Goal: Task Accomplishment & Management: Manage account settings

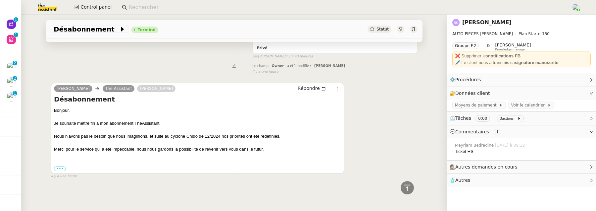
scroll to position [255, 0]
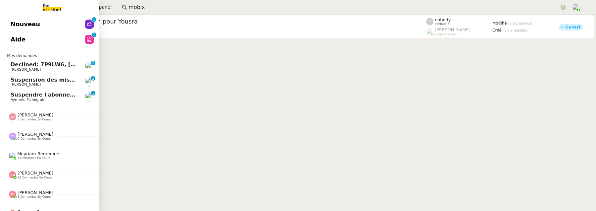
click at [20, 68] on span "[PERSON_NAME]" at bounding box center [26, 69] width 30 height 4
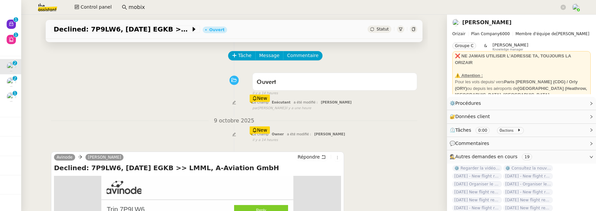
scroll to position [23, 0]
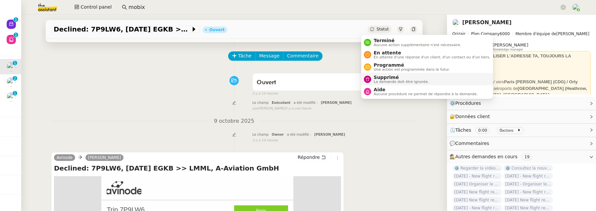
click at [396, 75] on span "Supprimé" at bounding box center [401, 76] width 55 height 5
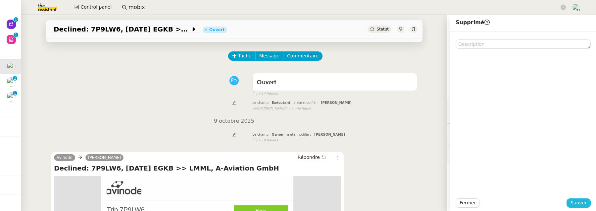
click at [570, 200] on span "Sauver" at bounding box center [578, 203] width 16 height 8
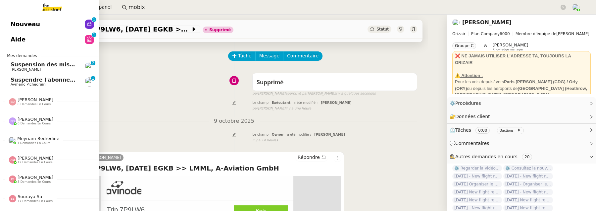
click at [43, 72] on link "Suspension des missions - Vous avez consommé la totalité de vos actions TheAssi…" at bounding box center [49, 66] width 99 height 15
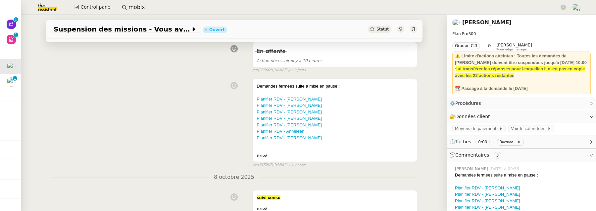
scroll to position [101, 0]
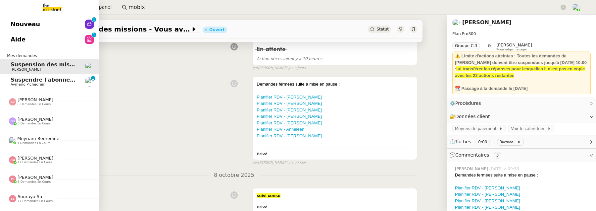
click at [14, 84] on span "Aymeric Pichegrain" at bounding box center [28, 84] width 35 height 4
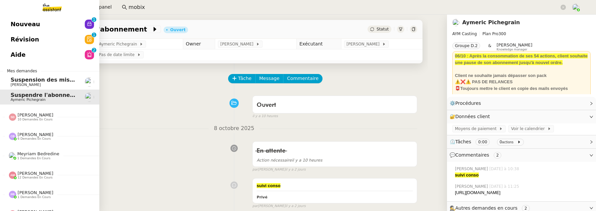
click at [31, 37] on span "Révision" at bounding box center [25, 39] width 28 height 10
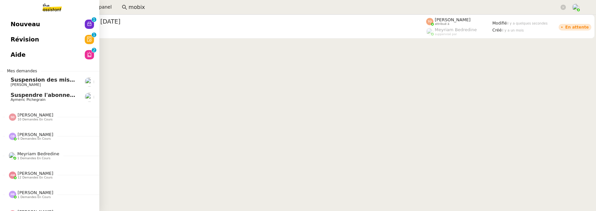
click at [12, 23] on span "Nouveau" at bounding box center [25, 24] width 29 height 10
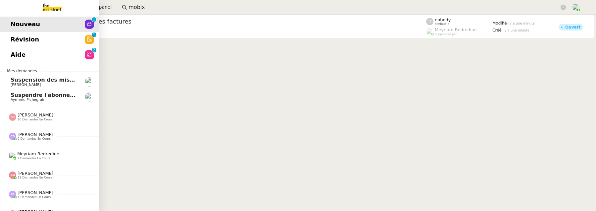
click at [15, 40] on span "Révision" at bounding box center [25, 39] width 28 height 10
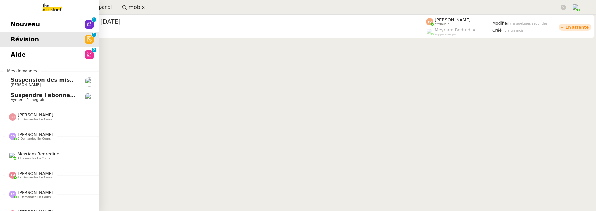
click at [55, 51] on link "Aide 0 1 2 3 4 5 6 7 8 9" at bounding box center [49, 54] width 99 height 15
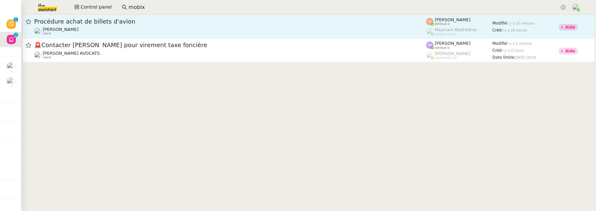
click at [104, 27] on div "Charles Medlicott client" at bounding box center [230, 31] width 392 height 9
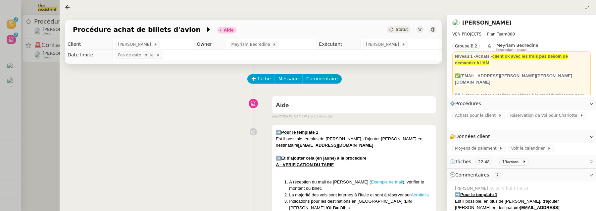
click at [43, 76] on div at bounding box center [298, 105] width 596 height 211
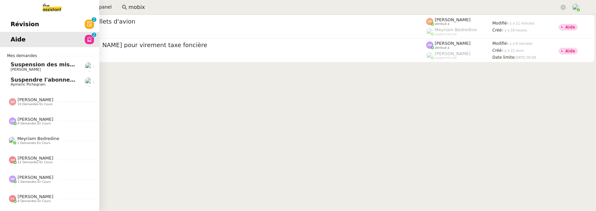
click at [16, 23] on span "Révision" at bounding box center [25, 24] width 28 height 10
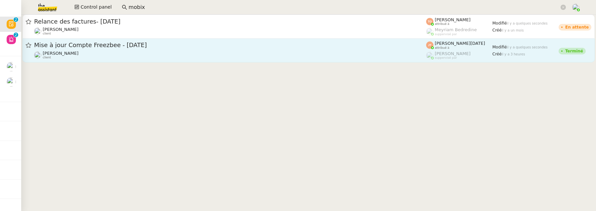
click at [192, 53] on div "Hugo Bentz client" at bounding box center [230, 55] width 392 height 9
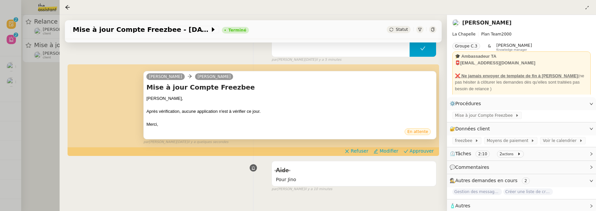
scroll to position [113, 0]
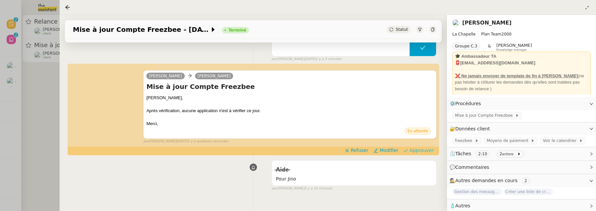
click at [421, 152] on span "Approuver" at bounding box center [422, 150] width 24 height 7
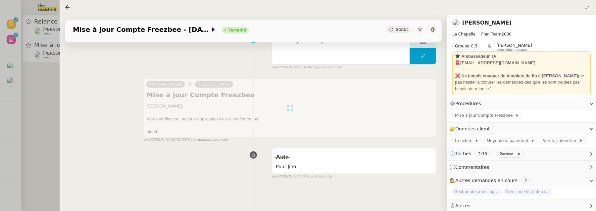
scroll to position [0, 0]
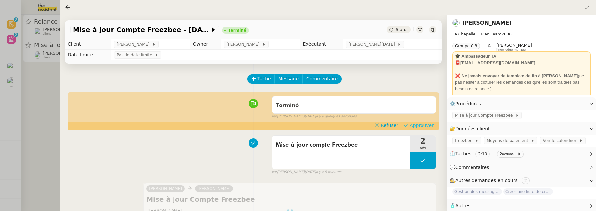
click at [419, 126] on span "Approuver" at bounding box center [422, 125] width 24 height 7
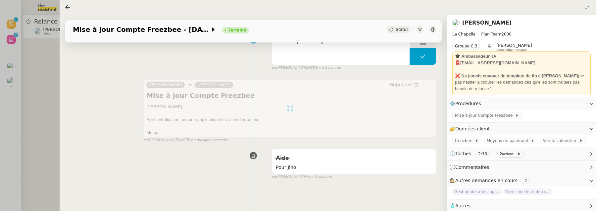
scroll to position [104, 0]
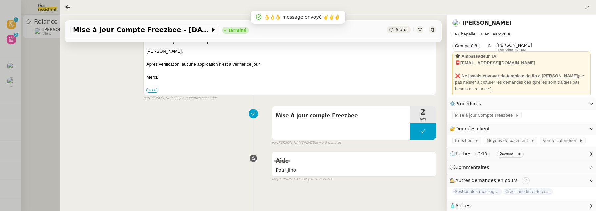
click at [45, 71] on div at bounding box center [298, 105] width 596 height 211
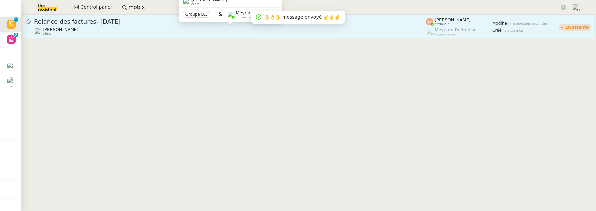
click at [132, 30] on div "Julien Decroix client" at bounding box center [230, 31] width 392 height 9
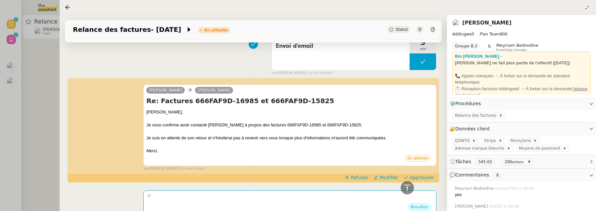
scroll to position [293, 0]
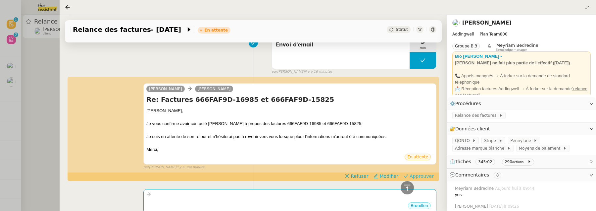
click at [419, 175] on span "Approuver" at bounding box center [422, 175] width 24 height 7
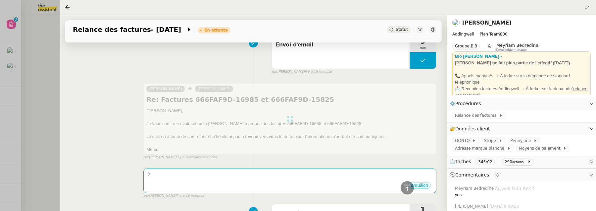
click at [48, 68] on div at bounding box center [298, 105] width 596 height 211
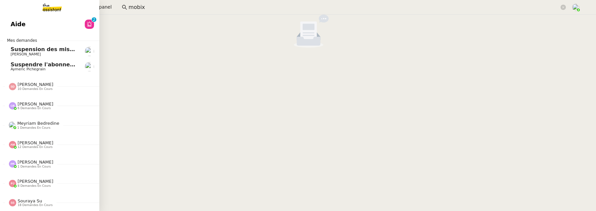
click at [14, 24] on link "Aide 0 1 2 3 4 5 6 7 8 9" at bounding box center [49, 24] width 99 height 15
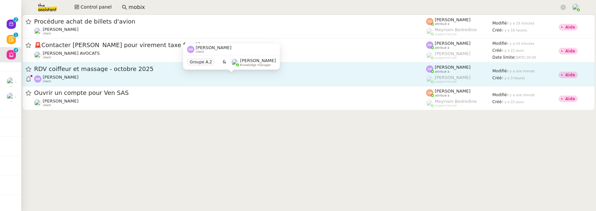
click at [244, 77] on div "Nathalie Magniez client" at bounding box center [230, 78] width 392 height 9
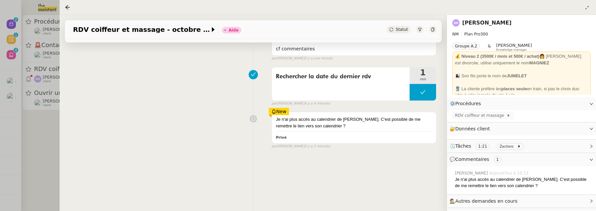
scroll to position [64, 0]
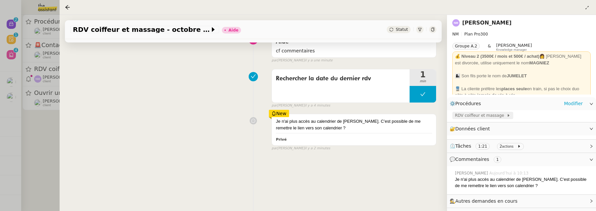
click at [465, 118] on span "RDV coiffeur et massage" at bounding box center [481, 115] width 52 height 7
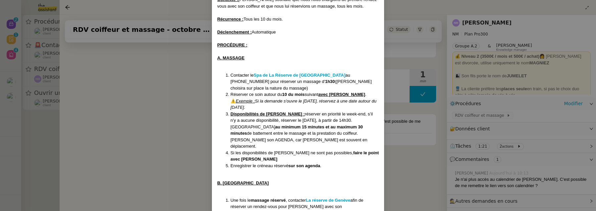
scroll to position [0, 0]
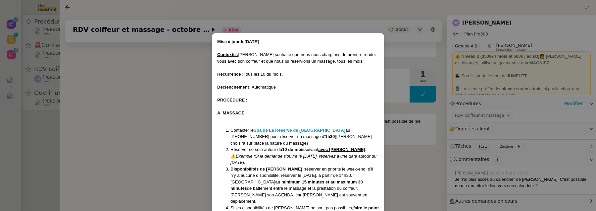
click at [485, 21] on nz-modal-container "Mise à jour le 17/06/2025 Contexte : Nathalie souhaite que nous nous chargions …" at bounding box center [298, 105] width 596 height 211
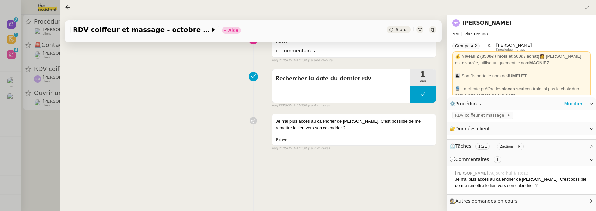
click at [485, 23] on link "Nathalie Magniez" at bounding box center [486, 23] width 49 height 6
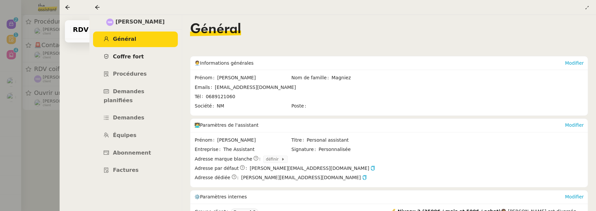
click at [135, 61] on link "Coffre fort" at bounding box center [135, 57] width 85 height 16
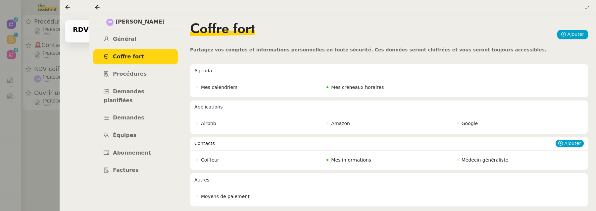
click at [353, 160] on span "Mes informations" at bounding box center [351, 159] width 40 height 5
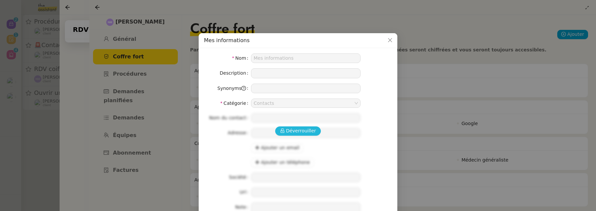
click at [305, 132] on span "Déverrouiller" at bounding box center [301, 131] width 30 height 8
type input "Nathalie Magniez"
type input "44 Impasse des Sapins, Ségny, France"
type input "STMicroelectronics"
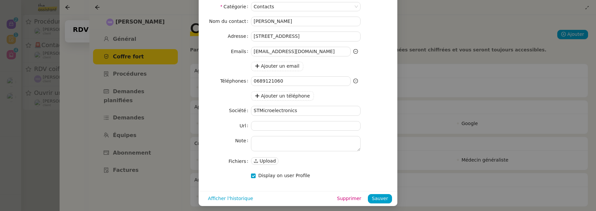
click at [444, 82] on nz-modal-container "Mes informations Nom Mes informations Description Synonyms Catégorie Contacts N…" at bounding box center [298, 105] width 596 height 211
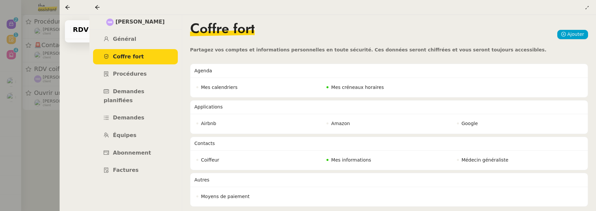
scroll to position [63, 0]
click at [98, 7] on icon at bounding box center [97, 7] width 5 height 5
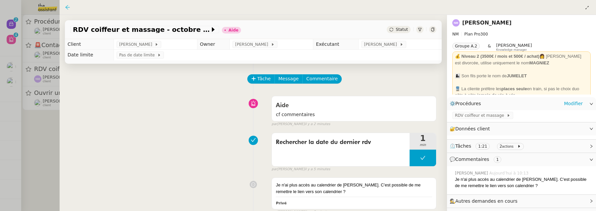
click at [67, 6] on icon at bounding box center [67, 7] width 4 height 4
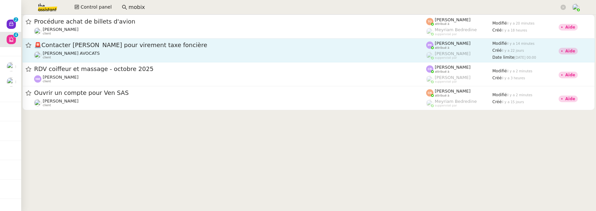
click at [247, 47] on span "🚨 Contacter [PERSON_NAME] pour virement taxe foncière" at bounding box center [230, 45] width 392 height 6
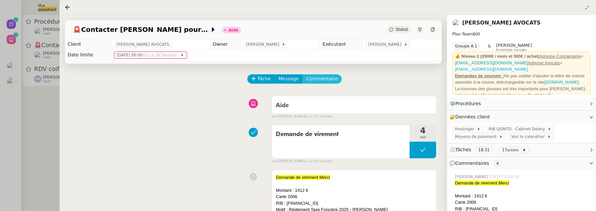
click at [327, 77] on span "Commentaire" at bounding box center [321, 79] width 31 height 8
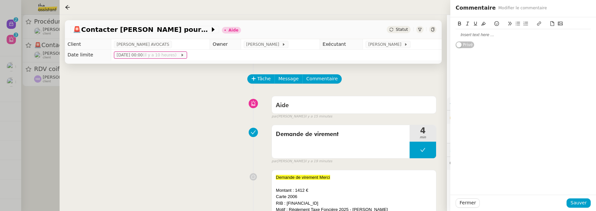
click at [490, 35] on div at bounding box center [523, 35] width 135 height 6
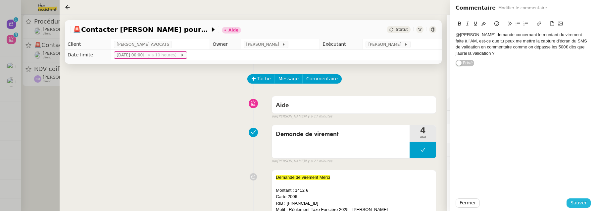
click at [579, 203] on span "Sauver" at bounding box center [578, 203] width 16 height 8
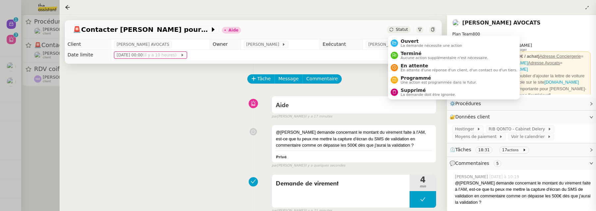
click at [396, 28] on div "Statut" at bounding box center [399, 29] width 24 height 7
click at [406, 44] on span "La demande nécessite une action" at bounding box center [432, 46] width 62 height 4
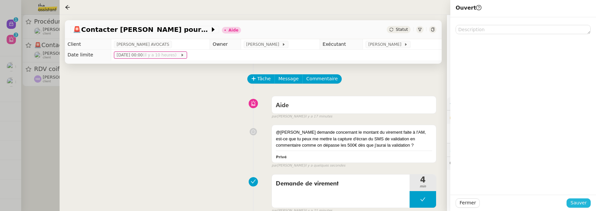
click at [575, 203] on span "Sauver" at bounding box center [578, 203] width 16 height 8
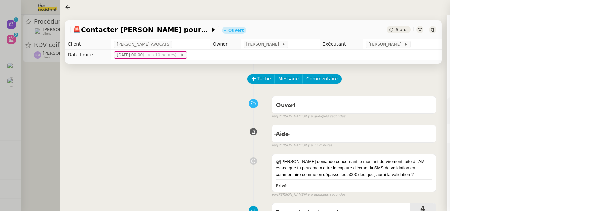
click at [55, 102] on div at bounding box center [298, 105] width 596 height 211
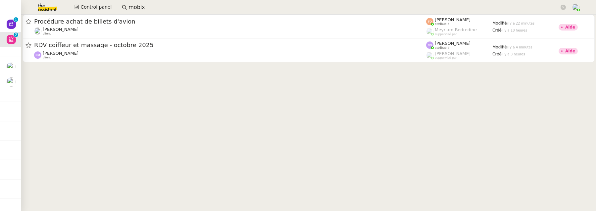
click at [98, 66] on cdk-virtual-scroll-viewport "Procédure achat de billets d'avion Charles Medlicott client Tatyana Orec attrib…" at bounding box center [308, 113] width 575 height 196
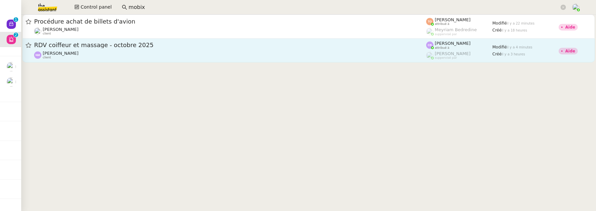
click at [115, 54] on div "Nathalie Magniez client" at bounding box center [230, 55] width 392 height 9
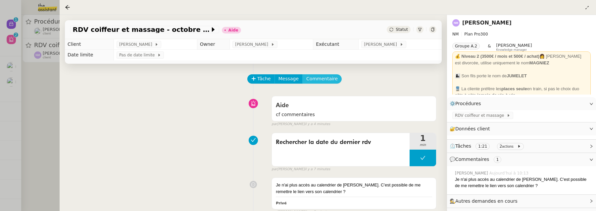
click at [324, 80] on span "Commentaire" at bounding box center [321, 79] width 31 height 8
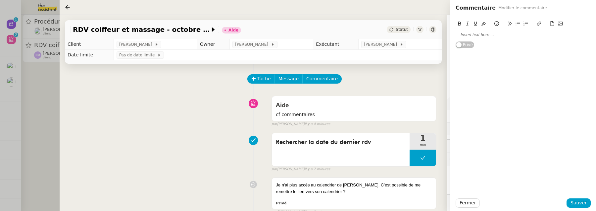
click at [474, 38] on div at bounding box center [523, 34] width 135 height 11
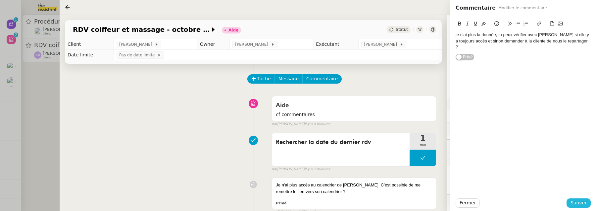
click at [574, 199] on span "Sauver" at bounding box center [578, 203] width 16 height 8
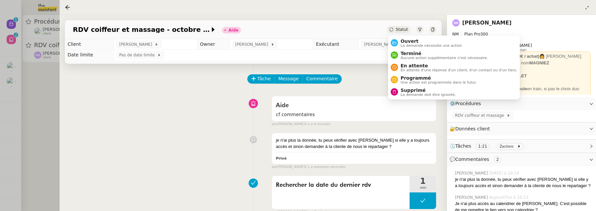
click at [396, 31] on div "Statut" at bounding box center [399, 29] width 24 height 7
click at [405, 43] on span "Ouvert" at bounding box center [432, 40] width 62 height 5
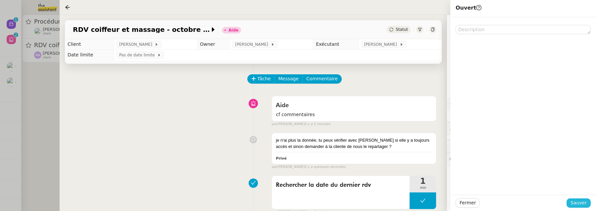
click at [579, 203] on span "Sauver" at bounding box center [578, 203] width 16 height 8
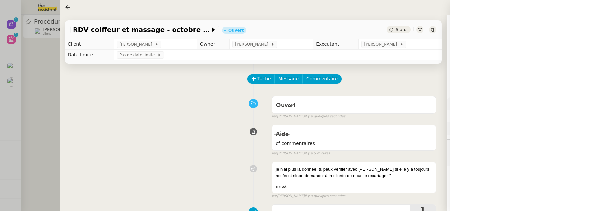
click at [57, 109] on div at bounding box center [298, 105] width 596 height 211
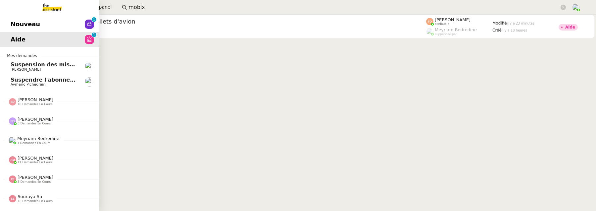
click at [10, 26] on link "Nouveau 0 1 2 3 4 5 6 7 8 9" at bounding box center [49, 24] width 99 height 15
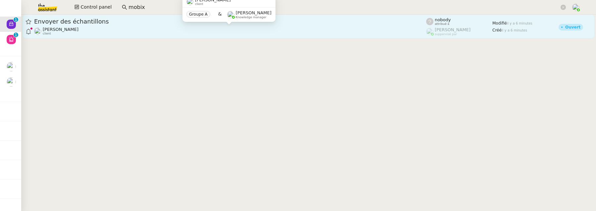
click at [163, 28] on div "Gabrielle Tavernier client" at bounding box center [230, 31] width 392 height 9
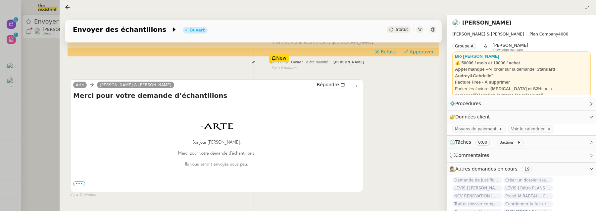
scroll to position [105, 0]
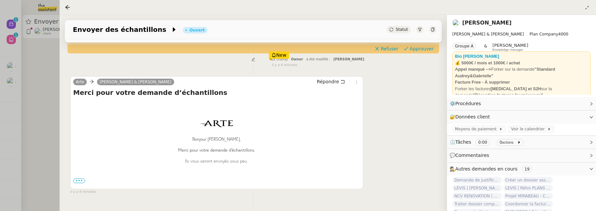
click at [77, 180] on span "•••" at bounding box center [79, 180] width 12 height 5
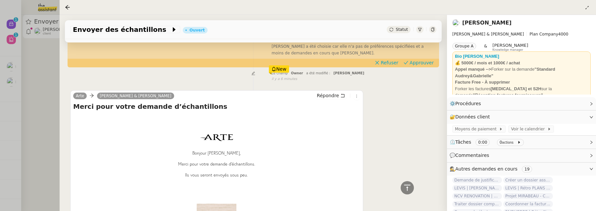
scroll to position [64, 0]
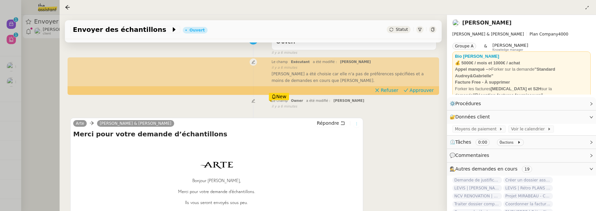
click at [359, 125] on button at bounding box center [356, 123] width 7 height 7
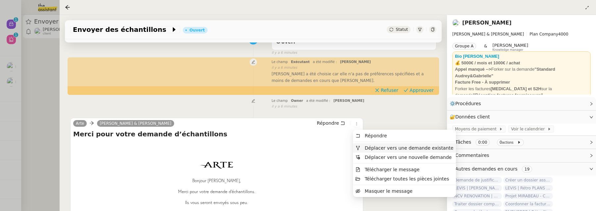
click at [374, 145] on span "Déplacer vers une demande existante" at bounding box center [409, 147] width 89 height 5
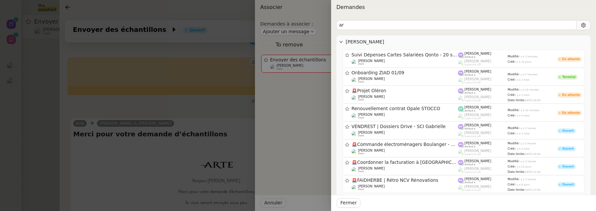
type input "a"
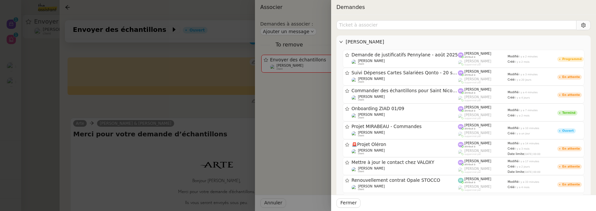
click at [204, 109] on div at bounding box center [298, 105] width 596 height 211
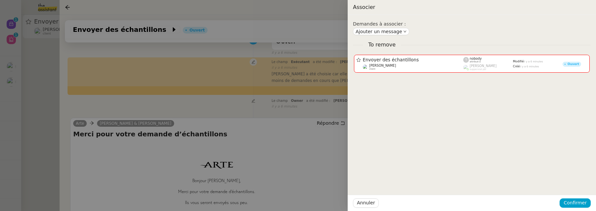
click at [204, 109] on div at bounding box center [298, 105] width 596 height 211
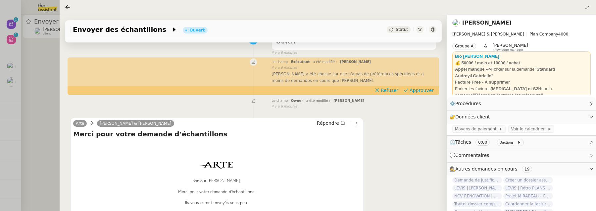
scroll to position [0, 0]
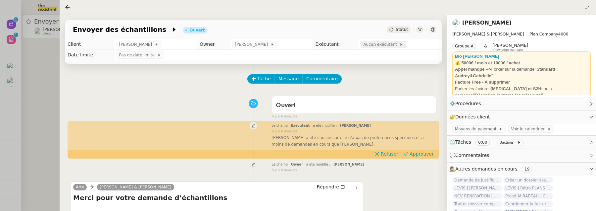
click at [390, 45] on span "Aucun exécutant" at bounding box center [381, 44] width 36 height 7
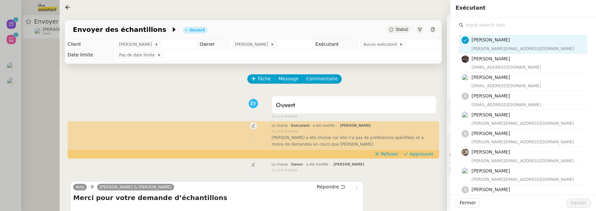
click at [481, 23] on input "text" at bounding box center [526, 25] width 124 height 9
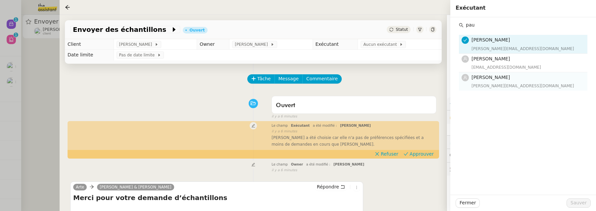
type input "pau"
click at [490, 78] on span "[PERSON_NAME]" at bounding box center [490, 76] width 38 height 5
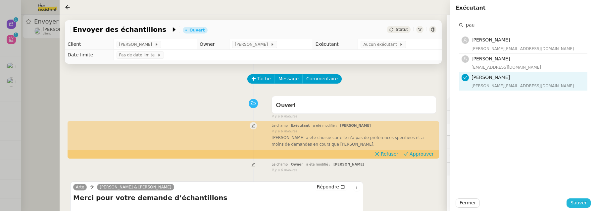
click at [581, 204] on span "Sauver" at bounding box center [578, 203] width 16 height 8
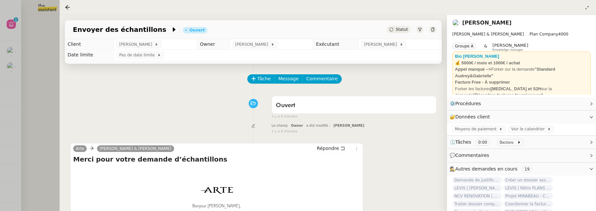
click at [51, 56] on div at bounding box center [298, 105] width 596 height 211
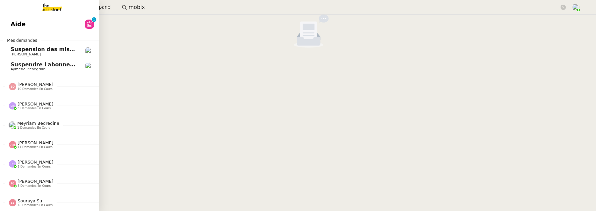
click at [17, 29] on link "Aide 0 1 2 3 4 5 6 7 8 9" at bounding box center [49, 24] width 99 height 15
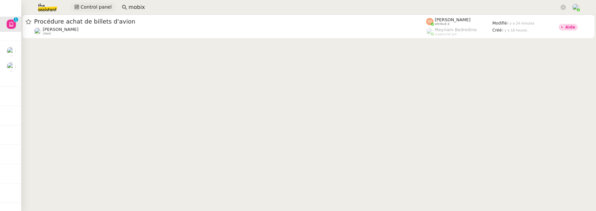
click at [84, 9] on span "Control panel" at bounding box center [95, 7] width 31 height 8
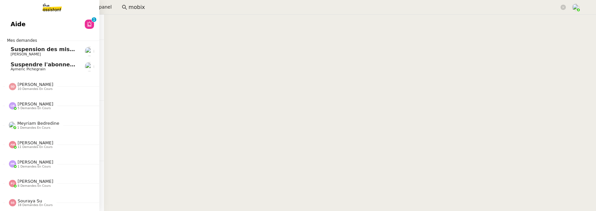
click at [16, 25] on span "Aide" at bounding box center [18, 24] width 15 height 10
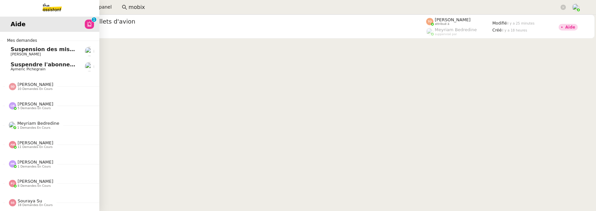
click at [12, 56] on span "[PERSON_NAME]" at bounding box center [26, 54] width 30 height 4
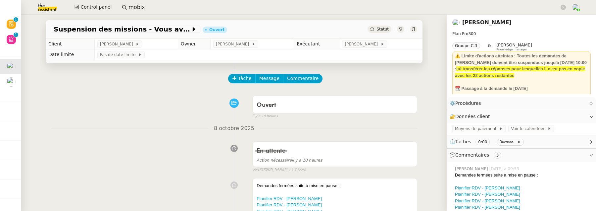
click at [492, 24] on link "[PERSON_NAME]" at bounding box center [486, 22] width 49 height 6
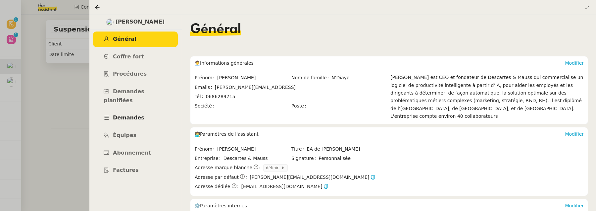
click at [140, 114] on span "Demandes" at bounding box center [128, 117] width 31 height 6
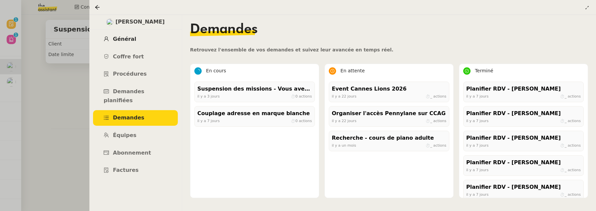
click at [131, 37] on span "Général" at bounding box center [124, 39] width 23 height 6
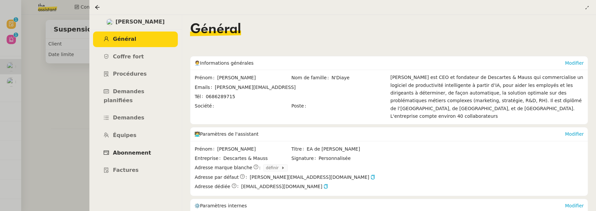
click at [122, 147] on link "Abonnement" at bounding box center [135, 153] width 85 height 16
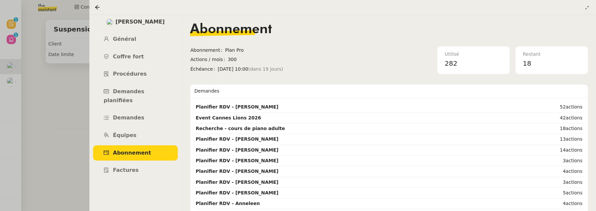
click at [41, 112] on div at bounding box center [298, 105] width 596 height 211
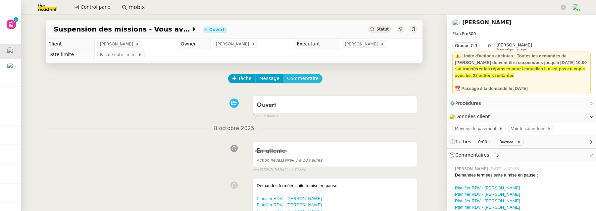
click at [304, 83] on button "Commentaire" at bounding box center [302, 78] width 39 height 9
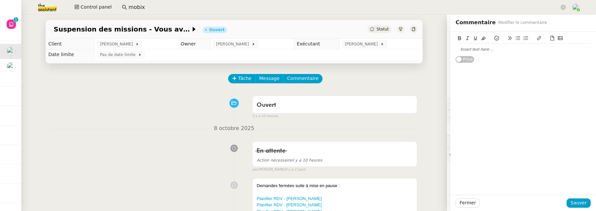
click at [470, 47] on div at bounding box center [523, 49] width 135 height 6
click at [472, 49] on div "reste 18 actions" at bounding box center [523, 49] width 135 height 6
copy div "reste 18 actions"
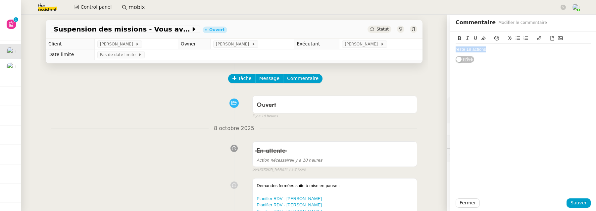
click at [458, 36] on button at bounding box center [460, 38] width 8 height 8
click at [482, 39] on icon at bounding box center [483, 38] width 5 height 5
copy div "reste 18 actions"
click at [585, 201] on span "Sauver" at bounding box center [578, 203] width 16 height 8
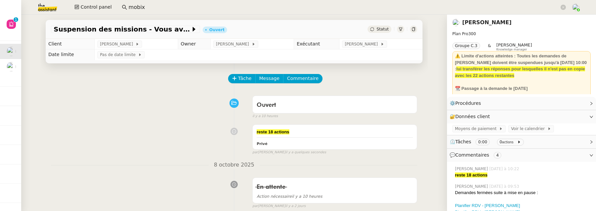
click at [376, 28] on div "Statut" at bounding box center [379, 28] width 24 height 7
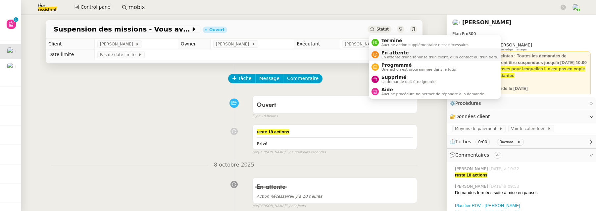
click at [400, 56] on span "En attente d'une réponse d'un client, d'un contact ou d'un tiers." at bounding box center [439, 57] width 117 height 4
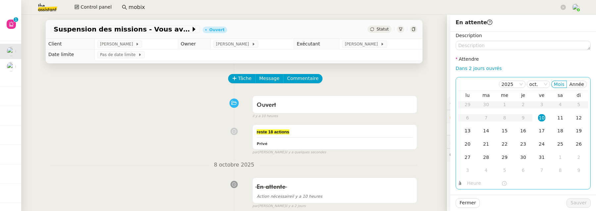
click at [468, 128] on div "13" at bounding box center [467, 130] width 7 height 7
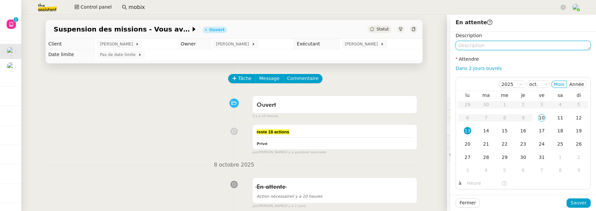
click at [485, 46] on textarea at bounding box center [523, 45] width 135 height 9
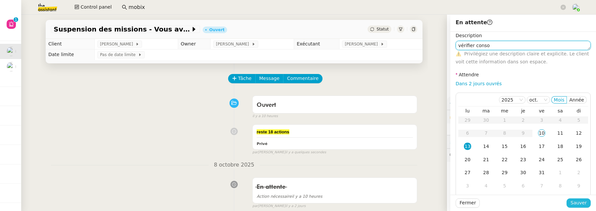
type textarea "vérifier conso"
click at [580, 202] on span "Sauver" at bounding box center [578, 203] width 16 height 8
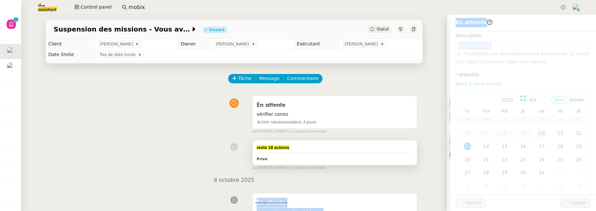
drag, startPoint x: 578, startPoint y: 202, endPoint x: 272, endPoint y: 152, distance: 310.4
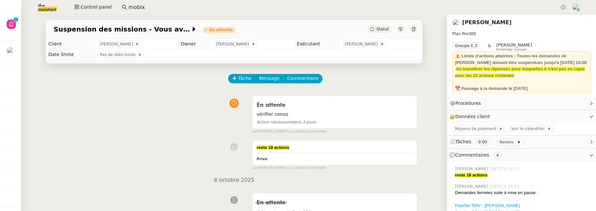
click at [204, 140] on div "reste 18 actions Privé false par Frédérique A. il y a quelques secondes" at bounding box center [234, 153] width 366 height 33
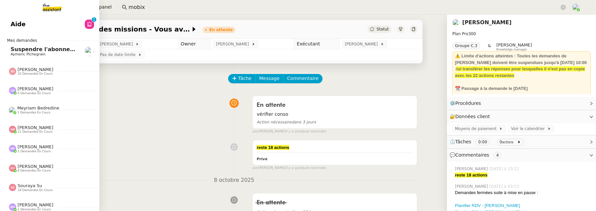
click at [22, 53] on span "Aymeric Pichegrain" at bounding box center [28, 54] width 35 height 4
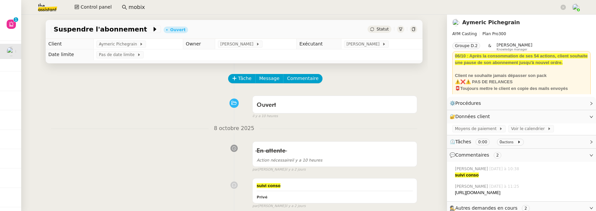
click at [502, 24] on link "Aymeric Pichegrain" at bounding box center [491, 22] width 58 height 6
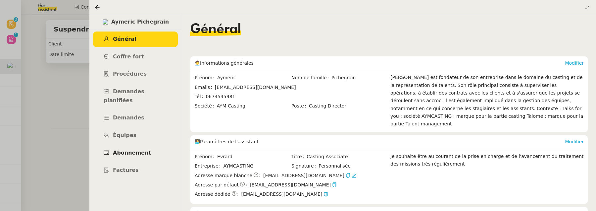
click at [142, 149] on span "Abonnement" at bounding box center [132, 152] width 38 height 6
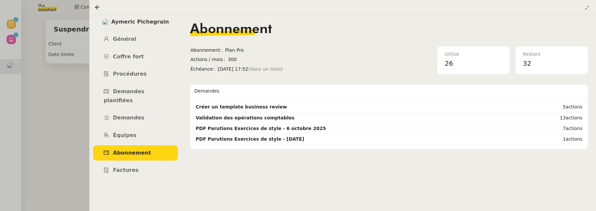
click at [68, 103] on div at bounding box center [298, 105] width 596 height 211
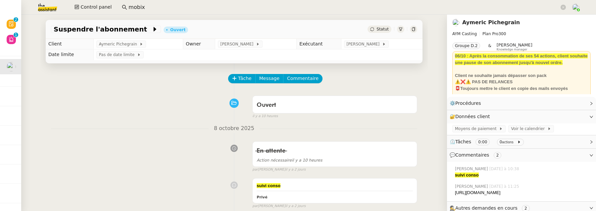
click at [508, 22] on link "Aymeric Pichegrain" at bounding box center [491, 22] width 58 height 6
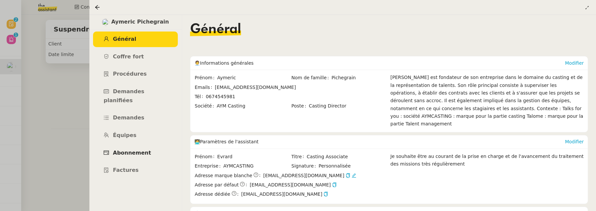
click at [149, 145] on link "Abonnement" at bounding box center [135, 153] width 85 height 16
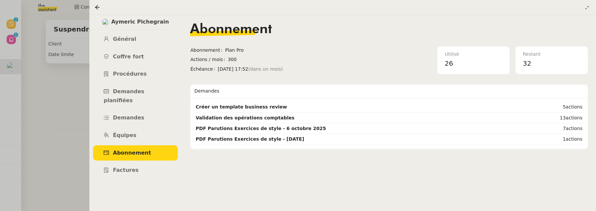
click at [61, 121] on div at bounding box center [298, 105] width 596 height 211
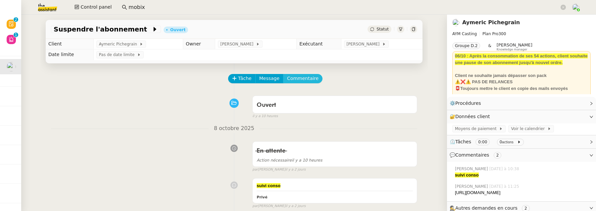
click at [306, 81] on span "Commentaire" at bounding box center [302, 78] width 31 height 8
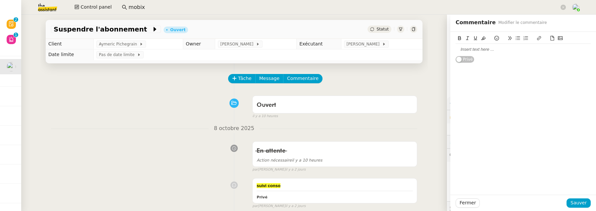
click at [477, 48] on div at bounding box center [523, 49] width 135 height 6
click at [469, 50] on div "reste 32 actions" at bounding box center [523, 49] width 135 height 6
click at [461, 40] on icon at bounding box center [459, 38] width 5 height 5
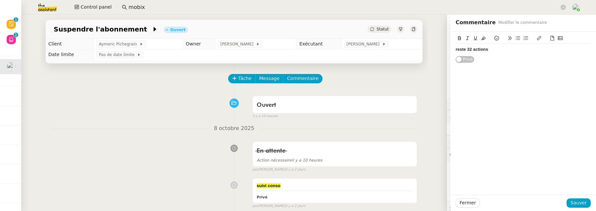
click at [484, 38] on icon at bounding box center [483, 38] width 5 height 5
copy div "reste 32 actions"
click at [582, 202] on span "Sauver" at bounding box center [578, 203] width 16 height 8
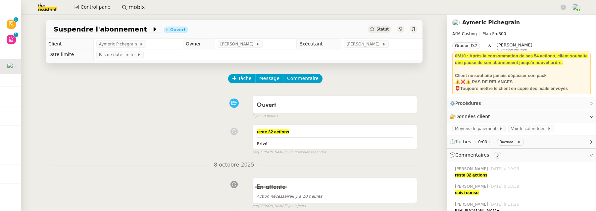
click at [379, 28] on span "Statut" at bounding box center [382, 29] width 12 height 5
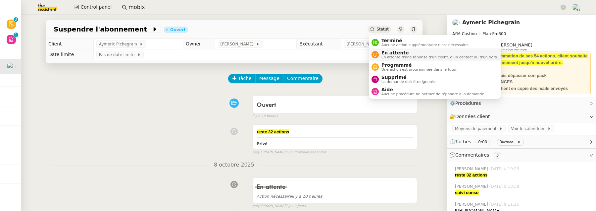
click at [391, 52] on span "En attente" at bounding box center [439, 52] width 117 height 5
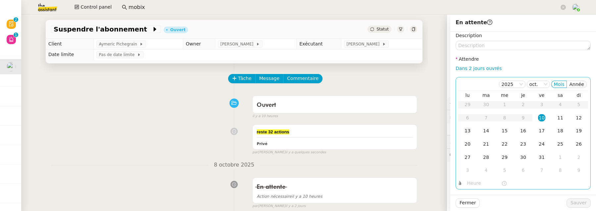
click at [467, 132] on div "13" at bounding box center [467, 130] width 7 height 7
click at [579, 203] on span "Sauver" at bounding box center [578, 203] width 16 height 8
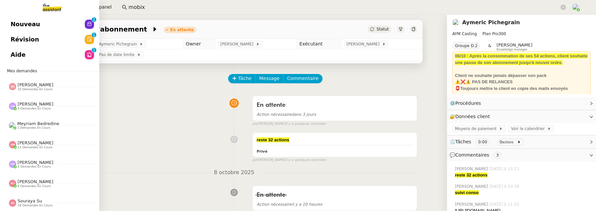
click at [15, 21] on span "Nouveau" at bounding box center [25, 24] width 29 height 10
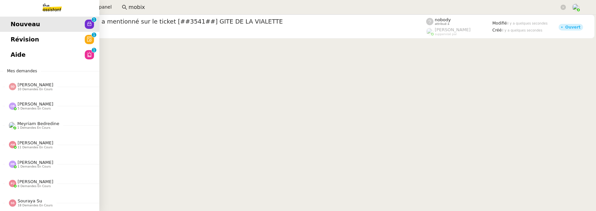
click at [6, 37] on link "Révision 0 1 2 3 4 5 6 7 8 9" at bounding box center [49, 39] width 99 height 15
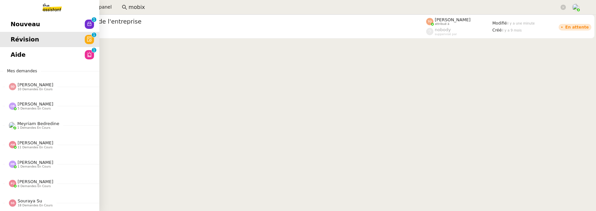
click at [15, 54] on span "Aide" at bounding box center [18, 55] width 15 height 10
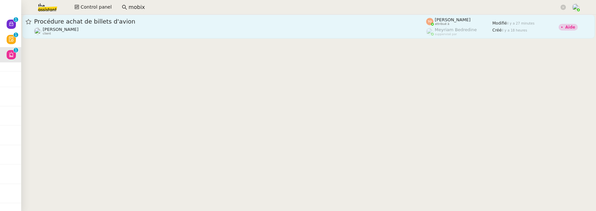
click at [186, 27] on div "Charles Medlicott client" at bounding box center [230, 31] width 392 height 9
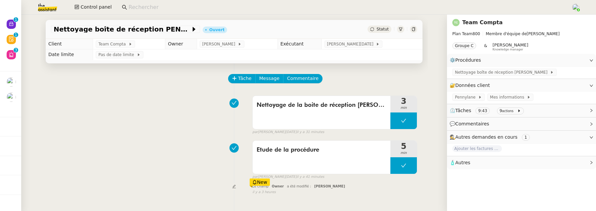
click at [484, 24] on link "Team Compta" at bounding box center [482, 22] width 40 height 6
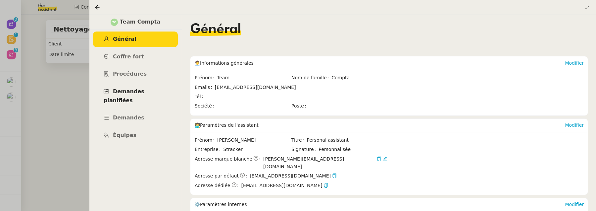
click at [144, 93] on span "Demandes planifiées" at bounding box center [124, 95] width 41 height 15
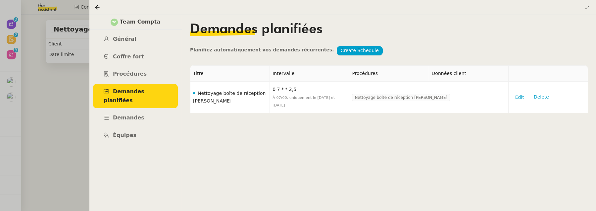
click at [81, 131] on div at bounding box center [298, 105] width 596 height 211
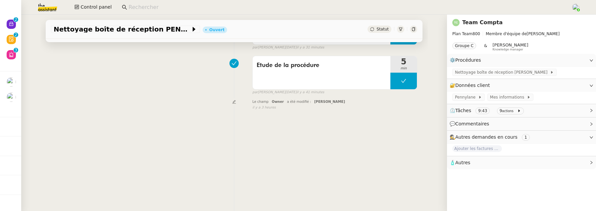
scroll to position [89, 0]
click at [461, 70] on span "Nettoyage boîte de réception PENNYLANE" at bounding box center [502, 72] width 95 height 7
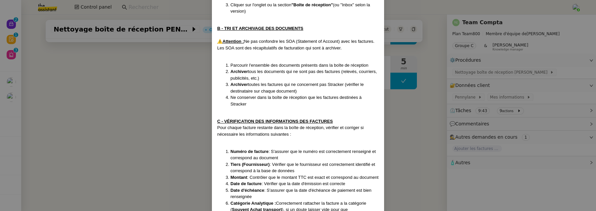
scroll to position [338, 0]
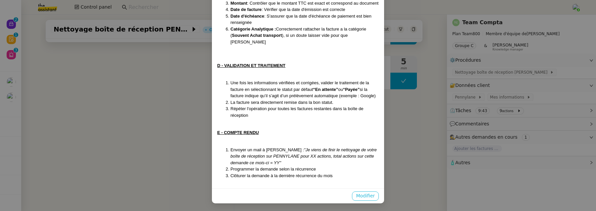
click at [365, 197] on span "Modifier" at bounding box center [365, 196] width 19 height 8
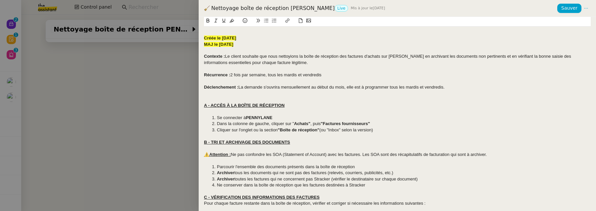
scroll to position [305, 0]
click at [178, 149] on div at bounding box center [298, 105] width 596 height 211
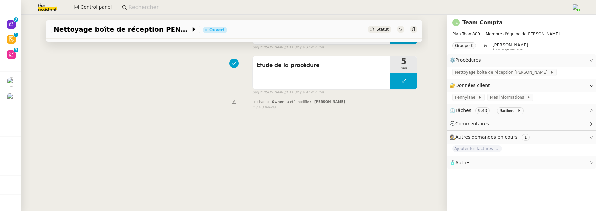
scroll to position [0, 0]
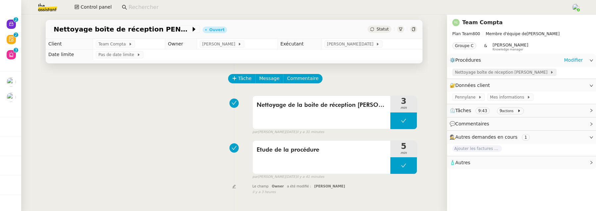
click at [489, 73] on span "Nettoyage boîte de réception PENNYLANE" at bounding box center [502, 72] width 95 height 7
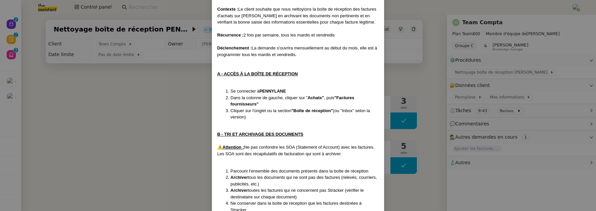
scroll to position [56, 0]
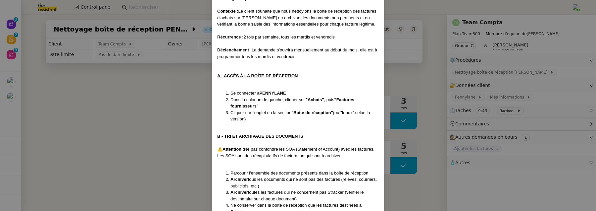
click at [468, 21] on nz-modal-container "Créée le 8/10/25 MAJ le 09/10/25 Contexte : Le client souhaite que nous nettoyi…" at bounding box center [298, 105] width 596 height 211
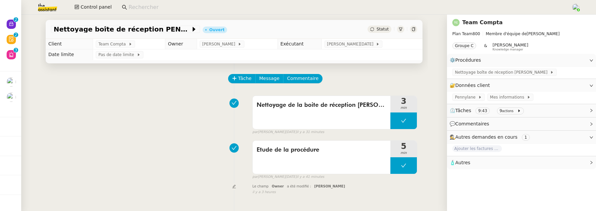
click at [468, 21] on link "Team Compta" at bounding box center [482, 22] width 40 height 6
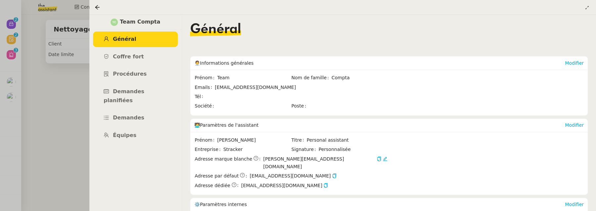
click at [80, 123] on div at bounding box center [298, 105] width 596 height 211
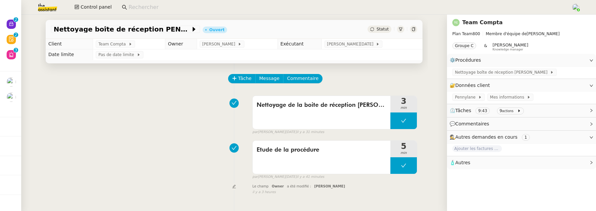
click at [168, 8] on input at bounding box center [346, 7] width 436 height 9
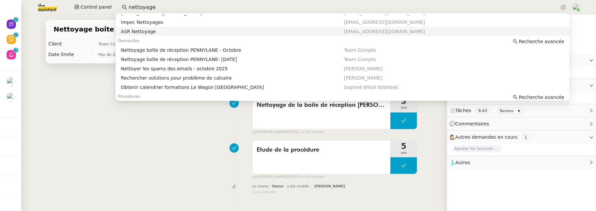
scroll to position [36, 0]
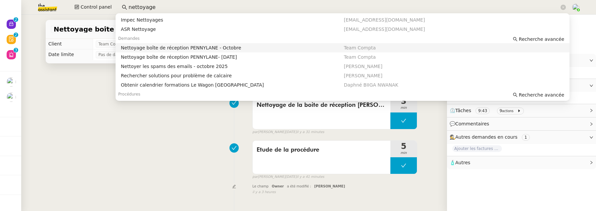
click at [222, 49] on div "Nettoyage boîte de réception PENNYLANE - Octobre" at bounding box center [232, 48] width 223 height 6
type input "nettoyage"
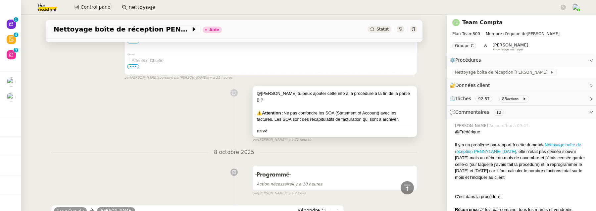
scroll to position [501, 0]
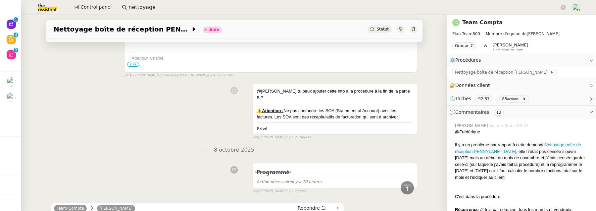
click at [480, 23] on link "Team Compta" at bounding box center [482, 22] width 40 height 6
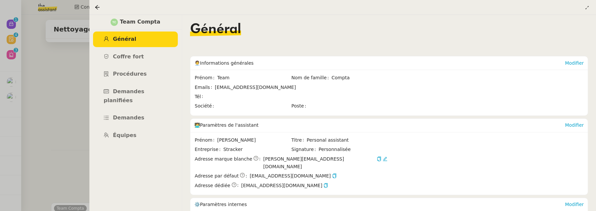
scroll to position [69, 0]
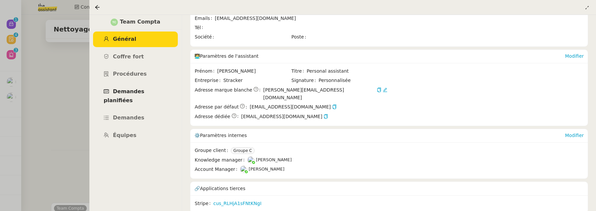
click at [144, 90] on span "Demandes planifiées" at bounding box center [124, 95] width 41 height 15
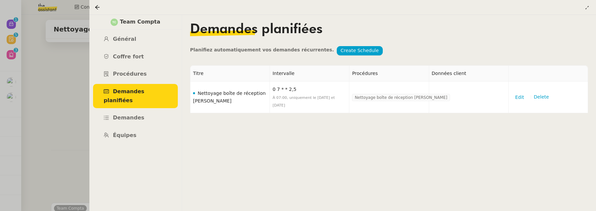
click at [68, 104] on div at bounding box center [298, 105] width 596 height 211
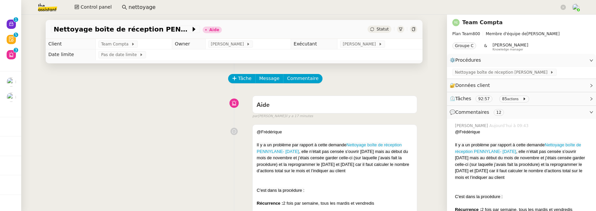
click at [481, 22] on link "Team Compta" at bounding box center [482, 22] width 40 height 6
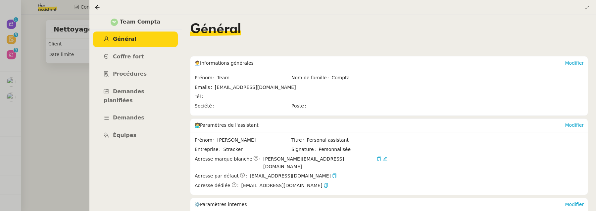
scroll to position [69, 0]
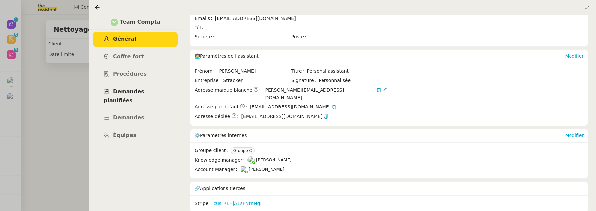
click at [142, 91] on span "Demandes planifiées" at bounding box center [124, 95] width 41 height 15
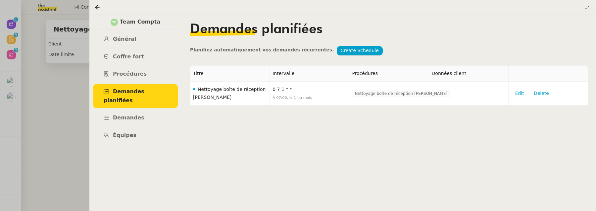
click at [76, 131] on div at bounding box center [298, 105] width 596 height 211
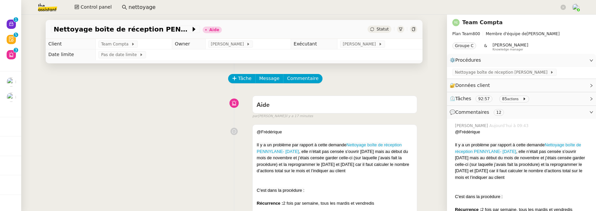
click at [484, 24] on link "Team Compta" at bounding box center [482, 22] width 40 height 6
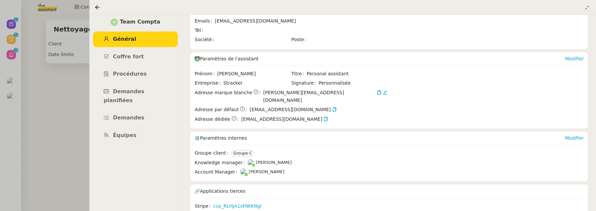
scroll to position [66, 0]
click at [144, 92] on span "Demandes planifiées" at bounding box center [124, 95] width 41 height 15
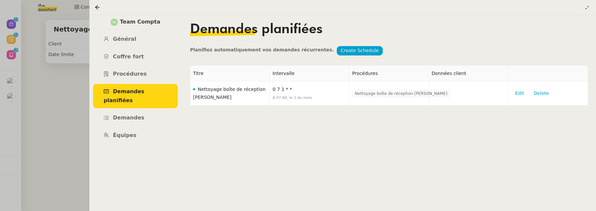
click at [88, 144] on div at bounding box center [298, 105] width 596 height 211
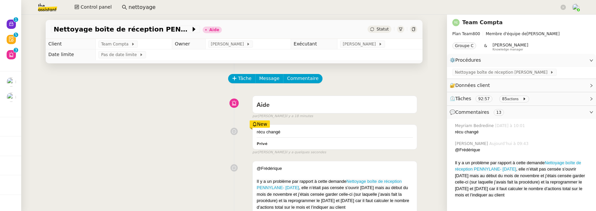
click at [412, 30] on icon at bounding box center [414, 29] width 4 height 4
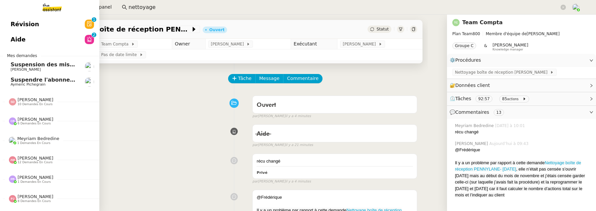
click at [16, 30] on link "Révision 0 1 2 3 4 5 6 7 8 9" at bounding box center [49, 24] width 99 height 15
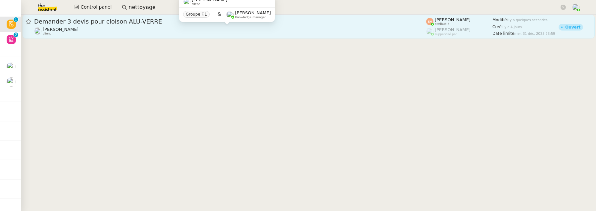
click at [132, 29] on div "Quang Tam NGUYEN client" at bounding box center [230, 31] width 392 height 9
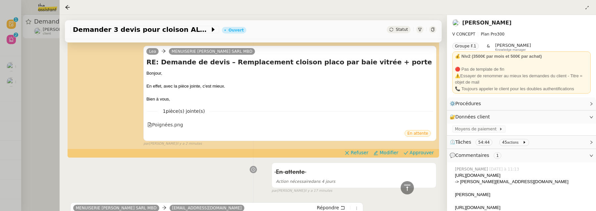
scroll to position [281, 0]
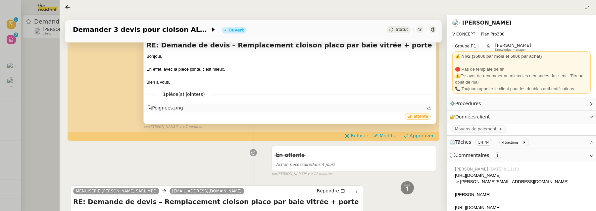
click at [168, 109] on div "Poignées.png" at bounding box center [165, 108] width 36 height 8
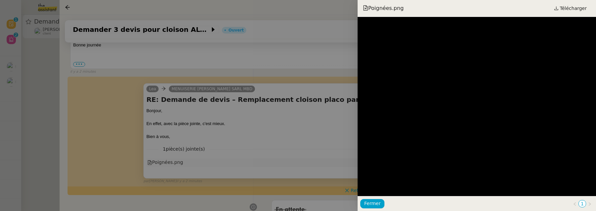
scroll to position [335, 0]
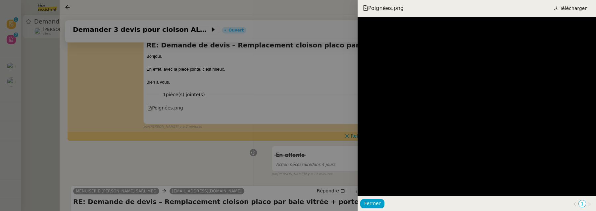
click at [29, 74] on div at bounding box center [298, 105] width 596 height 211
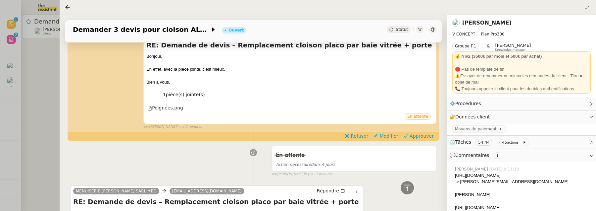
click at [36, 49] on div at bounding box center [298, 105] width 596 height 211
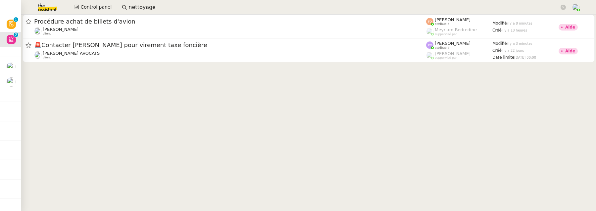
click at [13, 67] on span "Suspension des missions - Vous avez consommé la totalité de vos actions TheAssi…" at bounding box center [66, 64] width 269 height 6
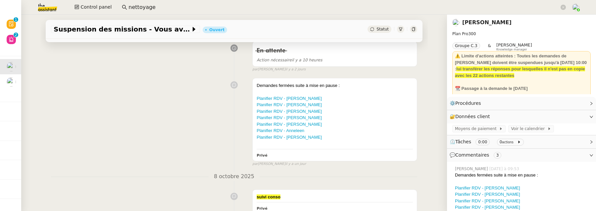
scroll to position [104, 0]
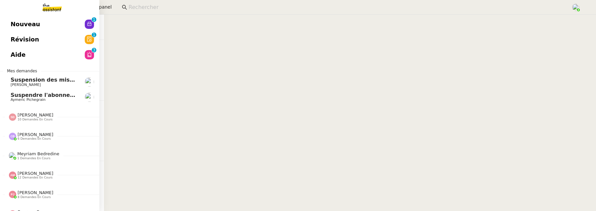
click at [13, 24] on span "Nouveau" at bounding box center [25, 24] width 29 height 10
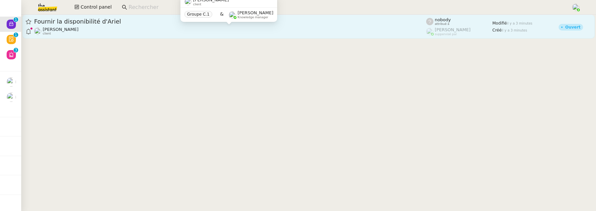
click at [219, 28] on div "Alexandre Blanc client" at bounding box center [230, 31] width 392 height 9
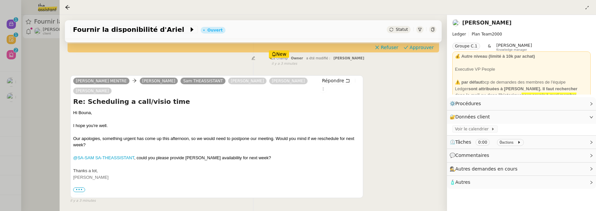
scroll to position [151, 0]
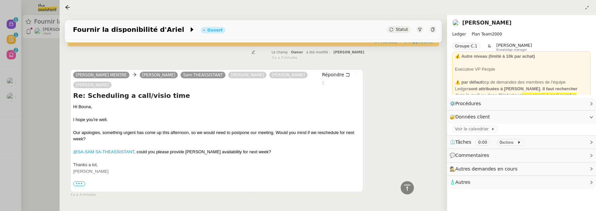
click at [78, 181] on span "•••" at bounding box center [79, 183] width 12 height 5
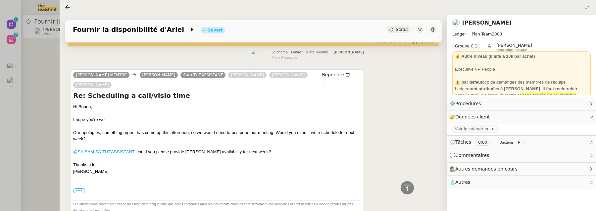
scroll to position [0, 0]
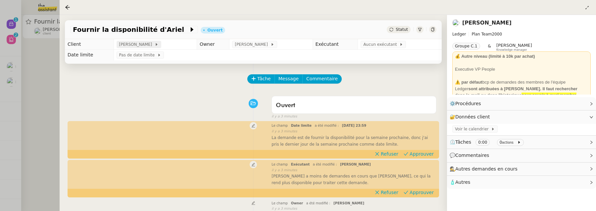
click at [126, 47] on span "Alexandre Blanc" at bounding box center [136, 44] width 35 height 7
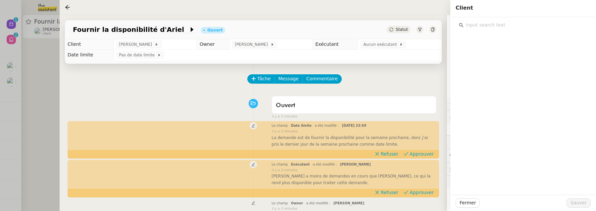
click at [477, 26] on input "text" at bounding box center [526, 25] width 124 height 9
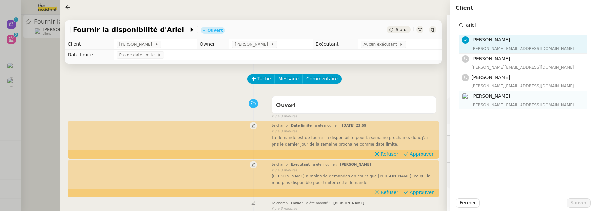
type input "ariel"
click at [498, 93] on span "[PERSON_NAME]" at bounding box center [490, 95] width 38 height 5
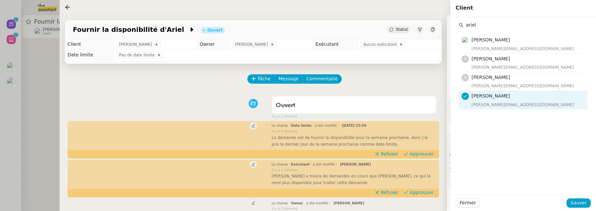
click at [578, 207] on div "Fermer Sauver" at bounding box center [523, 202] width 146 height 16
click at [582, 201] on span "Sauver" at bounding box center [578, 203] width 16 height 8
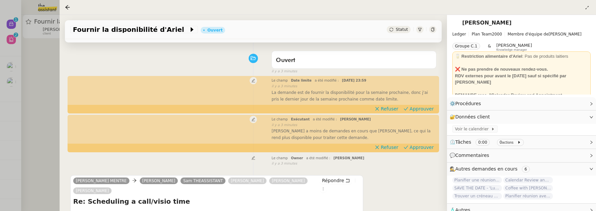
scroll to position [48, 0]
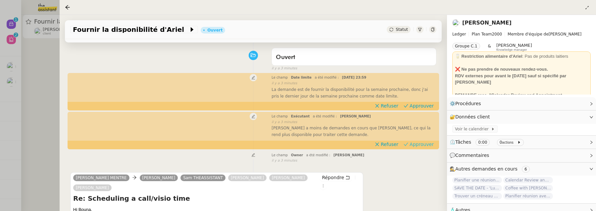
click at [426, 145] on span "Approuver" at bounding box center [422, 144] width 24 height 7
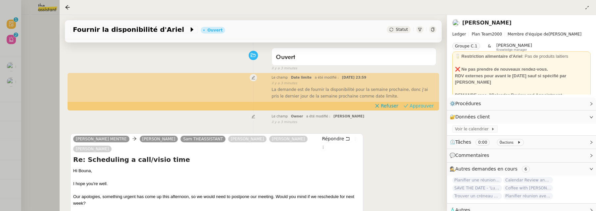
click at [418, 107] on span "Approuver" at bounding box center [422, 105] width 24 height 7
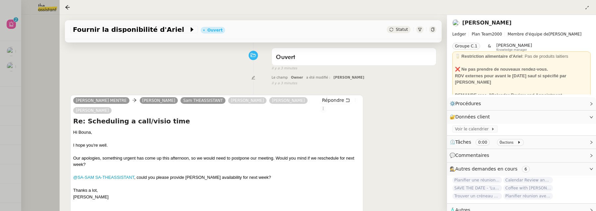
scroll to position [0, 0]
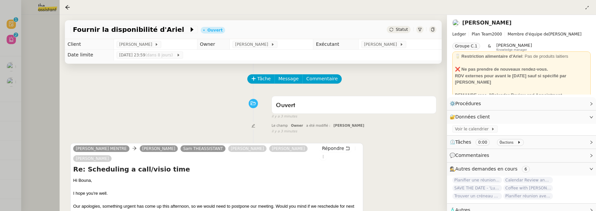
click at [43, 53] on div at bounding box center [298, 105] width 596 height 211
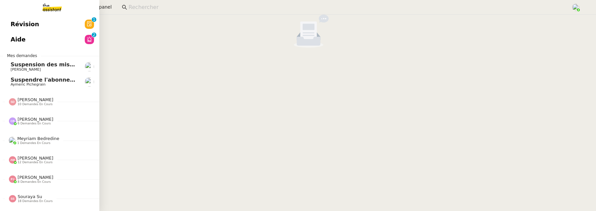
click at [13, 24] on span "Révision" at bounding box center [25, 24] width 28 height 10
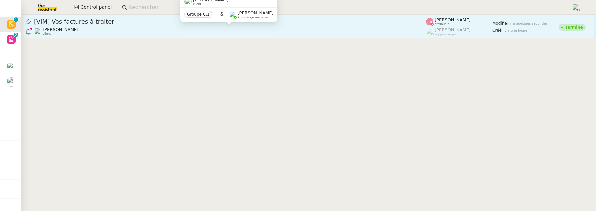
click at [185, 33] on div "[PERSON_NAME] client" at bounding box center [230, 31] width 392 height 9
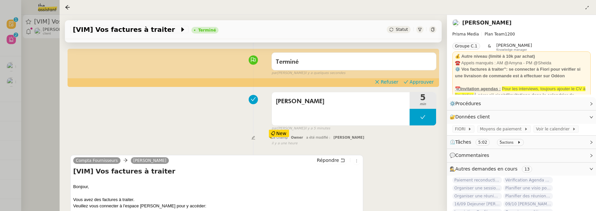
scroll to position [50, 0]
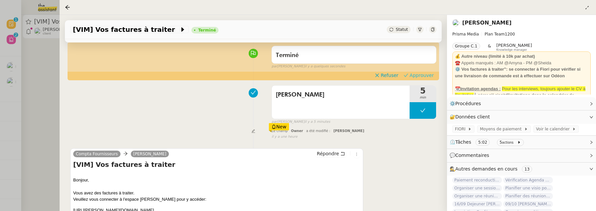
click at [428, 75] on span "Approuver" at bounding box center [422, 75] width 24 height 7
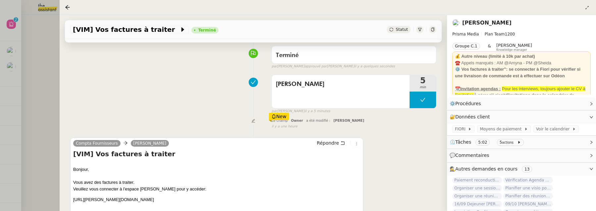
click at [52, 56] on div at bounding box center [298, 105] width 596 height 211
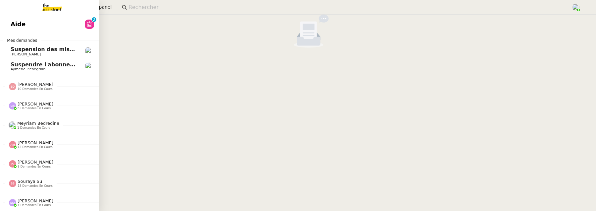
click at [2, 20] on link "Aide 0 1 2 3 4 5 6 7 8 9" at bounding box center [49, 24] width 99 height 15
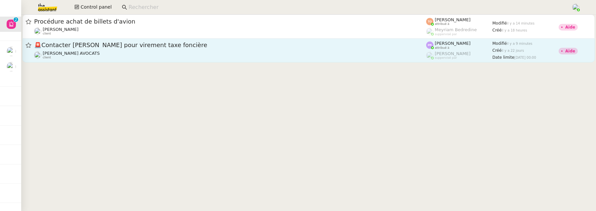
click at [228, 60] on link "🚨 Contacter Muriel pour virement taxe foncière Naomi NOK AVOCATS client Pauline…" at bounding box center [309, 50] width 572 height 24
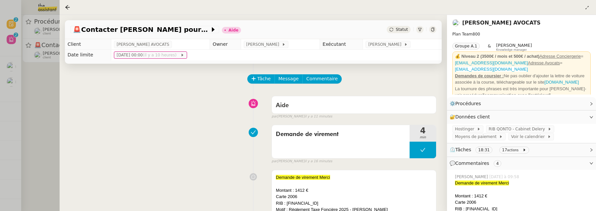
click at [434, 28] on icon at bounding box center [432, 29] width 3 height 4
click at [432, 30] on icon at bounding box center [433, 29] width 4 height 4
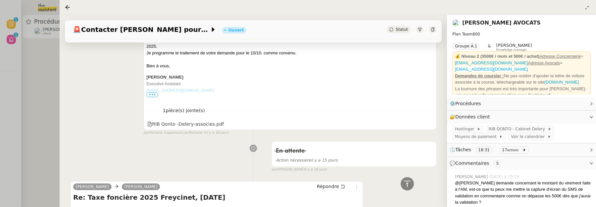
scroll to position [460, 0]
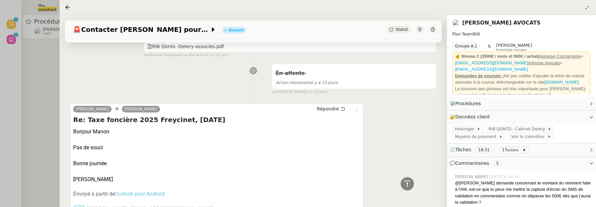
click at [55, 76] on div at bounding box center [298, 103] width 596 height 207
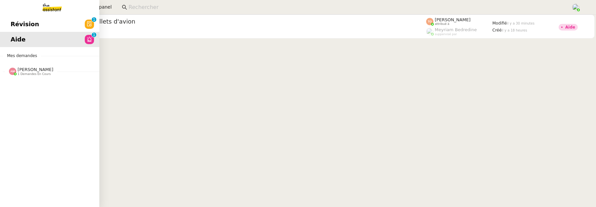
click at [13, 23] on span "Révision" at bounding box center [25, 24] width 28 height 10
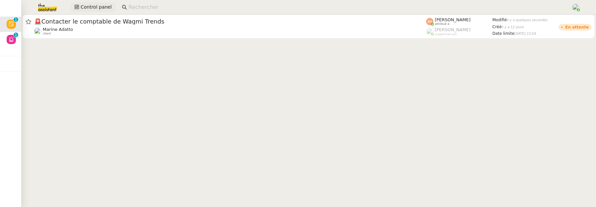
click at [80, 7] on button "Control panel" at bounding box center [93, 7] width 45 height 9
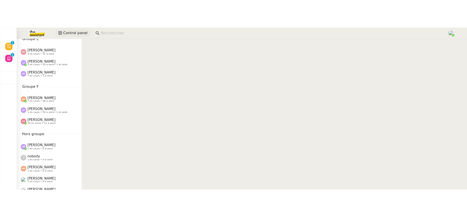
scroll to position [273, 0]
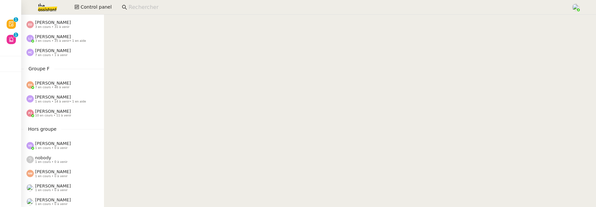
click at [56, 99] on span "[PERSON_NAME]" at bounding box center [53, 96] width 36 height 5
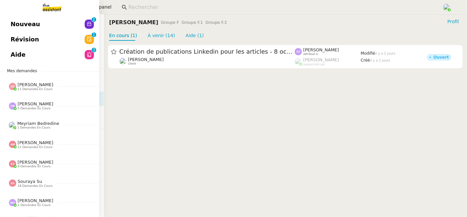
click at [24, 24] on span "Nouveau" at bounding box center [25, 24] width 29 height 10
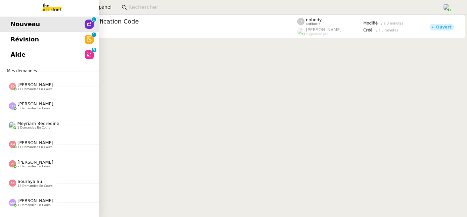
click at [23, 46] on link "Révision 0 1 2 3 4 5 6 7 8 9" at bounding box center [49, 39] width 99 height 15
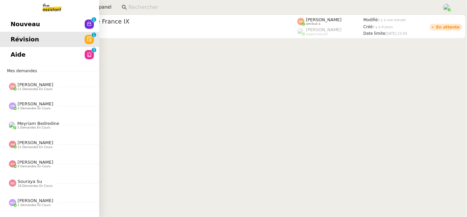
click at [22, 57] on span "Aide" at bounding box center [18, 55] width 15 height 10
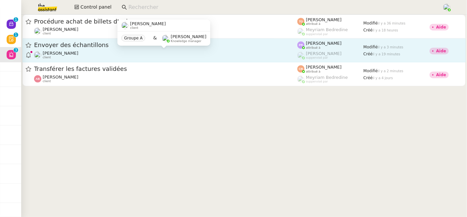
click at [153, 54] on div "Gabrielle Tavernier client" at bounding box center [166, 55] width 264 height 9
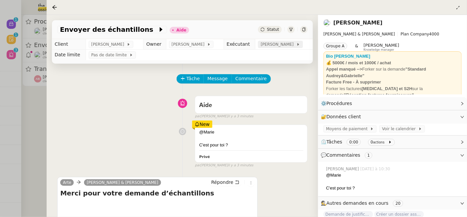
click at [276, 48] on div "[PERSON_NAME]" at bounding box center [280, 44] width 45 height 7
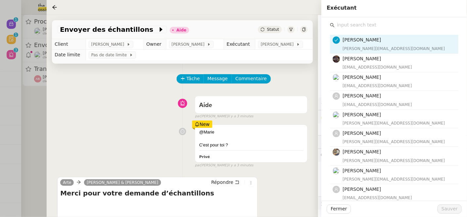
click at [385, 27] on input "text" at bounding box center [397, 25] width 124 height 9
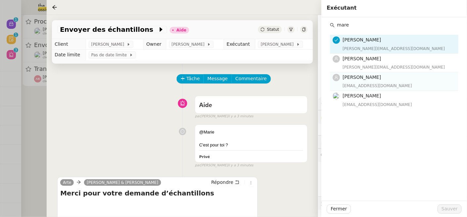
type input "mare"
click at [390, 78] on h4 "[PERSON_NAME]" at bounding box center [399, 77] width 112 height 8
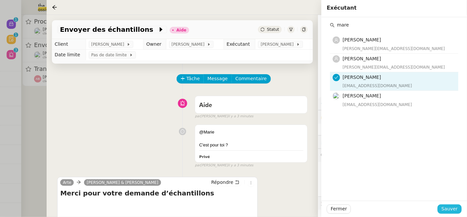
click at [453, 208] on span "Sauver" at bounding box center [450, 209] width 16 height 8
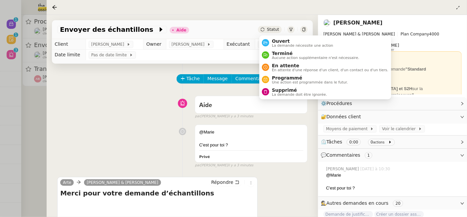
click at [271, 26] on div "Statut" at bounding box center [270, 29] width 24 height 7
click at [286, 44] on span "La demande nécessite une action" at bounding box center [303, 46] width 62 height 4
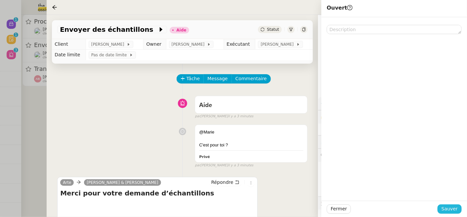
click at [454, 208] on span "Sauver" at bounding box center [450, 209] width 16 height 8
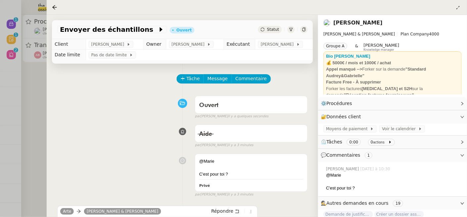
click at [40, 93] on div at bounding box center [233, 108] width 467 height 217
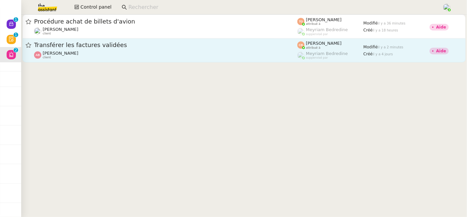
click at [93, 44] on span "Transférer les factures validées" at bounding box center [166, 45] width 264 height 6
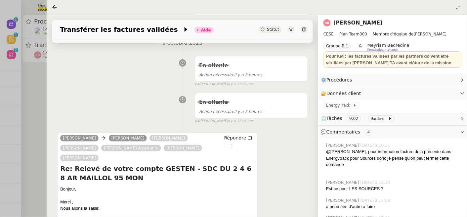
scroll to position [194, 0]
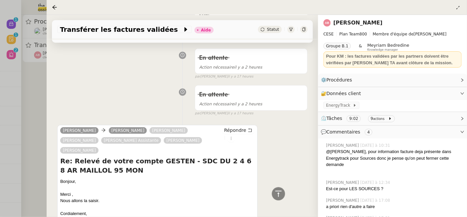
click at [43, 141] on div at bounding box center [233, 108] width 467 height 217
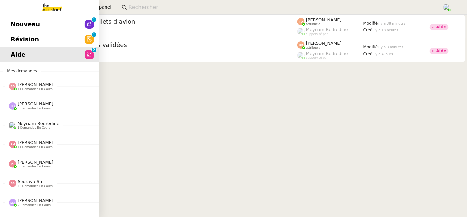
click at [17, 42] on span "Révision" at bounding box center [25, 39] width 28 height 10
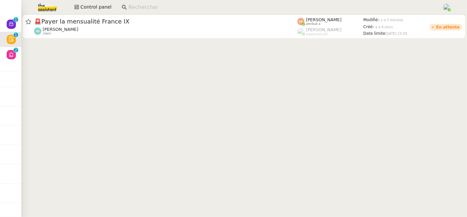
click at [102, 2] on div "Control panel" at bounding box center [234, 7] width 434 height 15
click at [100, 5] on span "Control panel" at bounding box center [95, 7] width 31 height 8
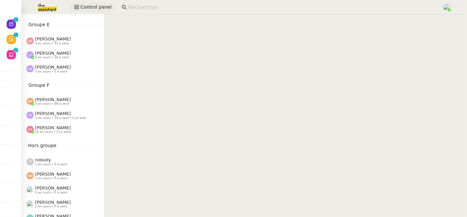
scroll to position [247, 0]
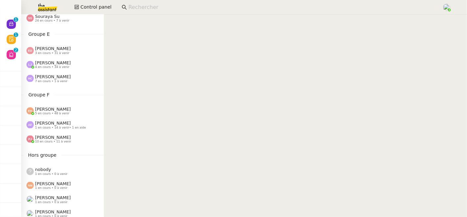
click at [53, 65] on span "4 en cours • 34 à venir" at bounding box center [52, 67] width 34 height 4
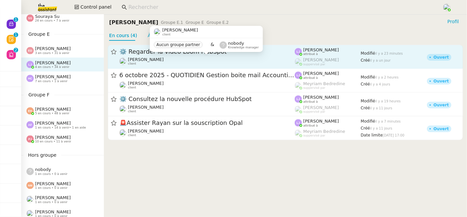
click at [208, 61] on div "[PERSON_NAME] client" at bounding box center [207, 61] width 175 height 9
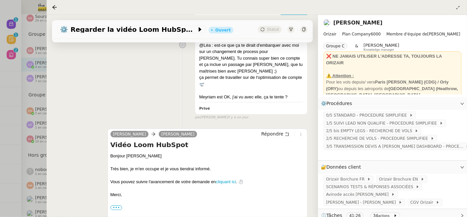
scroll to position [149, 0]
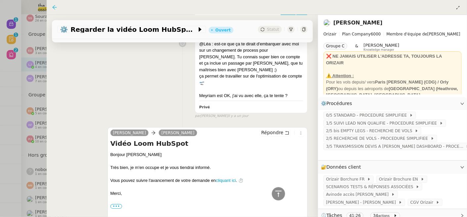
click at [52, 8] on icon at bounding box center [54, 7] width 5 height 5
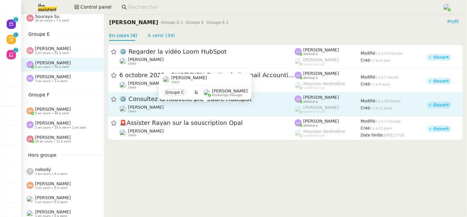
click at [203, 107] on div "[PERSON_NAME] client" at bounding box center [207, 109] width 175 height 9
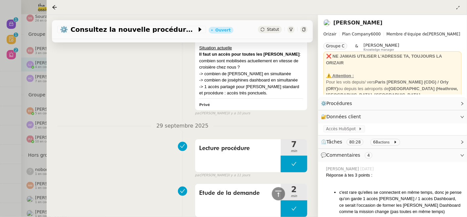
scroll to position [2190, 0]
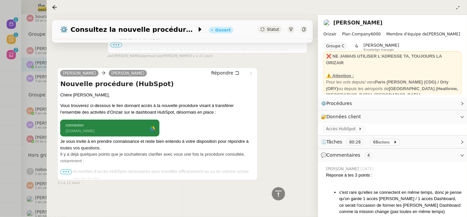
click at [57, 7] on div at bounding box center [56, 7] width 8 height 8
click at [53, 7] on icon at bounding box center [54, 7] width 5 height 5
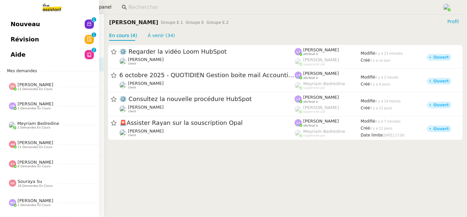
click at [12, 38] on span "Révision" at bounding box center [25, 39] width 28 height 10
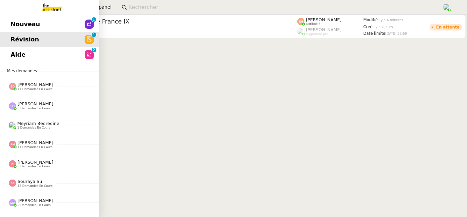
click at [10, 25] on link "Nouveau 0 1 2 3 4 5 6 7 8 9" at bounding box center [49, 24] width 99 height 15
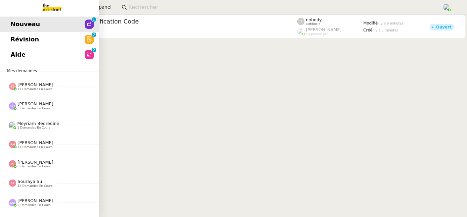
click at [16, 37] on span "Révision" at bounding box center [25, 39] width 28 height 10
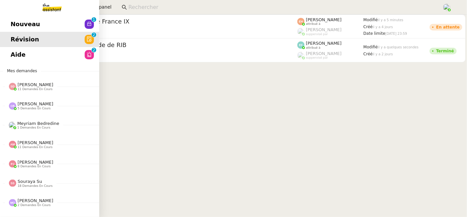
click at [18, 56] on link "Aide 0 1 2 3 4 5 6 7 8 9" at bounding box center [49, 54] width 99 height 15
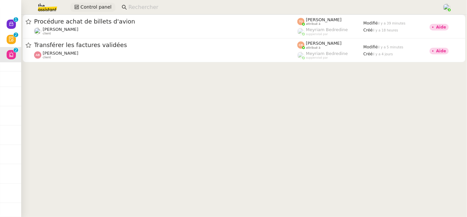
click at [100, 4] on span "Control panel" at bounding box center [95, 7] width 31 height 8
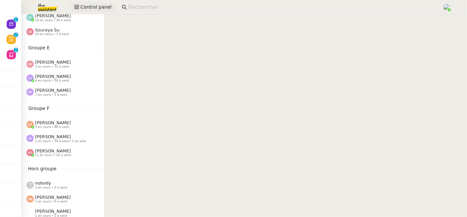
scroll to position [240, 0]
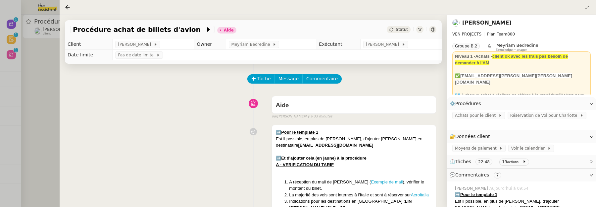
click at [42, 81] on div at bounding box center [298, 103] width 596 height 207
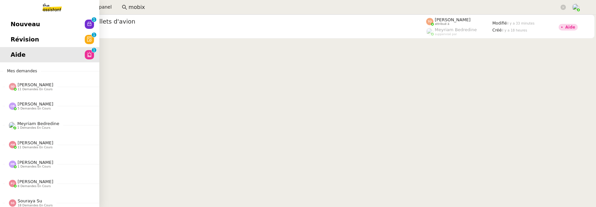
click at [18, 44] on span "Révision" at bounding box center [25, 39] width 28 height 10
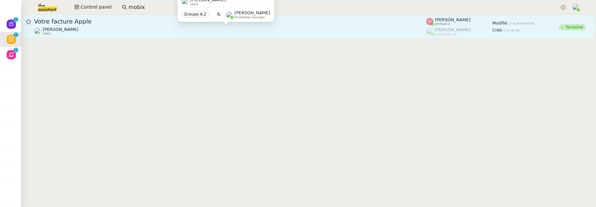
click at [208, 27] on div "[PERSON_NAME] client" at bounding box center [230, 31] width 392 height 9
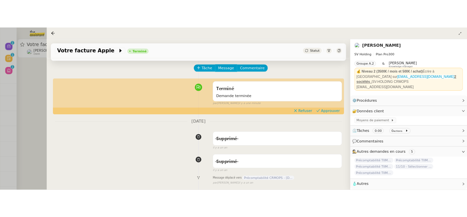
scroll to position [50, 0]
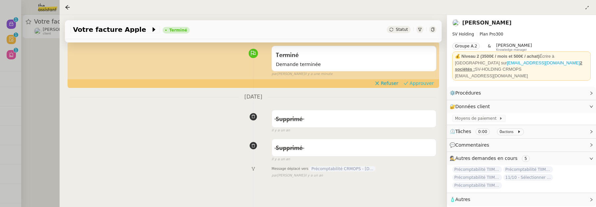
click at [427, 81] on span "Approuver" at bounding box center [422, 83] width 24 height 7
click at [32, 80] on div at bounding box center [298, 103] width 596 height 207
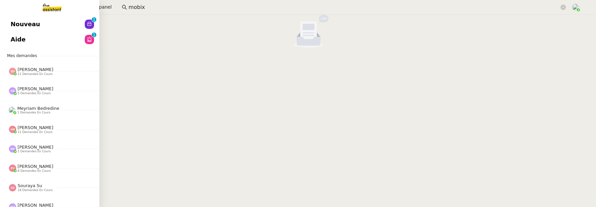
click at [15, 25] on span "Nouveau" at bounding box center [25, 24] width 29 height 10
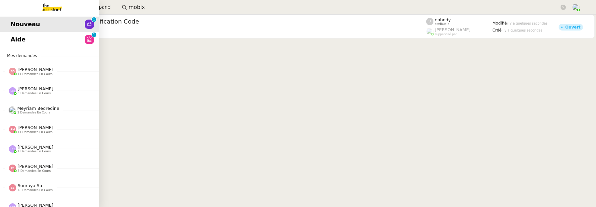
click at [12, 40] on span "Aide" at bounding box center [18, 39] width 15 height 10
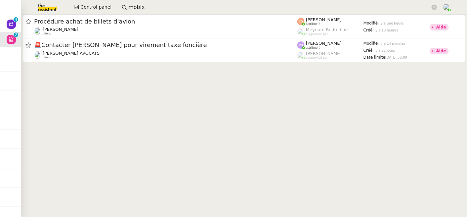
click at [177, 8] on input "mobix" at bounding box center [279, 7] width 302 height 9
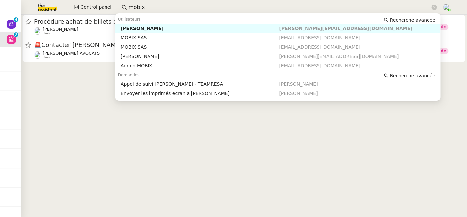
click at [177, 8] on input "mobix" at bounding box center [279, 7] width 302 height 9
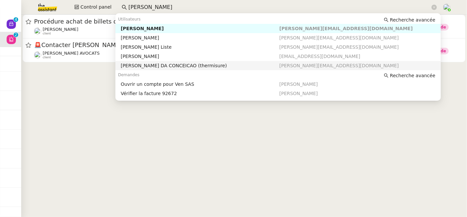
click at [198, 65] on div "[PERSON_NAME] DA CONCEICAO (thermisure)" at bounding box center [200, 66] width 159 height 6
type input "[PERSON_NAME]"
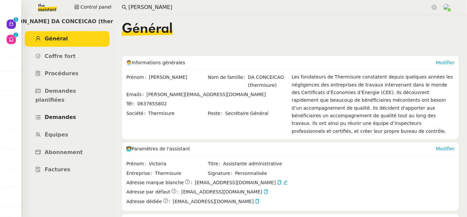
click at [81, 110] on link "Demandes" at bounding box center [67, 118] width 85 height 16
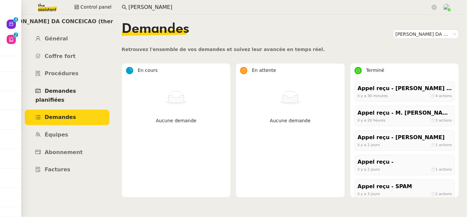
click at [70, 88] on span "Demandes planifiées" at bounding box center [55, 95] width 41 height 15
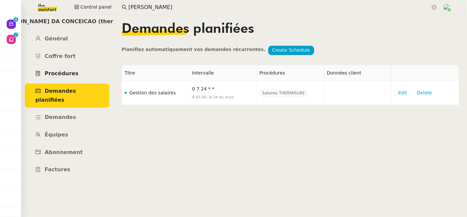
click at [71, 74] on span "Procédures" at bounding box center [62, 73] width 34 height 6
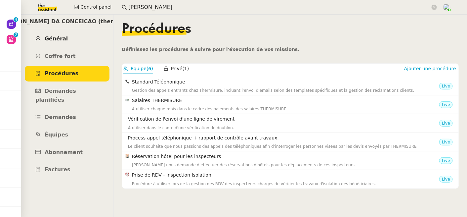
click at [58, 37] on span "Général" at bounding box center [56, 38] width 23 height 6
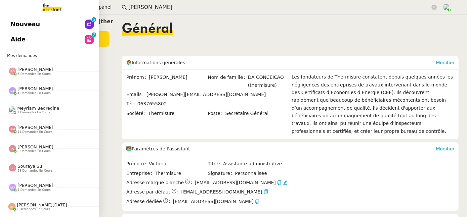
click at [18, 22] on span "Nouveau" at bounding box center [25, 24] width 29 height 10
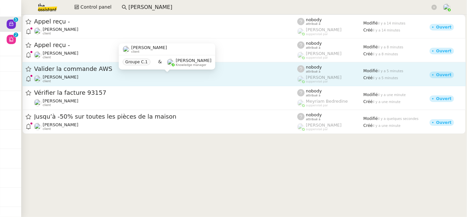
click at [189, 80] on div "[PERSON_NAME] client" at bounding box center [166, 78] width 264 height 9
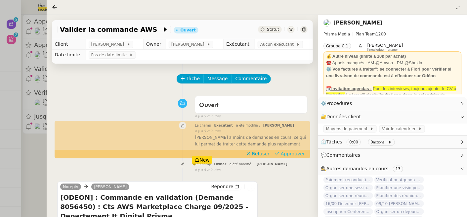
click at [296, 154] on span "Approuver" at bounding box center [293, 153] width 24 height 7
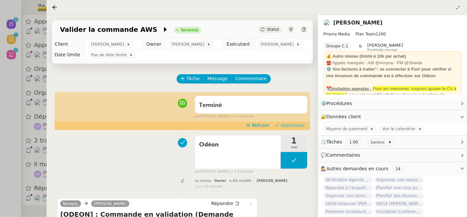
click at [300, 124] on span "Approuver" at bounding box center [293, 125] width 24 height 7
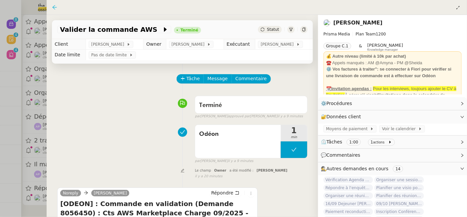
click at [54, 8] on icon at bounding box center [54, 7] width 5 height 5
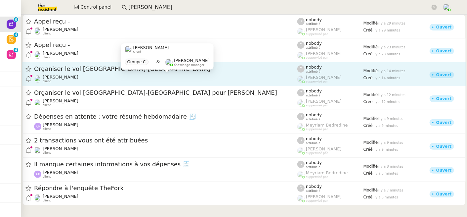
click at [110, 74] on div "[PERSON_NAME] client" at bounding box center [166, 78] width 264 height 9
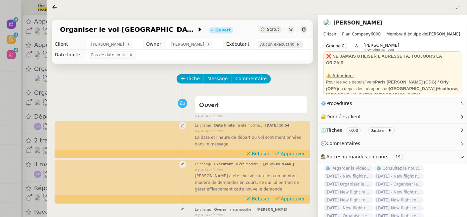
click at [269, 46] on span "Aucun exécutant" at bounding box center [279, 44] width 36 height 7
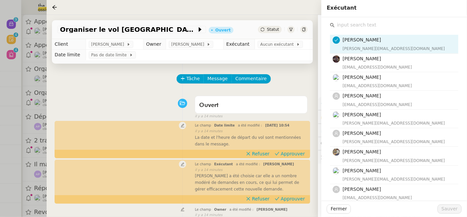
click at [381, 24] on input "text" at bounding box center [397, 25] width 124 height 9
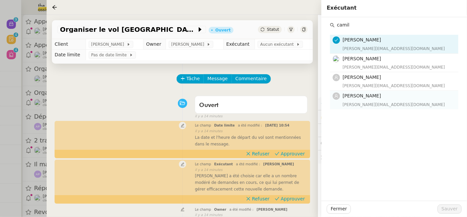
type input "camil"
click at [369, 98] on span "[PERSON_NAME]" at bounding box center [362, 95] width 38 height 5
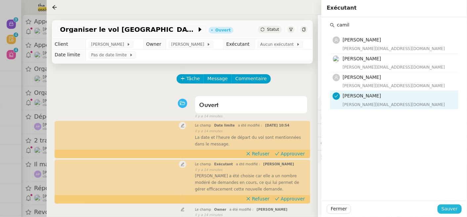
click at [446, 208] on span "Sauver" at bounding box center [450, 209] width 16 height 8
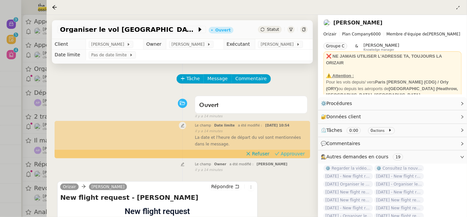
click at [299, 153] on span "Approuver" at bounding box center [293, 153] width 24 height 7
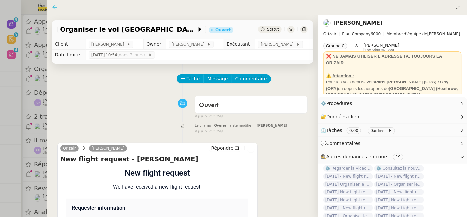
click at [52, 7] on icon at bounding box center [54, 7] width 5 height 5
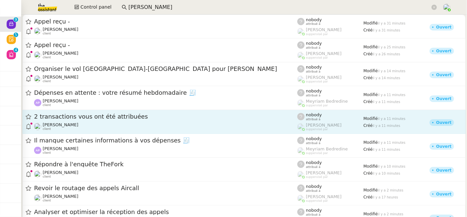
click at [159, 117] on span "2 transactions vous ont été attribuées" at bounding box center [166, 117] width 264 height 6
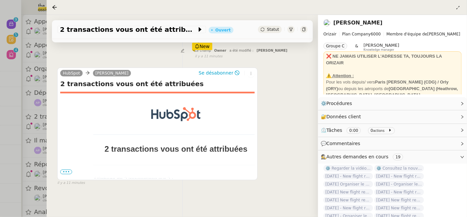
scroll to position [111, 0]
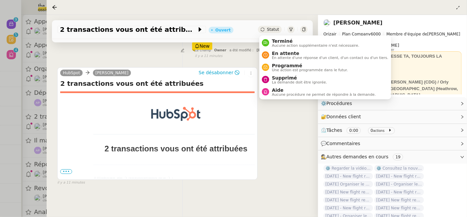
click at [274, 29] on span "Statut" at bounding box center [273, 29] width 12 height 5
click at [287, 76] on span "Supprimé" at bounding box center [299, 77] width 55 height 5
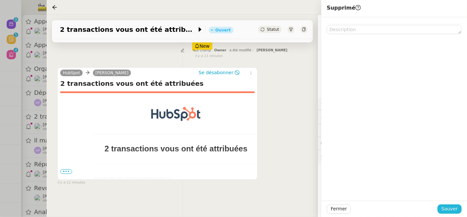
click at [447, 209] on span "Sauver" at bounding box center [450, 209] width 16 height 8
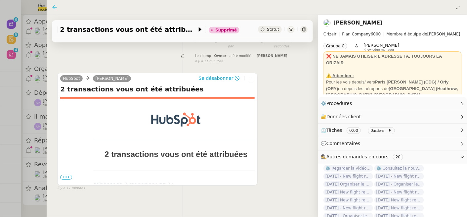
click at [54, 5] on icon at bounding box center [54, 7] width 5 height 5
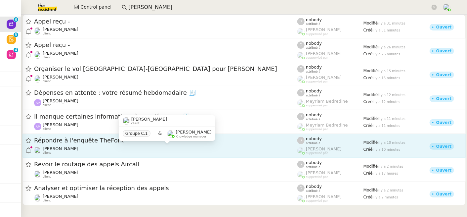
click at [135, 146] on div "[PERSON_NAME] client" at bounding box center [166, 150] width 264 height 9
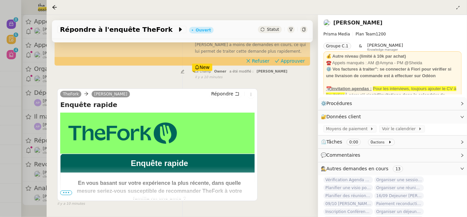
scroll to position [94, 0]
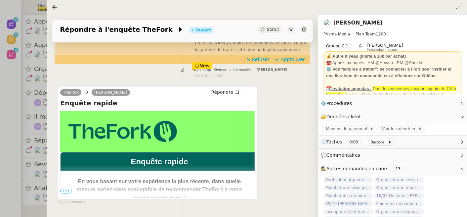
click at [67, 190] on span "•••" at bounding box center [66, 191] width 12 height 5
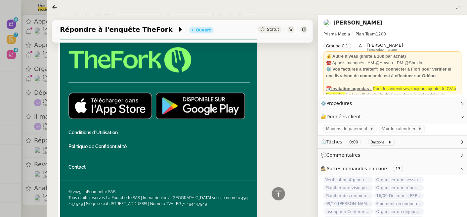
scroll to position [323, 0]
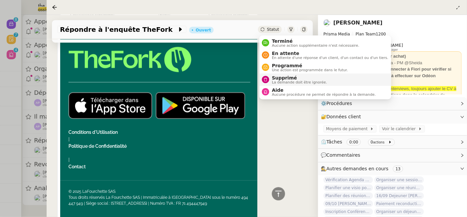
click at [278, 81] on span "La demande doit être ignorée." at bounding box center [299, 82] width 55 height 4
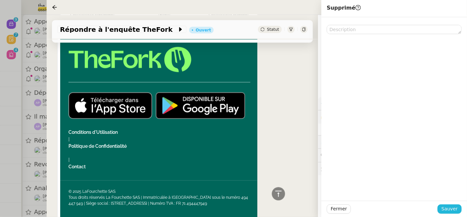
click at [450, 211] on span "Sauver" at bounding box center [450, 209] width 16 height 8
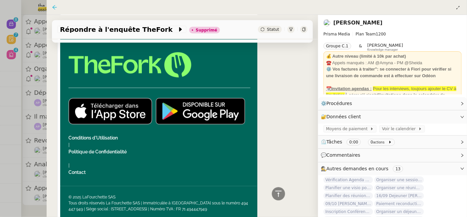
click at [56, 8] on icon at bounding box center [54, 7] width 5 height 5
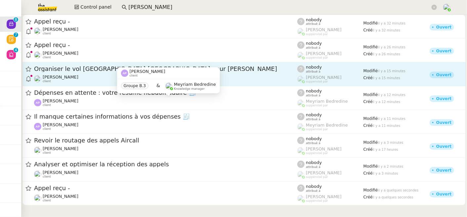
click at [90, 73] on div "Organiser le vol [GEOGRAPHIC_DATA]-[GEOGRAPHIC_DATA] pour [PERSON_NAME]" at bounding box center [166, 69] width 264 height 8
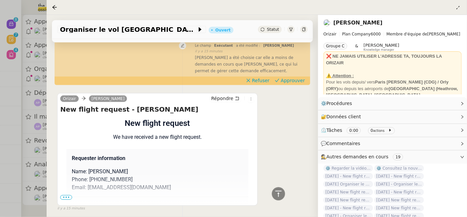
scroll to position [133, 0]
click at [253, 100] on icon at bounding box center [251, 99] width 4 height 4
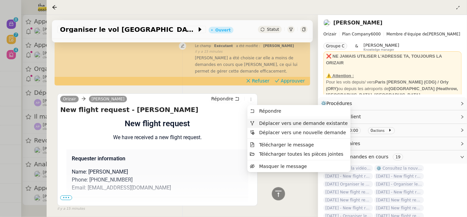
click at [269, 122] on span "Déplacer vers une demande existante" at bounding box center [304, 123] width 89 height 5
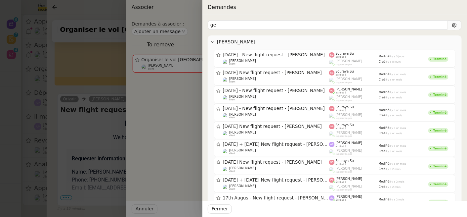
type input "g"
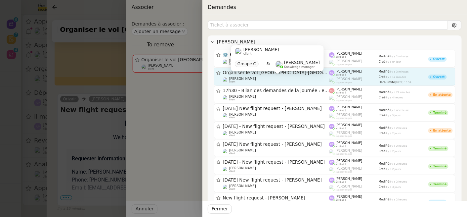
click at [296, 76] on div "[PERSON_NAME] client Groupe C & [PERSON_NAME] Knowledge manager" at bounding box center [277, 60] width 93 height 31
click at [299, 79] on div "[PERSON_NAME] client" at bounding box center [276, 80] width 107 height 7
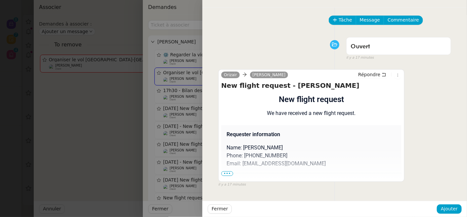
scroll to position [28, 0]
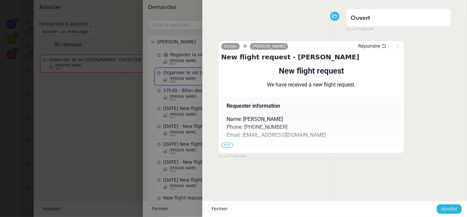
click at [451, 211] on span "Ajouter" at bounding box center [449, 209] width 17 height 8
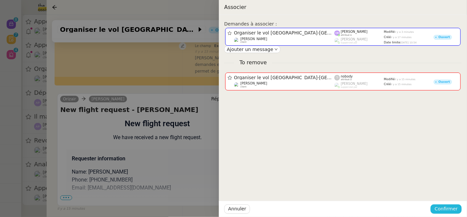
click at [448, 207] on span "Confirmer" at bounding box center [446, 209] width 23 height 8
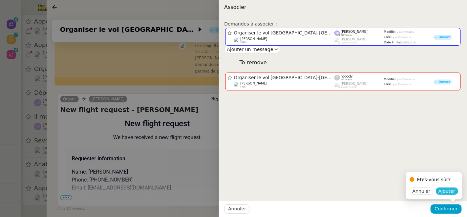
click at [449, 191] on span "Ajouter" at bounding box center [447, 191] width 17 height 7
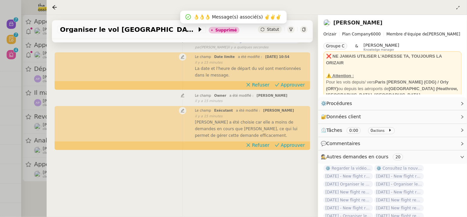
scroll to position [0, 0]
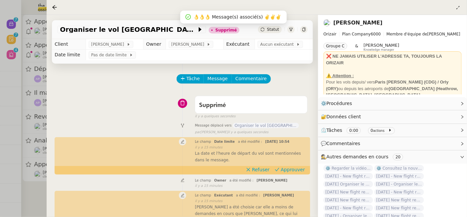
click at [255, 125] on span "Organiser le vol [GEOGRAPHIC_DATA]-[GEOGRAPHIC_DATA]" at bounding box center [266, 125] width 66 height 5
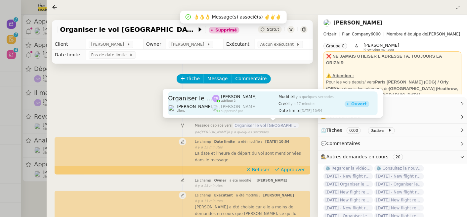
click at [234, 103] on div "[PERSON_NAME] attribué à [PERSON_NAME] suppervisé par" at bounding box center [246, 103] width 66 height 24
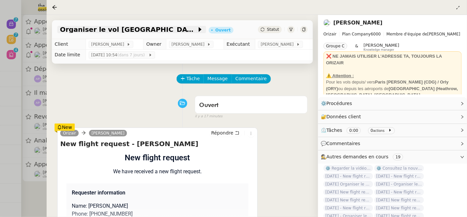
click at [137, 31] on span "Organiser le vol [GEOGRAPHIC_DATA]-[GEOGRAPHIC_DATA]" at bounding box center [128, 29] width 137 height 7
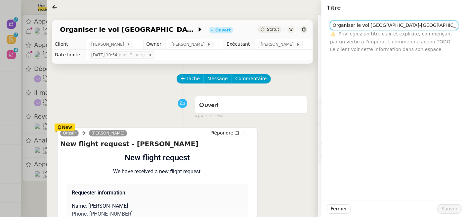
click at [354, 23] on input "Organiser le vol [GEOGRAPHIC_DATA]-[GEOGRAPHIC_DATA]" at bounding box center [394, 26] width 128 height 10
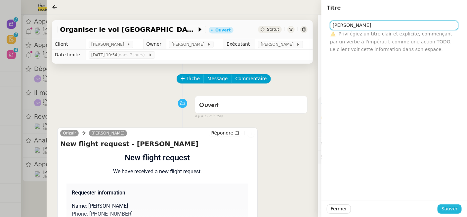
type input "[PERSON_NAME]"
click at [443, 205] on button "Sauver" at bounding box center [450, 208] width 24 height 9
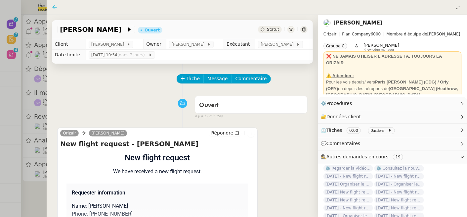
click at [55, 6] on icon at bounding box center [54, 7] width 5 height 5
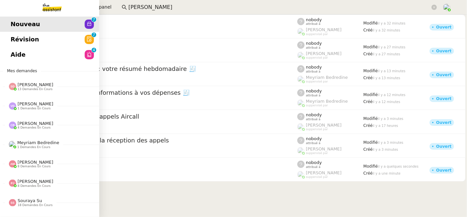
click at [11, 38] on span "Révision" at bounding box center [25, 39] width 28 height 10
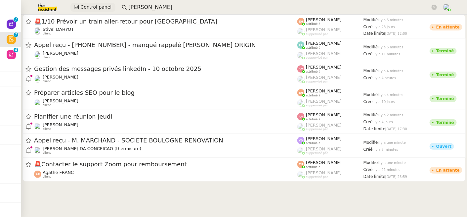
click at [93, 11] on button "Control panel" at bounding box center [93, 7] width 45 height 9
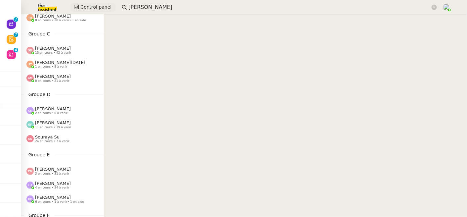
scroll to position [151, 0]
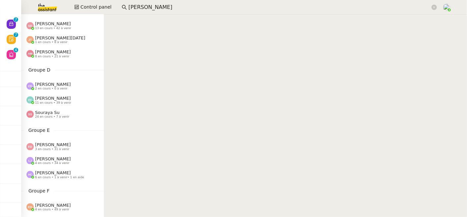
click at [53, 120] on div "Souraya Su 24 en cours • 7 à venir" at bounding box center [62, 114] width 83 height 14
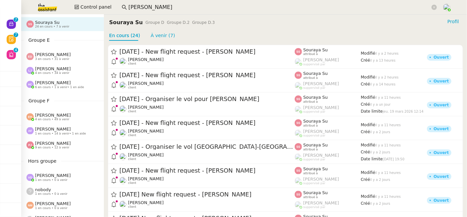
scroll to position [249, 0]
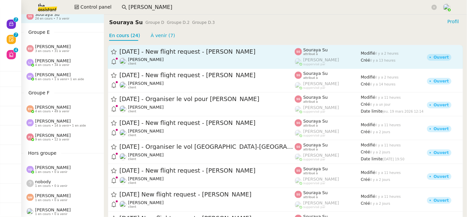
click at [178, 50] on span "[DATE] - New flight request - [PERSON_NAME]" at bounding box center [207, 52] width 175 height 6
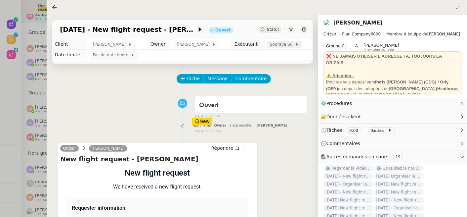
click at [293, 46] on span at bounding box center [294, 44] width 3 height 5
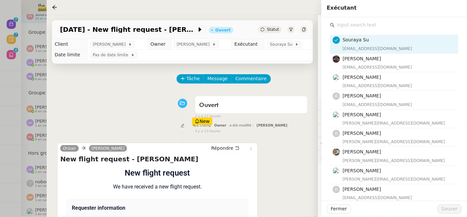
click at [416, 25] on input "text" at bounding box center [397, 25] width 124 height 9
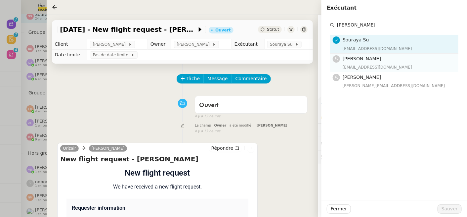
type input "[PERSON_NAME]"
click at [397, 62] on h4 "[PERSON_NAME]" at bounding box center [399, 59] width 112 height 8
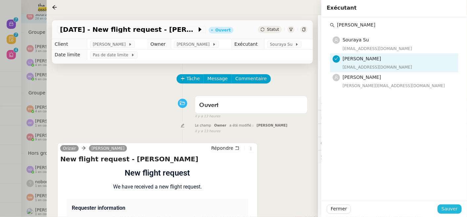
click at [457, 207] on span "Sauver" at bounding box center [450, 209] width 16 height 8
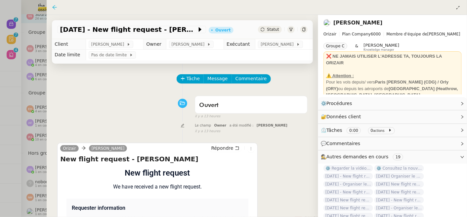
click at [55, 5] on icon at bounding box center [55, 7] width 4 height 4
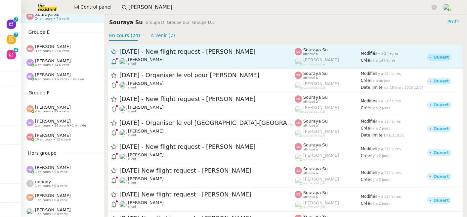
click at [218, 56] on div "[DATE] - New flight request - [PERSON_NAME] [PERSON_NAME] client" at bounding box center [207, 57] width 175 height 18
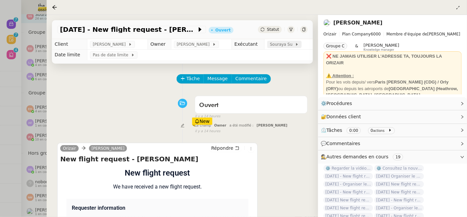
click at [283, 45] on span "Souraya Su" at bounding box center [282, 44] width 25 height 7
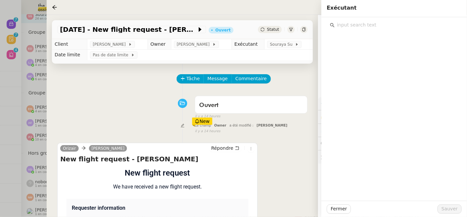
click at [390, 24] on input "text" at bounding box center [397, 25] width 124 height 9
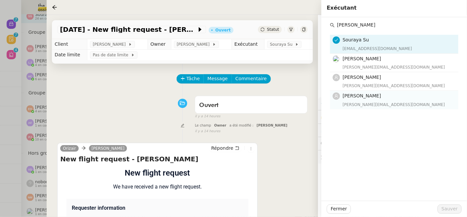
type input "[PERSON_NAME]"
click at [375, 97] on span "[PERSON_NAME]" at bounding box center [362, 95] width 38 height 5
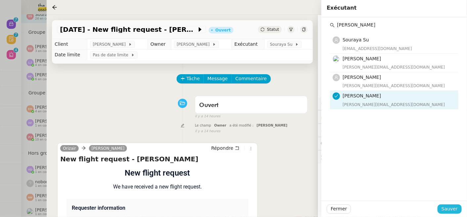
click at [449, 210] on span "Sauver" at bounding box center [450, 209] width 16 height 8
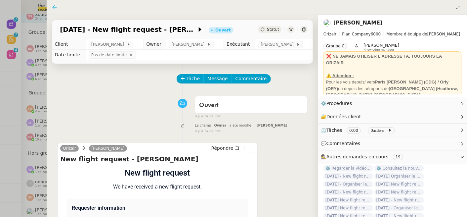
click at [57, 7] on icon at bounding box center [54, 7] width 5 height 5
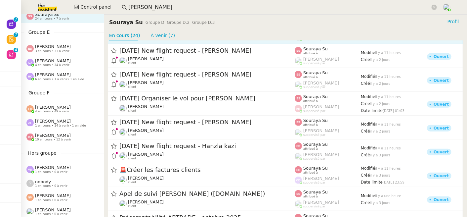
scroll to position [125, 0]
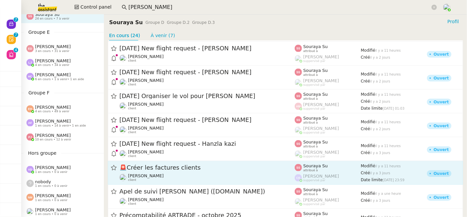
click at [183, 168] on span "🚨 Créer les factures clients" at bounding box center [207, 168] width 175 height 6
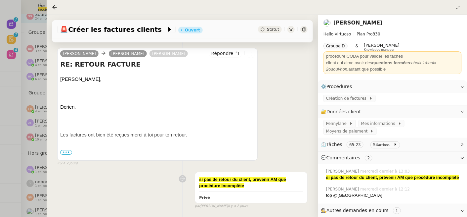
scroll to position [135, 0]
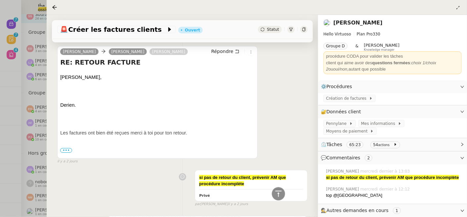
click at [67, 151] on span "•••" at bounding box center [66, 150] width 12 height 5
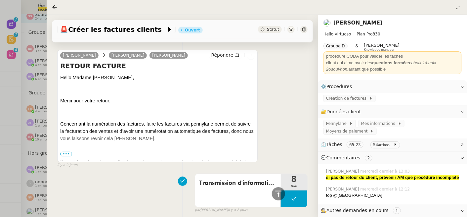
scroll to position [1992, 0]
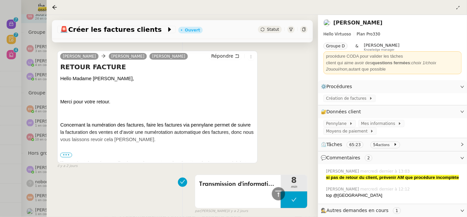
click at [65, 156] on span "•••" at bounding box center [66, 155] width 12 height 5
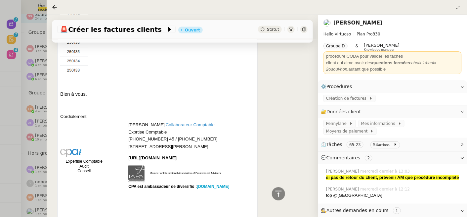
scroll to position [2218, 0]
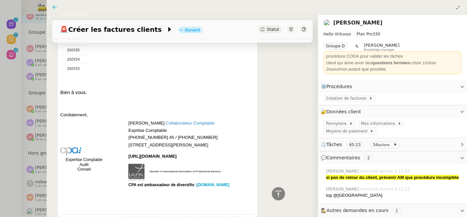
click at [55, 6] on icon at bounding box center [54, 7] width 5 height 5
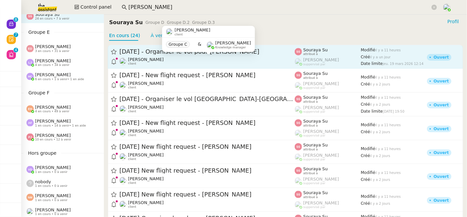
click at [223, 59] on div "[PERSON_NAME] client" at bounding box center [207, 61] width 175 height 9
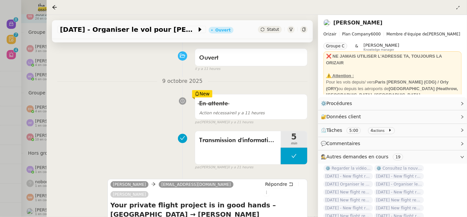
scroll to position [53, 0]
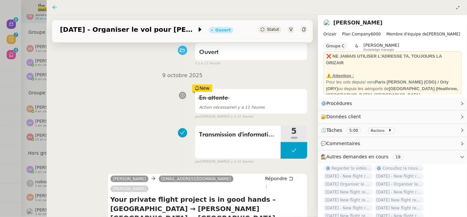
click at [55, 7] on icon at bounding box center [55, 7] width 4 height 4
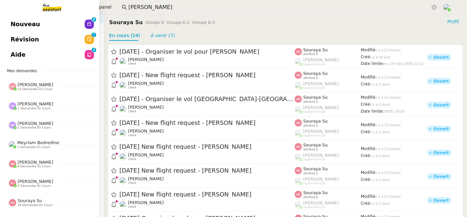
click at [32, 24] on span "Nouveau" at bounding box center [25, 24] width 29 height 10
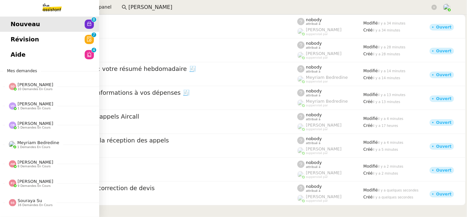
click at [33, 38] on span "Révision" at bounding box center [25, 39] width 28 height 10
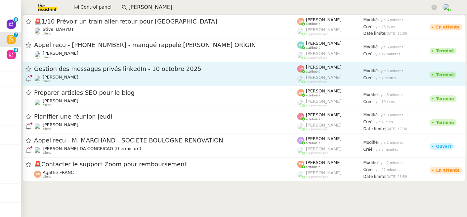
click at [159, 68] on span "Gestion des messages privés linkedIn - 10 octobre 2025" at bounding box center [166, 69] width 264 height 6
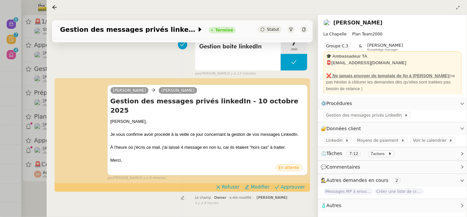
scroll to position [109, 0]
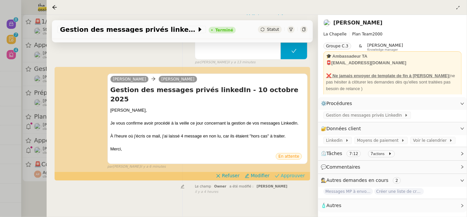
click at [298, 172] on span "Approuver" at bounding box center [293, 175] width 24 height 7
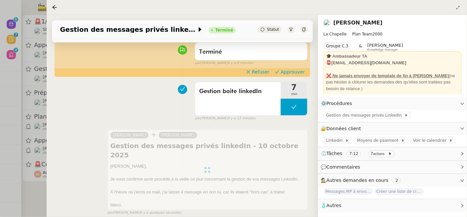
scroll to position [0, 0]
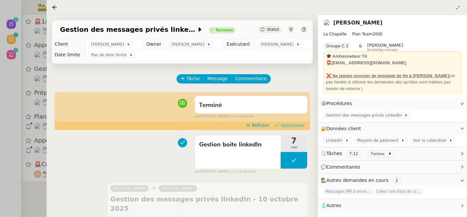
click at [301, 124] on span "Approuver" at bounding box center [293, 125] width 24 height 7
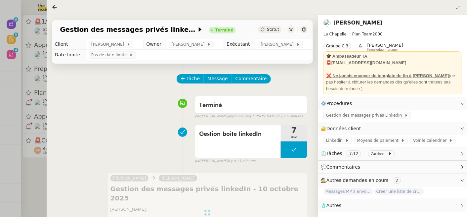
click at [39, 190] on div at bounding box center [233, 108] width 467 height 217
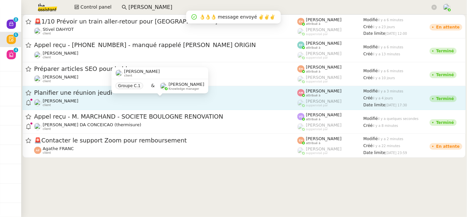
click at [105, 98] on div "[PERSON_NAME] client" at bounding box center [166, 102] width 264 height 9
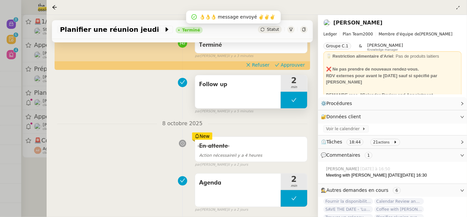
scroll to position [62, 0]
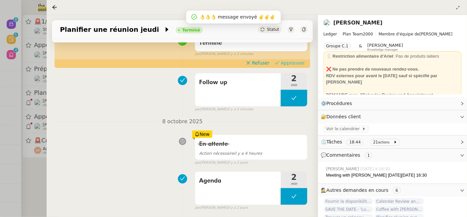
click at [284, 61] on span "Approuver" at bounding box center [293, 63] width 24 height 7
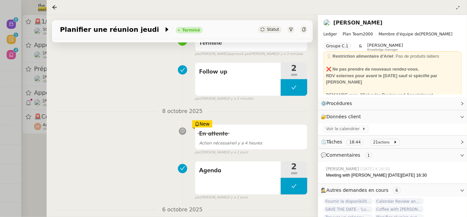
click at [37, 182] on div at bounding box center [233, 108] width 467 height 217
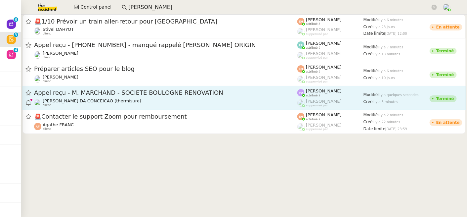
click at [234, 93] on span "Appel reçu - M. MARCHAND - SOCIETE BOULOGNE RENOVATION" at bounding box center [166, 93] width 264 height 6
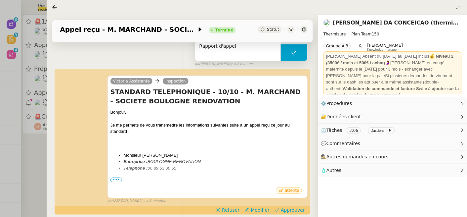
scroll to position [113, 0]
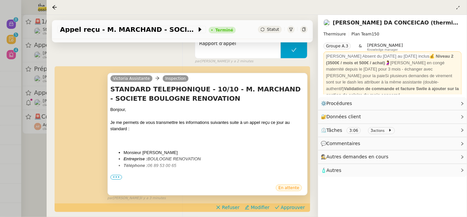
click at [118, 175] on span "•••" at bounding box center [117, 177] width 12 height 5
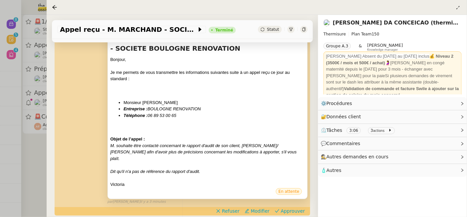
scroll to position [166, 0]
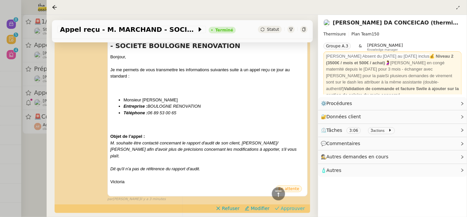
click at [294, 205] on span "Approuver" at bounding box center [293, 208] width 24 height 7
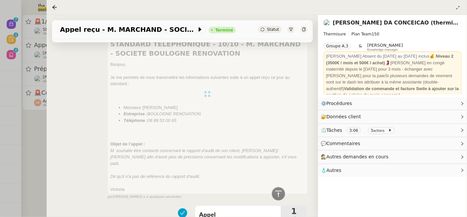
scroll to position [0, 0]
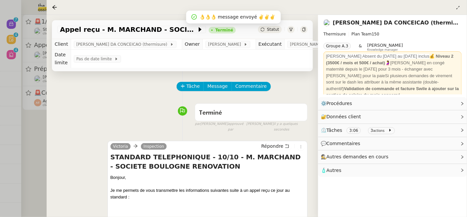
click at [35, 151] on div at bounding box center [233, 108] width 467 height 217
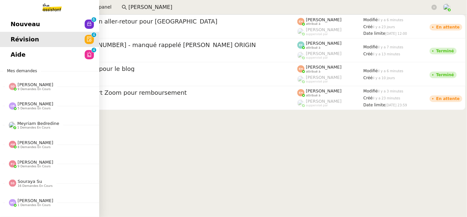
click at [24, 27] on span "Nouveau" at bounding box center [25, 24] width 29 height 10
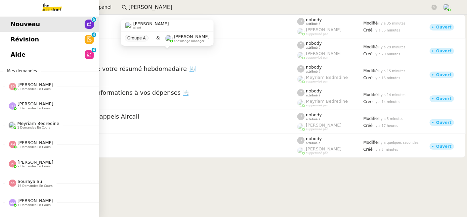
click at [17, 54] on span "Aide" at bounding box center [18, 55] width 15 height 10
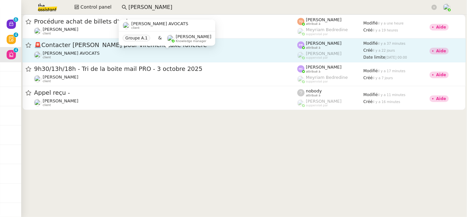
click at [213, 54] on div "[PERSON_NAME] AVOCATS client" at bounding box center [166, 55] width 264 height 9
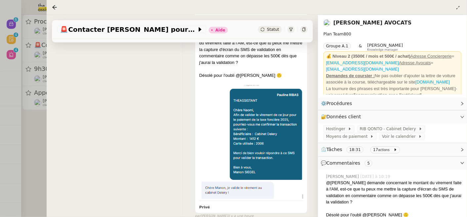
scroll to position [125, 0]
click at [36, 124] on div at bounding box center [233, 108] width 467 height 217
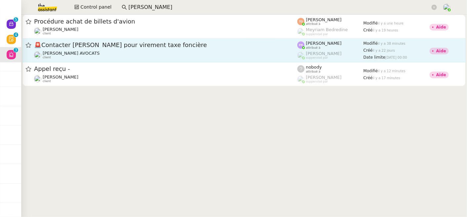
click at [136, 45] on span "🚨 Contacter [PERSON_NAME] pour virement taxe foncière" at bounding box center [166, 45] width 264 height 6
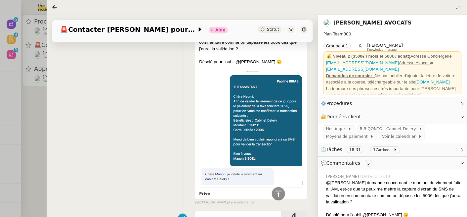
scroll to position [137, 0]
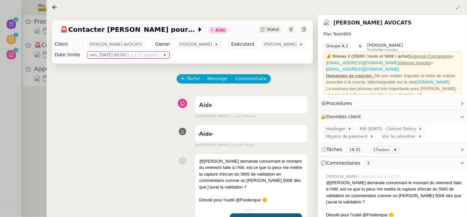
click at [31, 126] on div at bounding box center [233, 108] width 467 height 217
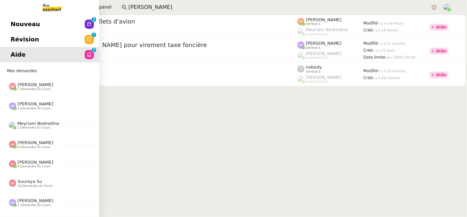
click at [14, 39] on span "Révision" at bounding box center [25, 39] width 28 height 10
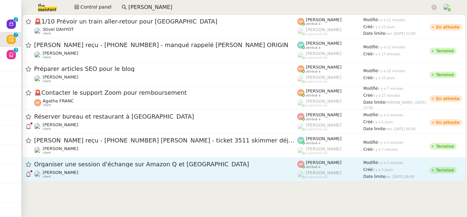
click at [159, 162] on span "Organiser une session d'échange sur Amazon Q et [GEOGRAPHIC_DATA]" at bounding box center [166, 164] width 264 height 6
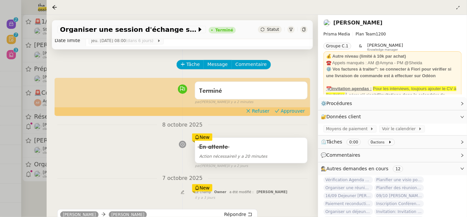
scroll to position [19, 0]
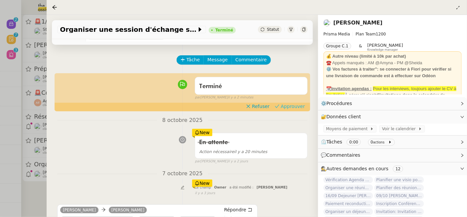
click at [290, 107] on span "Approuver" at bounding box center [293, 106] width 24 height 7
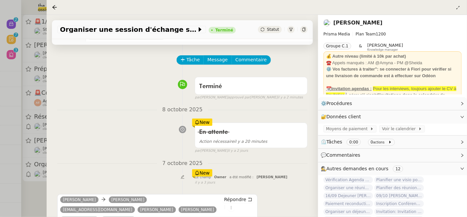
click at [35, 196] on div at bounding box center [233, 108] width 467 height 217
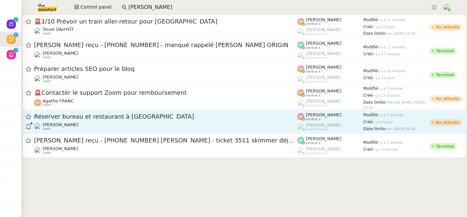
click at [101, 129] on div "[PERSON_NAME] client" at bounding box center [166, 126] width 264 height 9
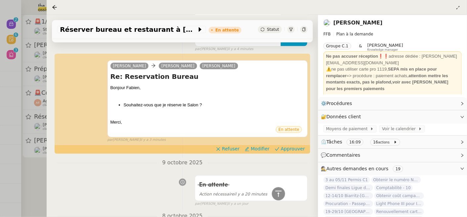
scroll to position [112, 0]
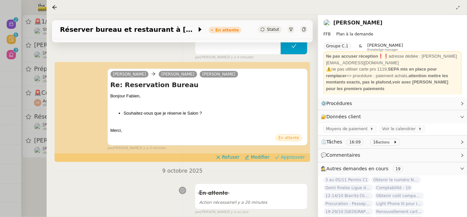
click at [292, 156] on span "Approuver" at bounding box center [293, 157] width 24 height 7
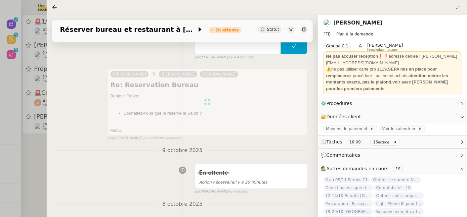
click at [36, 174] on div at bounding box center [233, 108] width 467 height 217
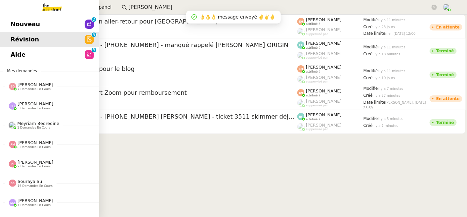
click at [17, 21] on span "Nouveau" at bounding box center [25, 24] width 29 height 10
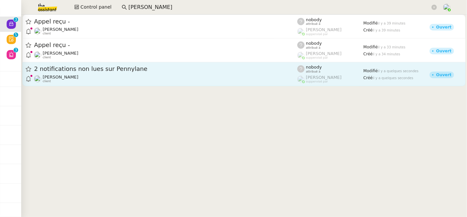
click at [227, 81] on div "[PERSON_NAME] client" at bounding box center [166, 78] width 264 height 9
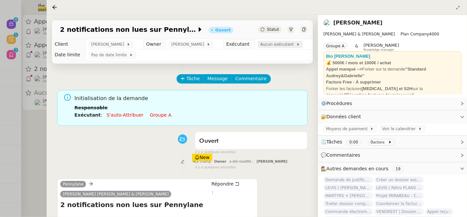
click at [275, 47] on span "Aucun exécutant" at bounding box center [279, 44] width 36 height 7
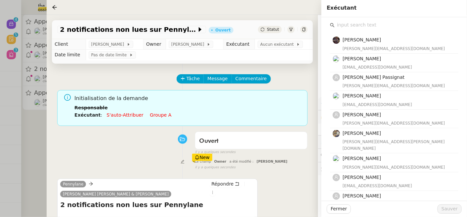
click at [358, 26] on input "text" at bounding box center [397, 25] width 124 height 9
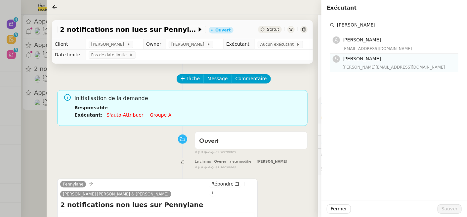
type input "[PERSON_NAME]"
click at [384, 61] on h4 "[PERSON_NAME]" at bounding box center [399, 59] width 112 height 8
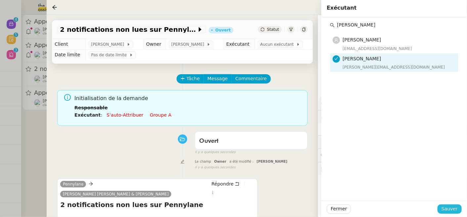
click at [450, 207] on span "Sauver" at bounding box center [450, 209] width 16 height 8
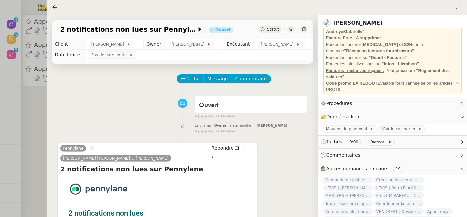
scroll to position [47, 0]
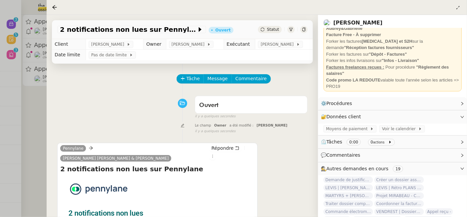
click at [32, 109] on div at bounding box center [233, 108] width 467 height 217
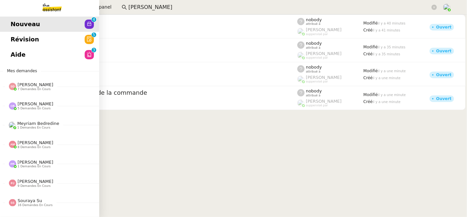
click at [14, 31] on link "Nouveau 0 1 2 3 4 5 6 7 8 9" at bounding box center [49, 24] width 99 height 15
click at [16, 40] on span "Révision" at bounding box center [25, 39] width 28 height 10
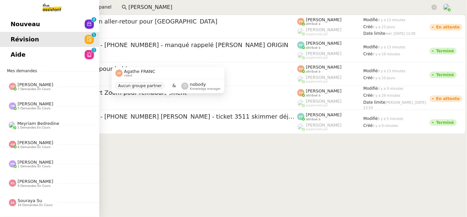
click at [8, 56] on link "Aide 0 1 2 3 4 5 6 7 8 9" at bounding box center [49, 54] width 99 height 15
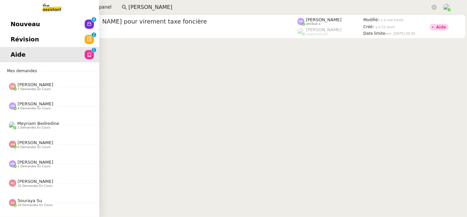
click at [6, 37] on link "Révision 0 1 2 3 4 5 6 7 8 9" at bounding box center [49, 39] width 99 height 15
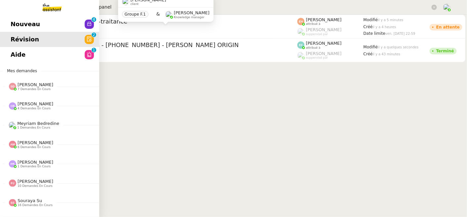
click at [12, 29] on link "Nouveau 0 1 2 3 4 5 6 7 8 9" at bounding box center [49, 24] width 99 height 15
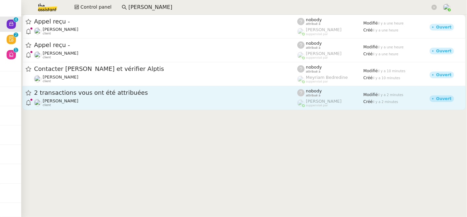
click at [202, 105] on div "[PERSON_NAME] client" at bounding box center [166, 102] width 264 height 9
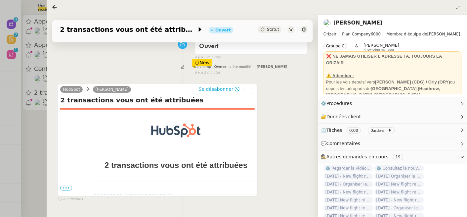
scroll to position [97, 0]
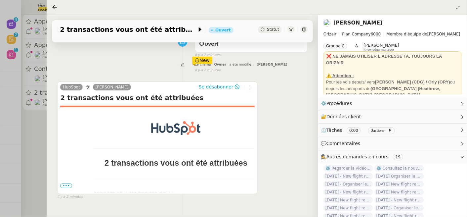
click at [66, 185] on span "•••" at bounding box center [66, 185] width 12 height 5
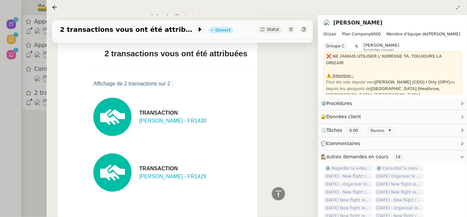
scroll to position [206, 0]
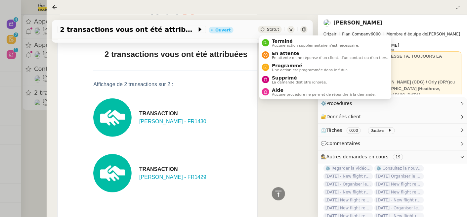
click at [273, 28] on span "Statut" at bounding box center [273, 29] width 12 height 5
click at [291, 81] on span "La demande doit être ignorée." at bounding box center [299, 82] width 55 height 4
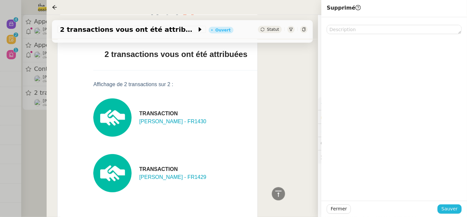
click at [447, 206] on span "Sauver" at bounding box center [450, 209] width 16 height 8
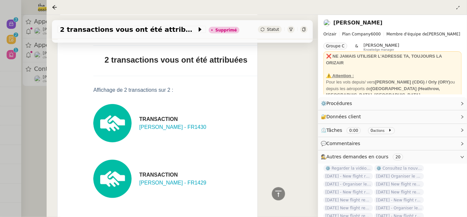
click at [30, 113] on div at bounding box center [233, 108] width 467 height 217
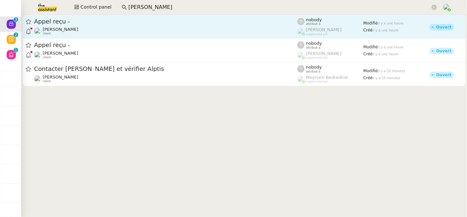
click at [197, 36] on link "Appel reçu - Gabrielle Tavernier client nobody attribué à Frédérique Albert sup…" at bounding box center [245, 27] width 444 height 24
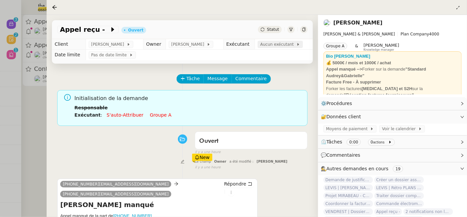
click at [280, 47] on span "Aucun exécutant" at bounding box center [279, 44] width 36 height 7
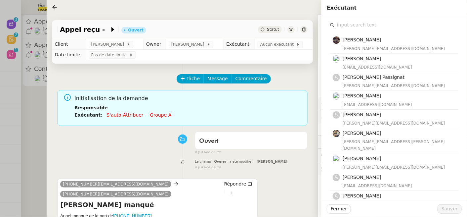
click at [360, 24] on input "text" at bounding box center [397, 25] width 124 height 9
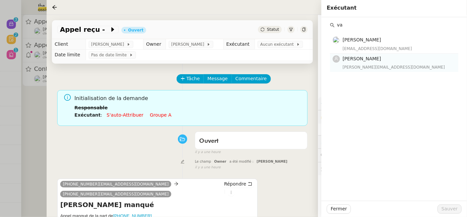
type input "va"
click at [375, 62] on h4 "[PERSON_NAME]" at bounding box center [399, 59] width 112 height 8
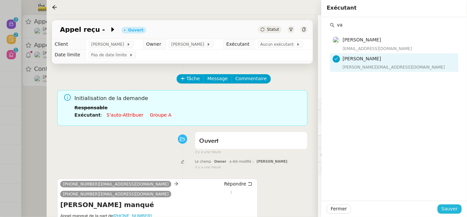
click at [450, 208] on span "Sauver" at bounding box center [450, 209] width 16 height 8
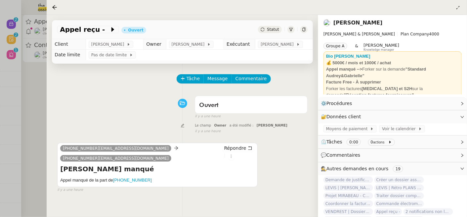
click at [40, 108] on div at bounding box center [233, 108] width 467 height 217
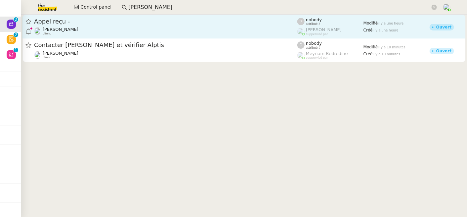
click at [143, 29] on div "Gabrielle Tavernier client" at bounding box center [166, 31] width 264 height 9
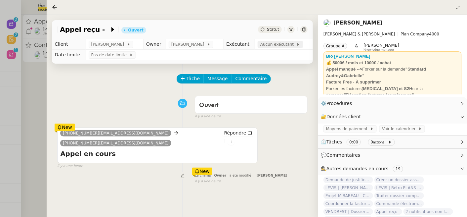
click at [287, 44] on span "Aucun exécutant" at bounding box center [279, 44] width 36 height 7
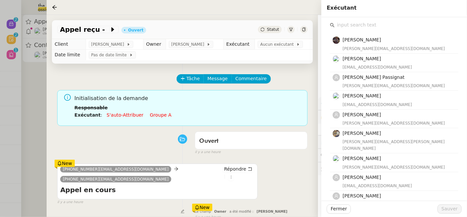
click at [371, 28] on input "text" at bounding box center [397, 25] width 124 height 9
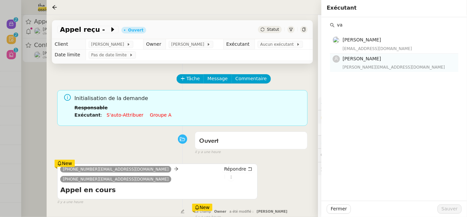
type input "va"
click at [373, 58] on span "Vanessa Decouflet" at bounding box center [362, 58] width 38 height 5
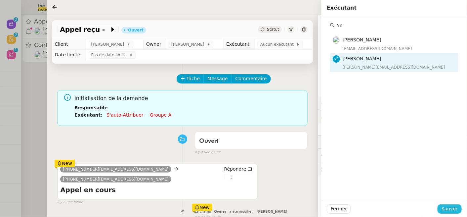
click at [454, 209] on span "Sauver" at bounding box center [450, 209] width 16 height 8
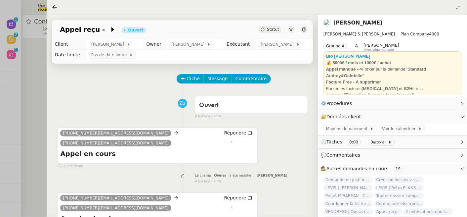
click at [35, 77] on div at bounding box center [233, 108] width 467 height 217
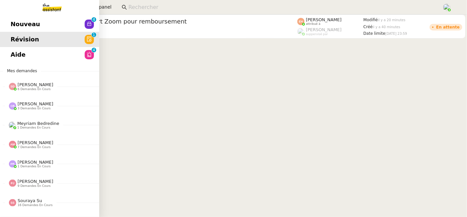
click at [15, 56] on span "Aide" at bounding box center [18, 55] width 15 height 10
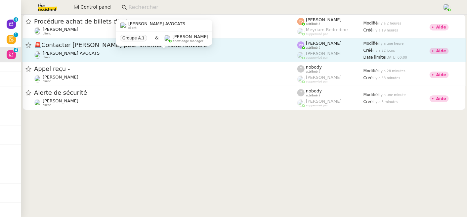
click at [170, 58] on div "[PERSON_NAME] AVOCATS client" at bounding box center [166, 55] width 264 height 9
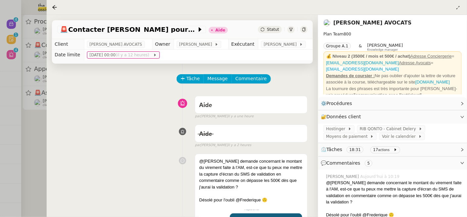
click at [40, 143] on div at bounding box center [233, 108] width 467 height 217
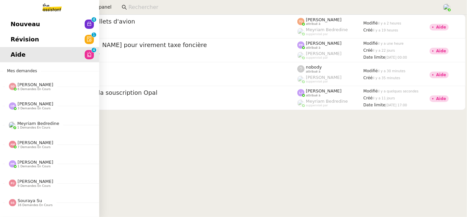
click at [34, 39] on span "Révision" at bounding box center [25, 39] width 28 height 10
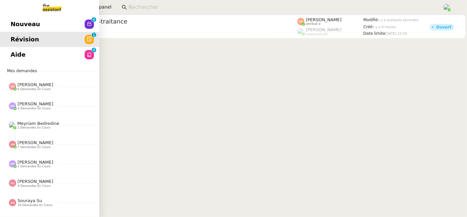
click at [13, 22] on span "Nouveau" at bounding box center [25, 24] width 29 height 10
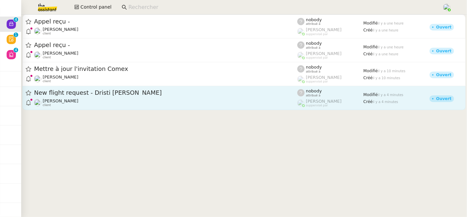
click at [187, 99] on div "[PERSON_NAME] client" at bounding box center [166, 102] width 264 height 9
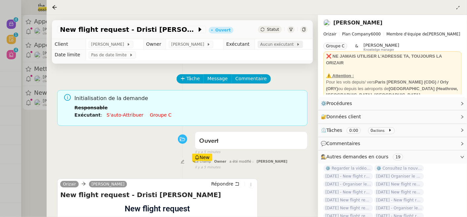
click at [271, 41] on div "Aucun exécutant" at bounding box center [280, 44] width 45 height 7
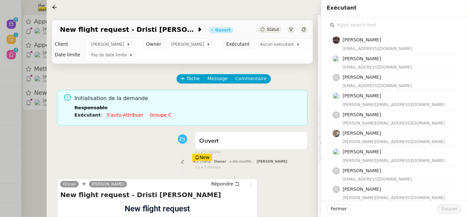
click at [343, 22] on input "text" at bounding box center [397, 25] width 124 height 9
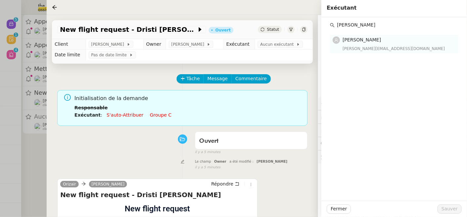
type input "[PERSON_NAME]"
click at [351, 41] on span "[PERSON_NAME]" at bounding box center [362, 39] width 38 height 5
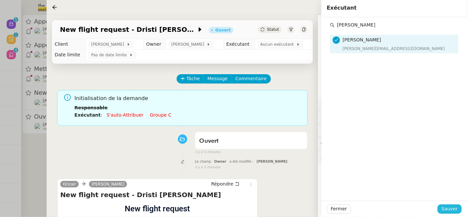
click at [448, 210] on span "Sauver" at bounding box center [450, 209] width 16 height 8
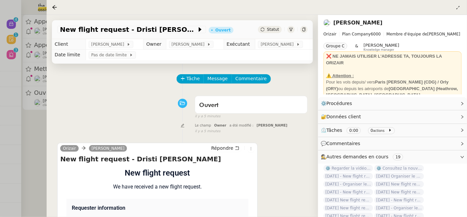
click at [40, 127] on div at bounding box center [233, 108] width 467 height 217
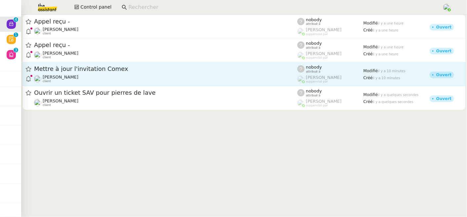
click at [93, 78] on div "[PERSON_NAME] client" at bounding box center [166, 78] width 264 height 9
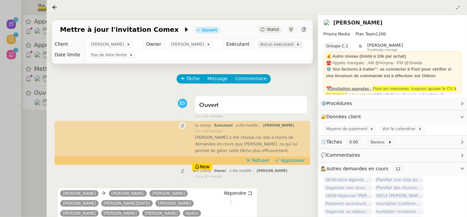
click at [273, 46] on span "Aucun exécutant" at bounding box center [279, 44] width 36 height 7
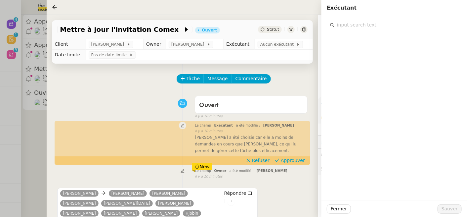
click at [361, 26] on input "text" at bounding box center [397, 25] width 124 height 9
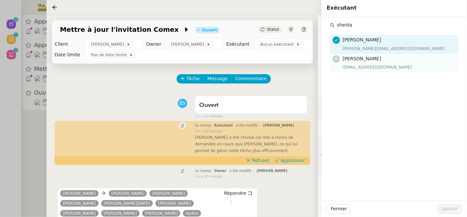
type input "sheida"
click at [361, 61] on h4 "[PERSON_NAME]" at bounding box center [399, 59] width 112 height 8
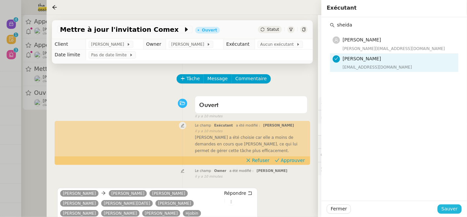
click at [450, 210] on span "Sauver" at bounding box center [450, 209] width 16 height 8
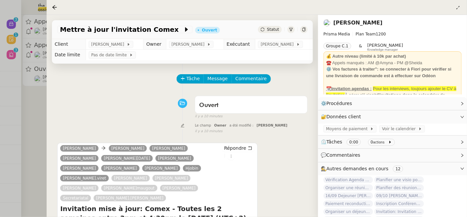
click at [44, 103] on div at bounding box center [233, 108] width 467 height 217
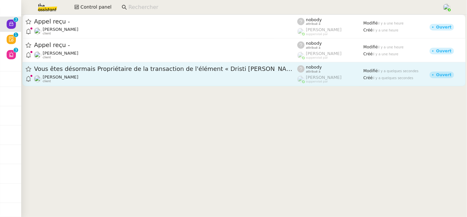
click at [210, 81] on div "[PERSON_NAME] client" at bounding box center [166, 78] width 264 height 9
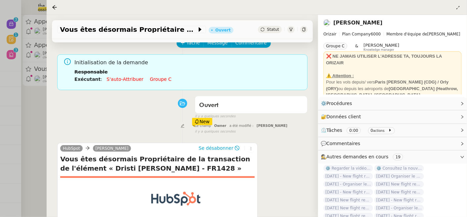
scroll to position [36, 0]
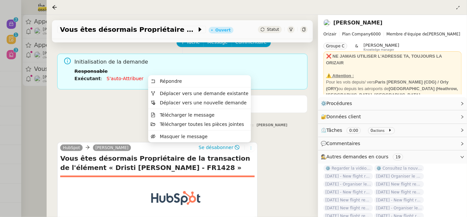
click at [249, 147] on icon at bounding box center [251, 148] width 4 height 4
click at [234, 92] on span "Déplacer vers une demande existante" at bounding box center [204, 93] width 89 height 5
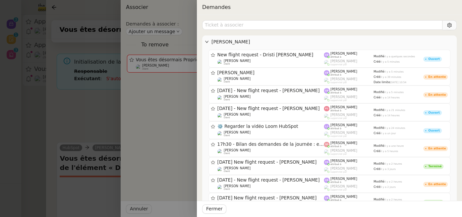
click at [88, 116] on div at bounding box center [231, 108] width 462 height 217
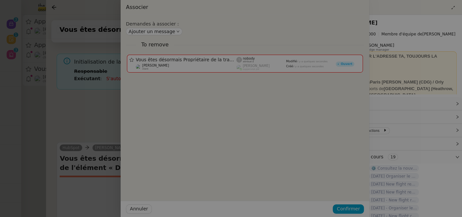
click at [88, 116] on div at bounding box center [138, 108] width 462 height 217
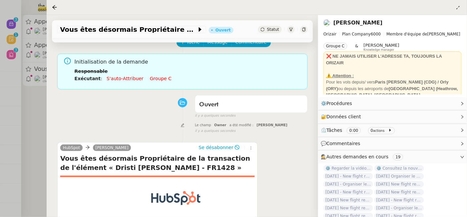
click at [267, 29] on span "Statut" at bounding box center [273, 29] width 12 height 5
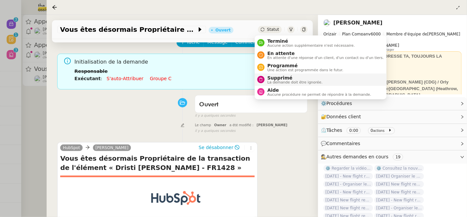
click at [271, 79] on span "Supprimé" at bounding box center [295, 77] width 55 height 5
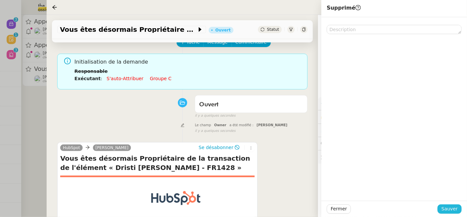
click at [449, 206] on span "Sauver" at bounding box center [450, 209] width 16 height 8
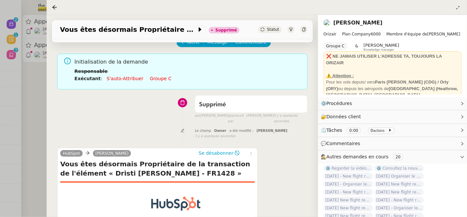
click at [35, 104] on div at bounding box center [233, 108] width 467 height 217
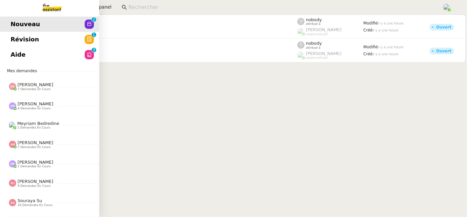
click at [16, 37] on span "Révision" at bounding box center [25, 39] width 28 height 10
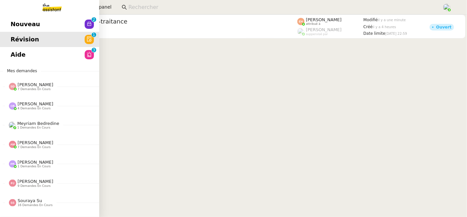
click at [21, 58] on span "Aide" at bounding box center [18, 55] width 15 height 10
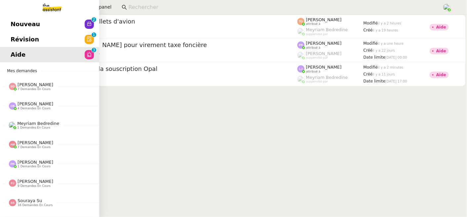
click at [15, 29] on link "Nouveau 0 1 2 3 4 5 6 7 8 9" at bounding box center [49, 24] width 99 height 15
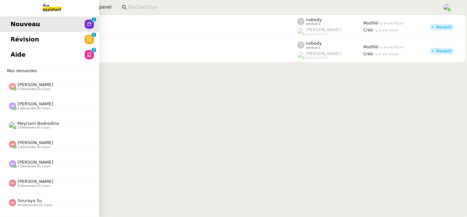
click at [11, 38] on span "Révision" at bounding box center [25, 39] width 28 height 10
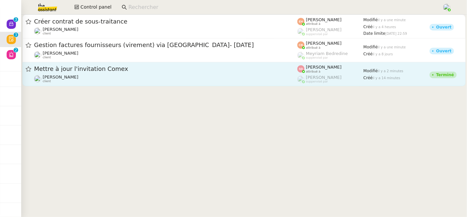
click at [172, 82] on div "[PERSON_NAME] client" at bounding box center [166, 78] width 264 height 9
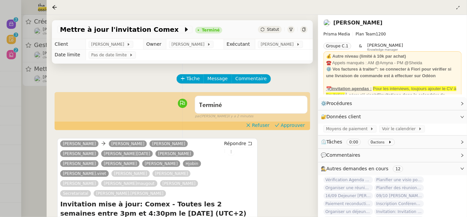
click at [298, 119] on div "Terminé false par [PERSON_NAME] il y a 2 minutes" at bounding box center [182, 106] width 251 height 26
click at [297, 127] on span "Approuver" at bounding box center [293, 125] width 24 height 7
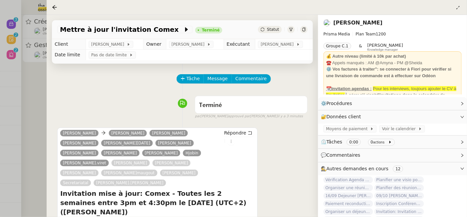
click at [38, 95] on div at bounding box center [233, 108] width 467 height 217
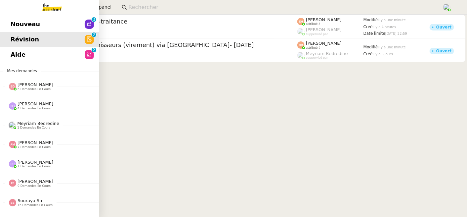
click at [15, 55] on span "Aide" at bounding box center [18, 55] width 15 height 10
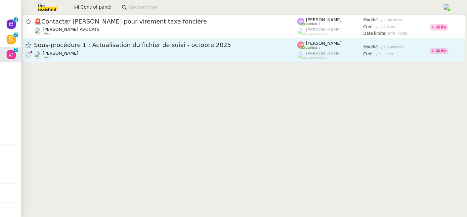
click at [205, 60] on link "Sous-procédure 1 : Actualisation du fichier de suivi - [DATE] [PERSON_NAME] cli…" at bounding box center [245, 50] width 444 height 24
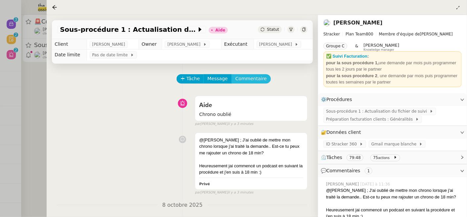
click at [254, 79] on span "Commentaire" at bounding box center [251, 79] width 31 height 8
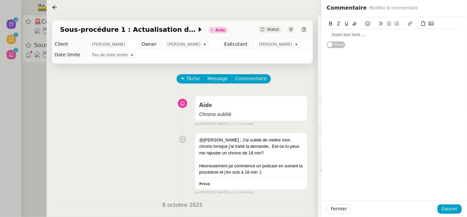
click at [139, 145] on div "@[PERSON_NAME] ; J'ai oublié de mettre mon chrono lorsque j'ai traité la demand…" at bounding box center [182, 162] width 251 height 66
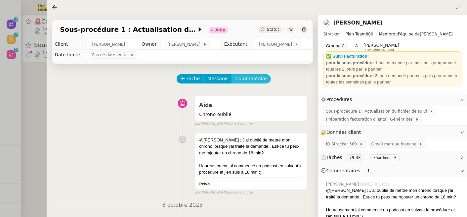
click at [244, 78] on span "Commentaire" at bounding box center [251, 79] width 31 height 8
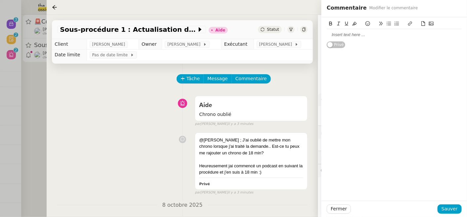
click at [163, 103] on div "Aide Chrono oublié false par [PERSON_NAME] il y a 3 minutes" at bounding box center [182, 110] width 251 height 34
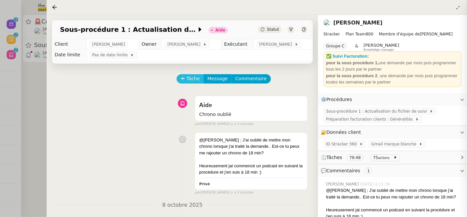
click at [189, 80] on span "Tâche" at bounding box center [194, 79] width 14 height 8
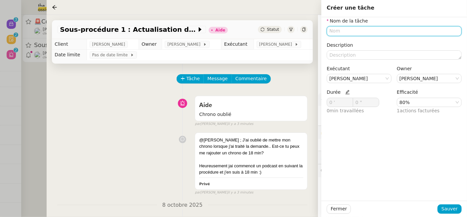
click at [343, 32] on input "text" at bounding box center [394, 31] width 135 height 10
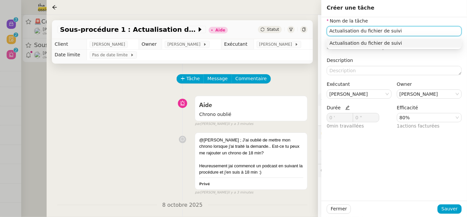
click at [339, 42] on div "Actualisation du fichier de suivi" at bounding box center [395, 43] width 130 height 6
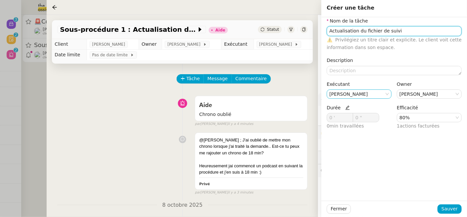
type input "Actualisation du fichier de suivi"
click at [377, 93] on nz-select-item "[PERSON_NAME]" at bounding box center [360, 94] width 60 height 9
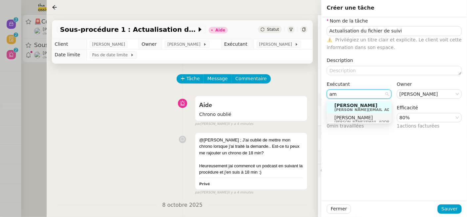
type input "am"
click at [365, 119] on span "[PERSON_NAME]" at bounding box center [382, 117] width 94 height 5
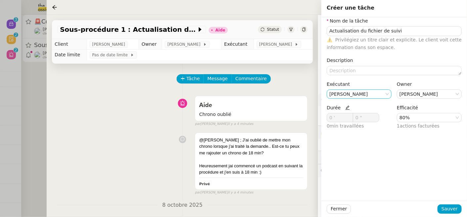
click at [346, 106] on icon at bounding box center [348, 107] width 5 height 5
drag, startPoint x: 339, startPoint y: 119, endPoint x: 324, endPoint y: 119, distance: 14.6
click at [324, 119] on div "Nom de la tâche Actualisation du fichier de suivi ⚠️ Privilégiez un titre clair…" at bounding box center [395, 76] width 146 height 118
type input "18 '"
click at [449, 208] on span "Sauver" at bounding box center [450, 209] width 16 height 8
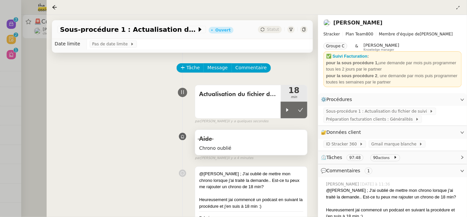
scroll to position [12, 0]
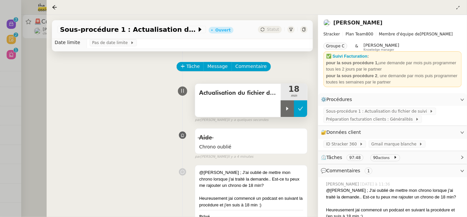
click at [306, 106] on button at bounding box center [300, 108] width 13 height 17
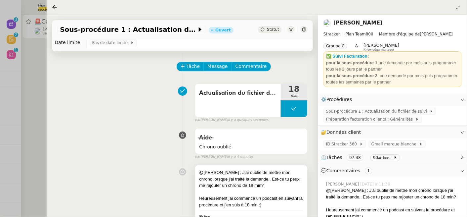
scroll to position [0, 0]
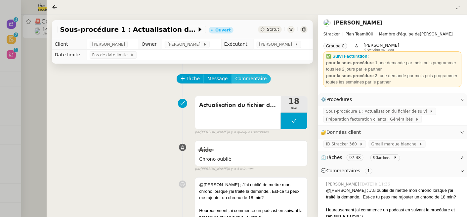
click at [248, 80] on span "Commentaire" at bounding box center [251, 79] width 31 height 8
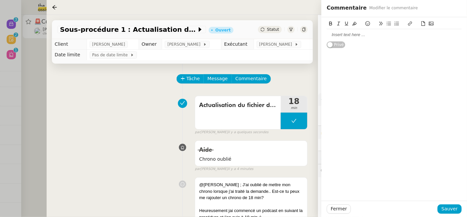
click at [359, 37] on div at bounding box center [394, 35] width 135 height 6
click at [454, 210] on span "Sauver" at bounding box center [450, 209] width 16 height 8
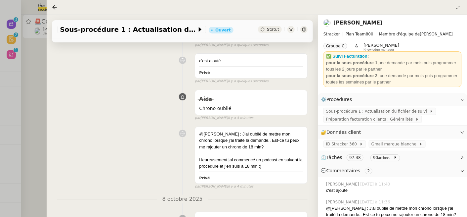
scroll to position [88, 0]
click at [41, 101] on div at bounding box center [233, 108] width 467 height 217
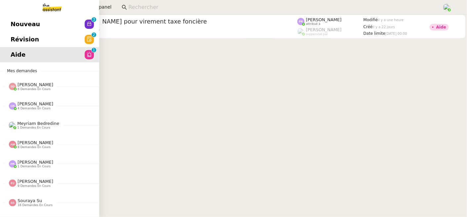
click at [16, 38] on span "Révision" at bounding box center [25, 39] width 28 height 10
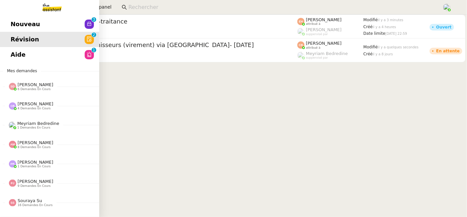
click at [13, 20] on span "Nouveau" at bounding box center [25, 24] width 29 height 10
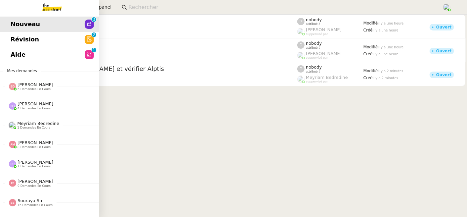
click at [11, 41] on span "Révision" at bounding box center [25, 39] width 28 height 10
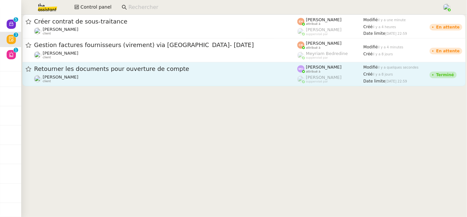
click at [136, 84] on link "Retourner les documents pour ouverture de compte Gilbert AVAKIAN client Marie O…" at bounding box center [245, 74] width 444 height 24
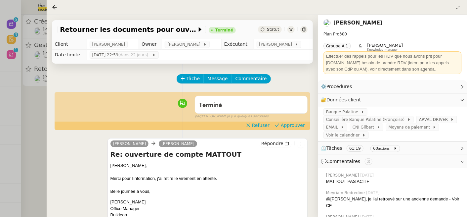
scroll to position [24, 0]
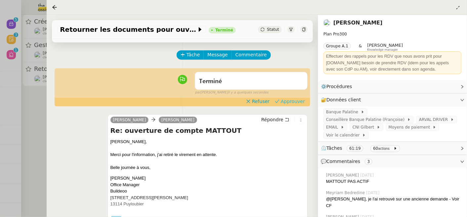
click at [290, 102] on span "Approuver" at bounding box center [293, 101] width 24 height 7
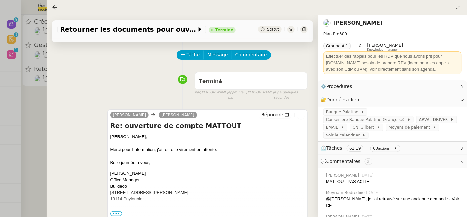
click at [31, 119] on div at bounding box center [233, 108] width 467 height 217
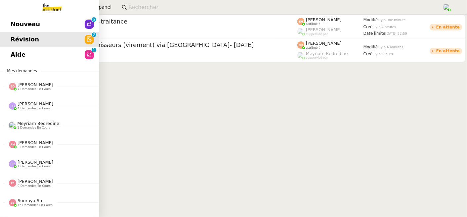
click at [14, 27] on span "Nouveau" at bounding box center [25, 24] width 29 height 10
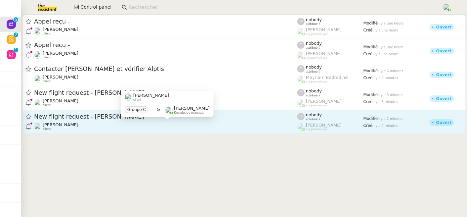
click at [179, 128] on div "[PERSON_NAME] client" at bounding box center [166, 126] width 264 height 9
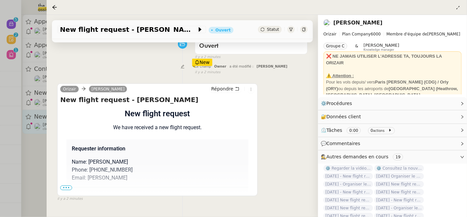
scroll to position [98, 0]
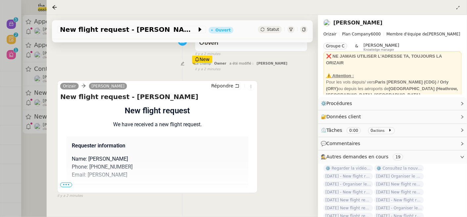
click at [68, 186] on span "•••" at bounding box center [66, 184] width 12 height 5
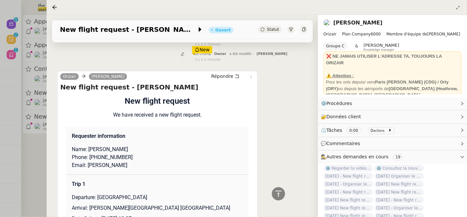
scroll to position [77, 0]
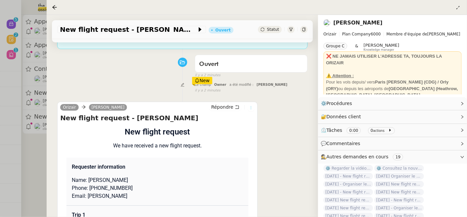
click at [250, 108] on icon at bounding box center [251, 108] width 4 height 4
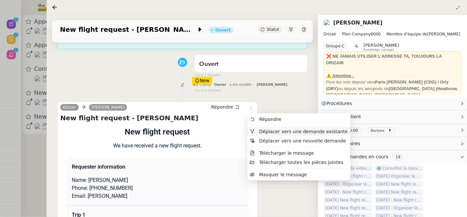
click at [277, 131] on span "Déplacer vers une demande existante" at bounding box center [304, 131] width 89 height 5
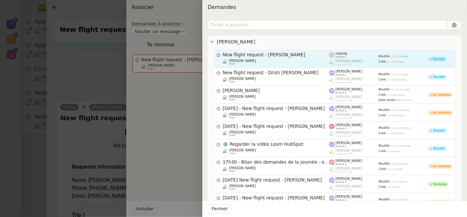
click at [298, 56] on span "New flight request - [PERSON_NAME]" at bounding box center [276, 55] width 107 height 5
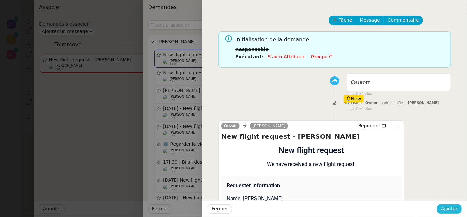
click at [445, 211] on span "Ajouter" at bounding box center [449, 209] width 17 height 8
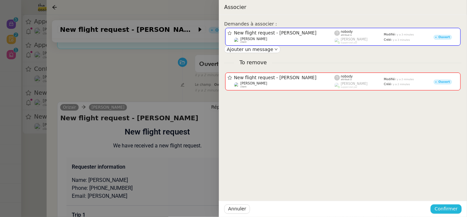
click at [443, 211] on span "Confirmer" at bounding box center [446, 209] width 23 height 8
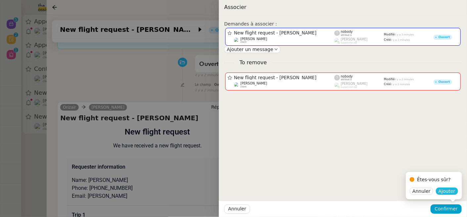
click at [449, 191] on span "Ajouter" at bounding box center [447, 191] width 17 height 7
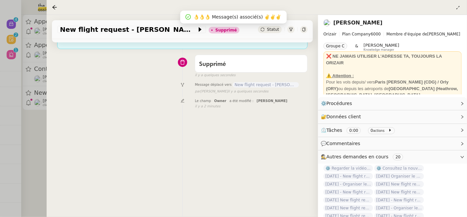
click at [34, 145] on div at bounding box center [233, 108] width 467 height 217
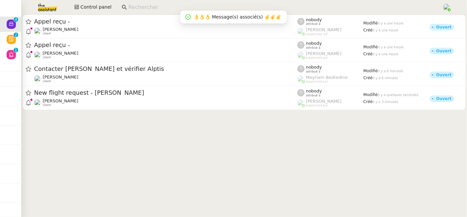
click at [105, 101] on div "Louis Frei client" at bounding box center [166, 102] width 264 height 9
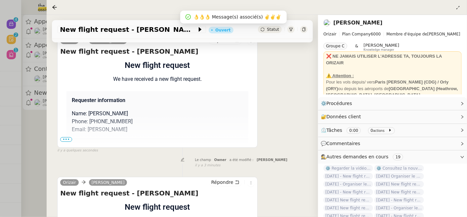
scroll to position [131, 0]
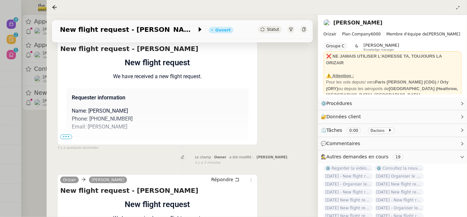
click at [64, 138] on span "•••" at bounding box center [66, 136] width 12 height 5
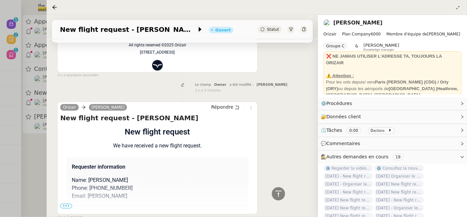
scroll to position [385, 0]
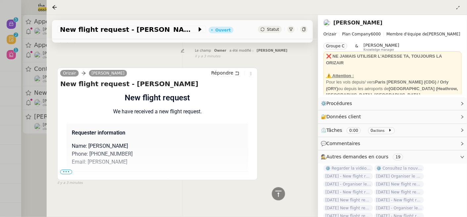
click at [66, 171] on span "•••" at bounding box center [66, 172] width 12 height 5
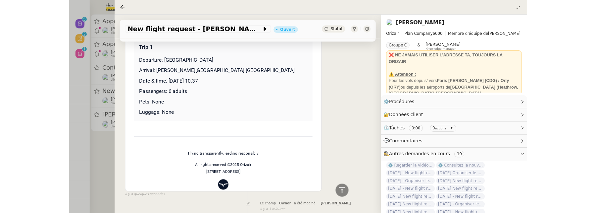
scroll to position [0, 0]
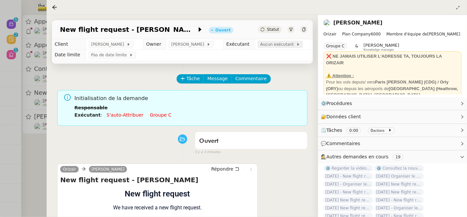
click at [276, 44] on span "Aucun exécutant" at bounding box center [279, 44] width 36 height 7
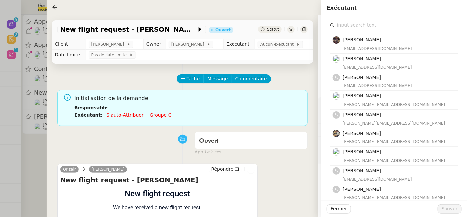
click at [397, 28] on input "text" at bounding box center [397, 25] width 124 height 9
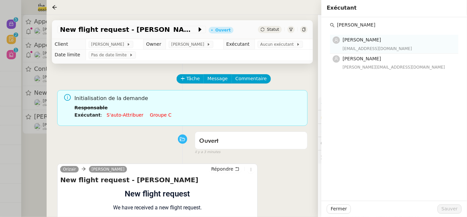
type input "pauline"
click at [390, 42] on h4 "[PERSON_NAME]" at bounding box center [399, 40] width 112 height 8
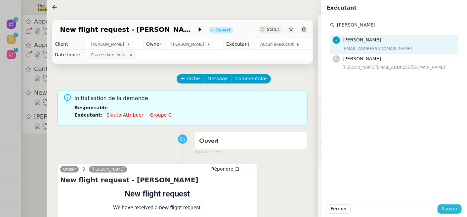
click at [452, 211] on span "Sauver" at bounding box center [450, 209] width 16 height 8
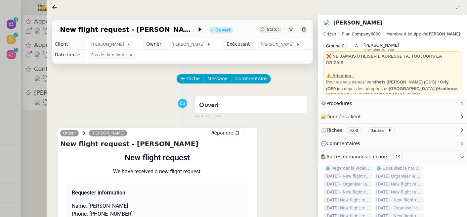
click at [37, 156] on div at bounding box center [233, 108] width 467 height 217
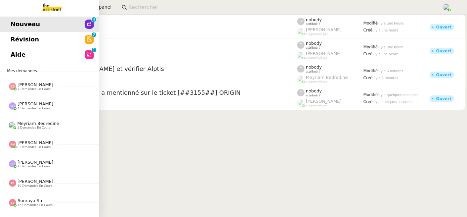
click at [21, 38] on span "Révision" at bounding box center [25, 39] width 28 height 10
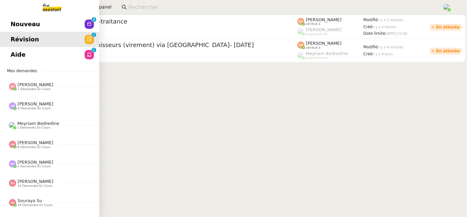
click at [17, 56] on span "Aide" at bounding box center [18, 55] width 15 height 10
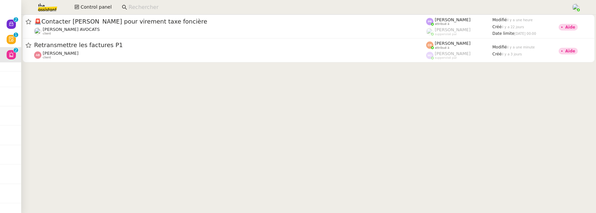
click at [214, 5] on input at bounding box center [346, 7] width 436 height 9
type input "v"
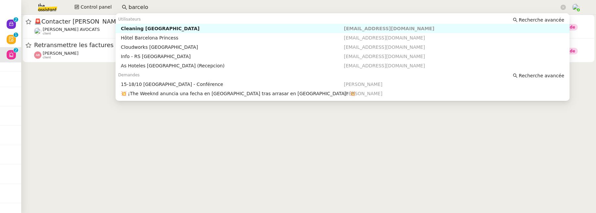
type input "barcelon"
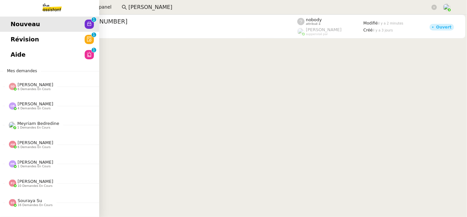
click at [18, 42] on span "Révision" at bounding box center [25, 39] width 28 height 10
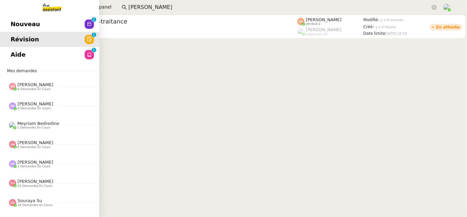
click at [11, 46] on link "Révision 0 1 2 3 4 5 6 7 8 9" at bounding box center [49, 39] width 99 height 15
click at [22, 54] on span "Aide" at bounding box center [18, 55] width 15 height 10
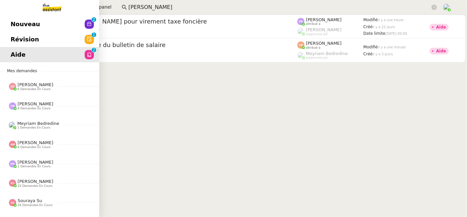
click at [37, 41] on link "Révision 0 1 2 3 4 5 6 7 8 9" at bounding box center [49, 39] width 99 height 15
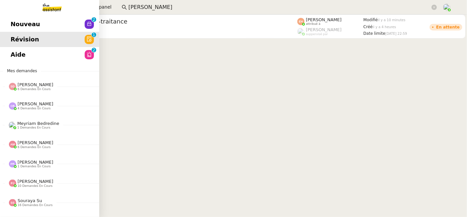
click at [14, 23] on span "Nouveau" at bounding box center [25, 24] width 29 height 10
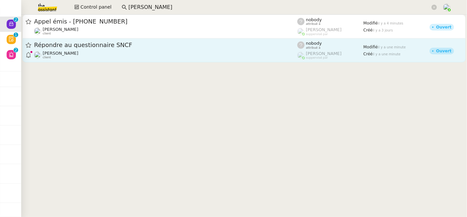
click at [179, 59] on link "Répondre au questionnaire SNCF [PERSON_NAME] client nobody attribué à [PERSON_N…" at bounding box center [245, 50] width 444 height 24
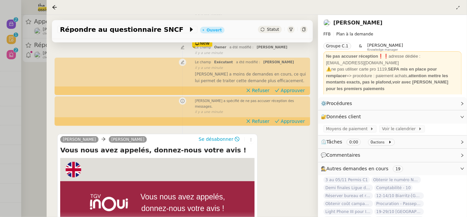
scroll to position [178, 0]
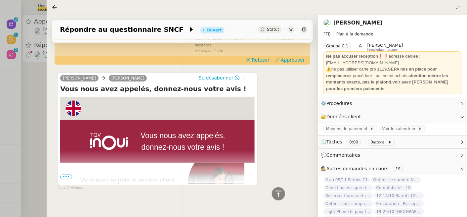
click at [68, 174] on span "•••" at bounding box center [66, 176] width 12 height 5
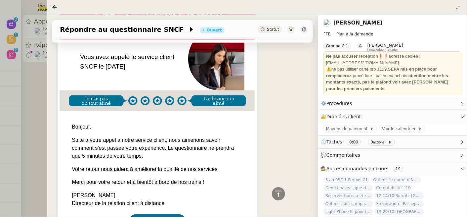
scroll to position [304, 0]
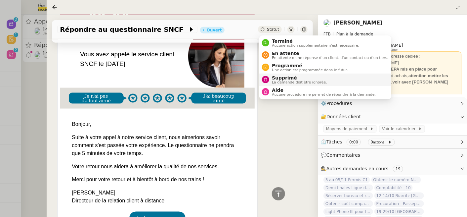
click at [283, 81] on span "La demande doit être ignorée." at bounding box center [299, 82] width 55 height 4
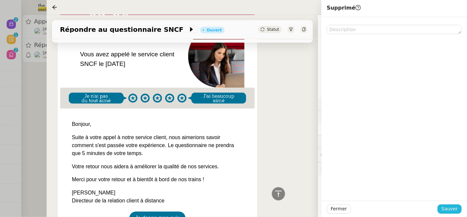
click at [455, 211] on span "Sauver" at bounding box center [450, 209] width 16 height 8
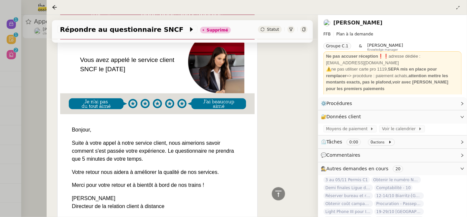
click at [35, 71] on div at bounding box center [233, 108] width 467 height 217
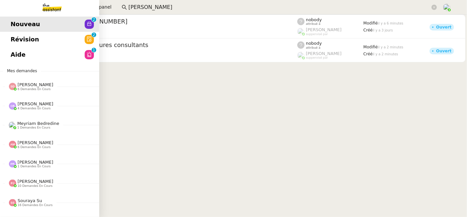
click at [18, 39] on span "Révision" at bounding box center [25, 39] width 28 height 10
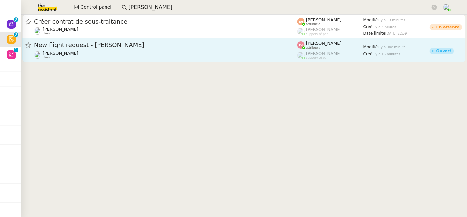
click at [198, 62] on link "New flight request - Ian Hiscock Louis Frei client Pauline Jennah attribué à Fr…" at bounding box center [245, 50] width 444 height 24
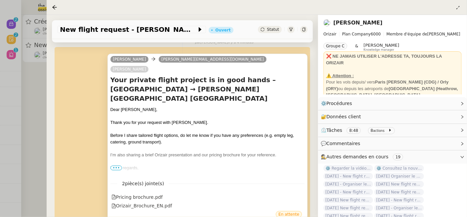
scroll to position [117, 0]
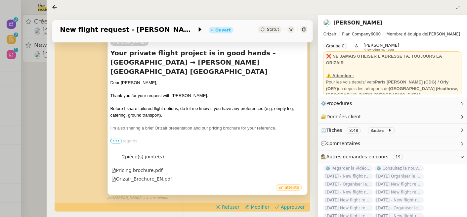
click at [114, 139] on span "•••" at bounding box center [117, 141] width 12 height 5
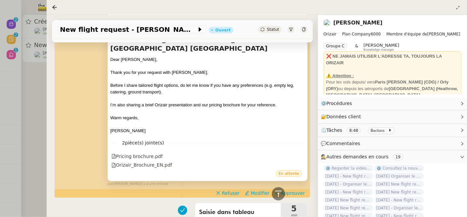
scroll to position [127, 0]
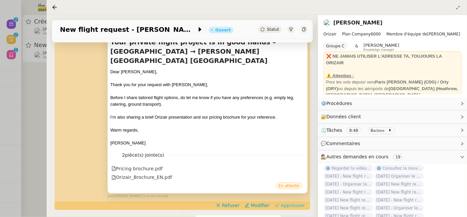
click at [285, 202] on span "Approuver" at bounding box center [293, 205] width 24 height 7
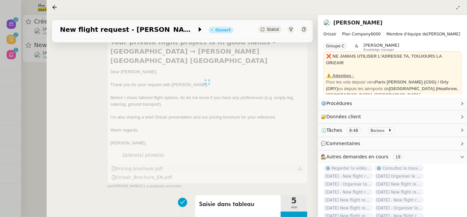
scroll to position [0, 0]
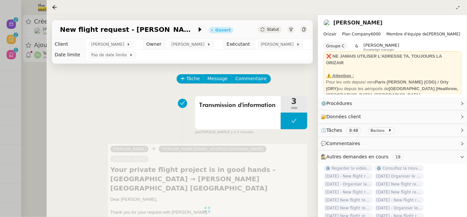
click at [28, 104] on div at bounding box center [233, 108] width 467 height 217
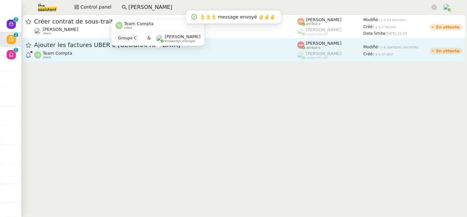
click at [217, 51] on div "Team Compta client" at bounding box center [166, 55] width 264 height 9
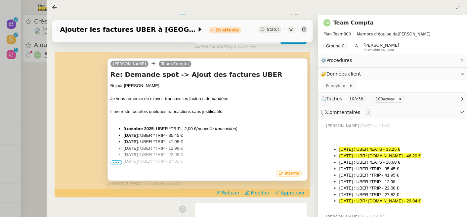
scroll to position [123, 0]
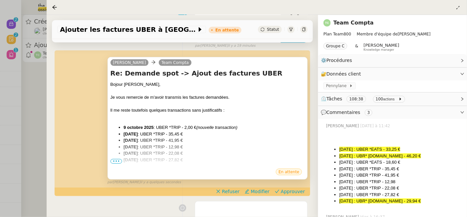
click at [113, 160] on span "•••" at bounding box center [117, 161] width 12 height 5
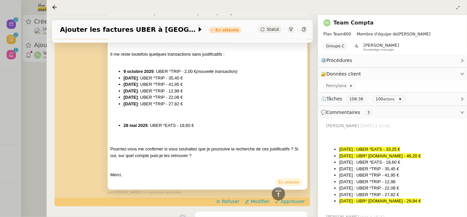
scroll to position [200, 0]
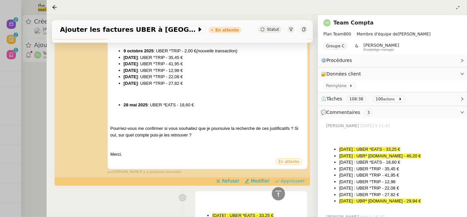
click at [297, 179] on span "Approuver" at bounding box center [293, 180] width 24 height 7
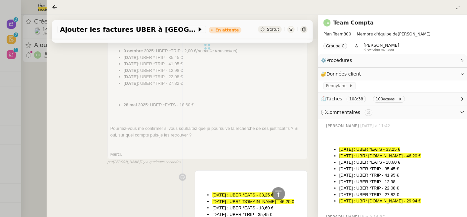
scroll to position [0, 0]
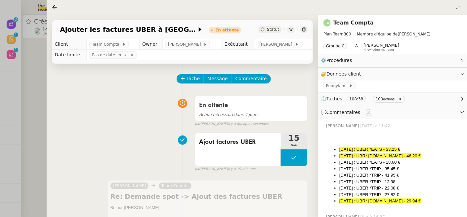
click at [33, 97] on div at bounding box center [233, 108] width 467 height 217
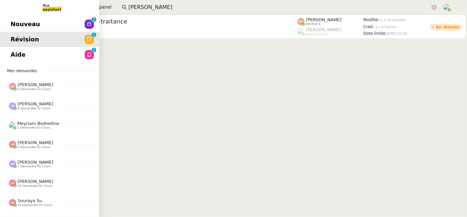
click at [25, 24] on span "Nouveau" at bounding box center [25, 24] width 29 height 10
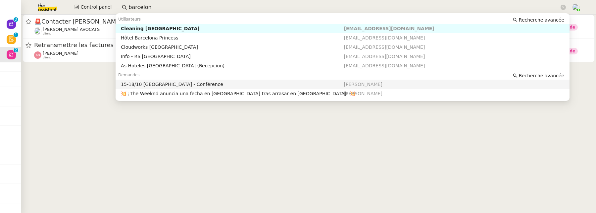
click at [211, 83] on div "15-18/10 [GEOGRAPHIC_DATA] - Conférence" at bounding box center [232, 84] width 223 height 6
type input "barcelon"
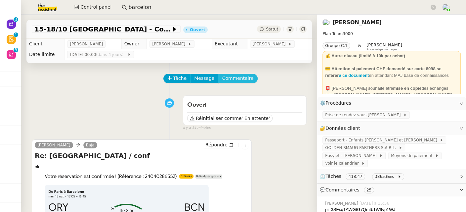
click at [239, 81] on span "Commentaire" at bounding box center [237, 78] width 31 height 8
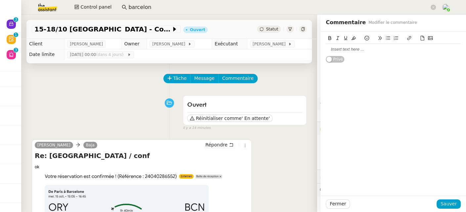
click at [347, 50] on div at bounding box center [393, 49] width 135 height 6
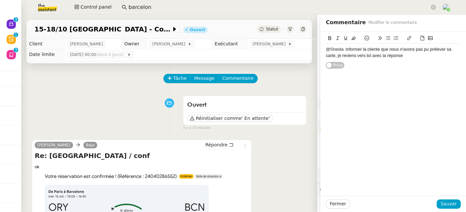
click at [363, 49] on span "informer la cliente que nous n'avons pas pu prélever sa carte, je reviens vers …" at bounding box center [389, 52] width 127 height 11
drag, startPoint x: 336, startPoint y: 56, endPoint x: 419, endPoint y: 58, distance: 83.8
click at [419, 58] on div "@Sheida : informe la cliente que nous n'avons pas pu prélever sa carte, je revi…" at bounding box center [393, 52] width 135 height 12
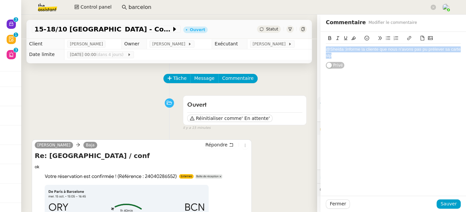
drag, startPoint x: 348, startPoint y: 56, endPoint x: 324, endPoint y: 48, distance: 25.7
click at [324, 47] on div "@Sheida : informe la cliente que nous n'avons pas pu prélever sa carte stp Privé" at bounding box center [394, 50] width 146 height 37
click at [354, 38] on icon at bounding box center [354, 38] width 5 height 5
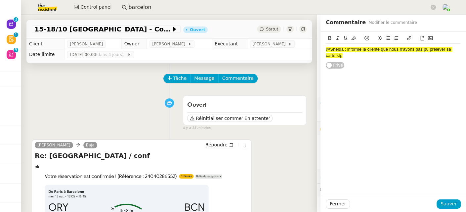
click at [329, 38] on icon at bounding box center [330, 38] width 5 height 5
click at [447, 202] on span "Sauver" at bounding box center [449, 204] width 16 height 8
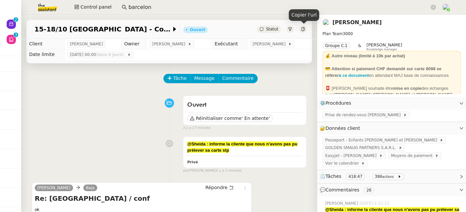
click at [305, 28] on icon at bounding box center [303, 29] width 3 height 4
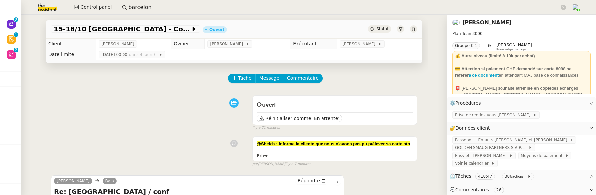
click at [62, 87] on div "Tâche Message Commentaire" at bounding box center [234, 82] width 366 height 16
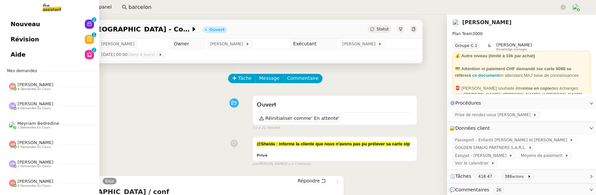
click at [10, 36] on link "Révision 0 1 2 3 4 5 6 7 8 9" at bounding box center [49, 39] width 99 height 15
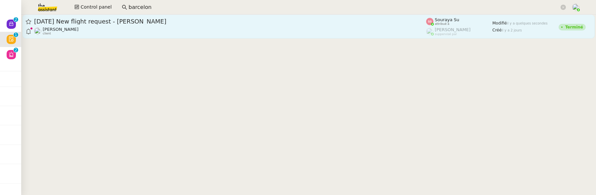
click at [219, 25] on div "15th October 2025 New flight request - Anthony Burrell Louis Frei client" at bounding box center [230, 27] width 392 height 18
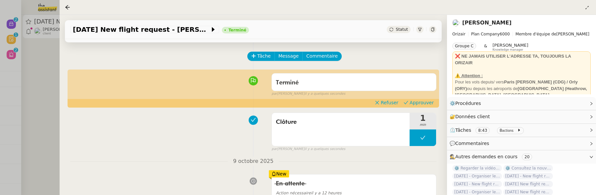
scroll to position [27, 0]
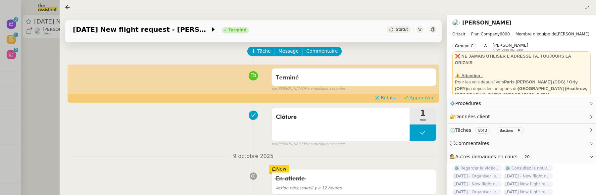
click at [413, 96] on span "Approuver" at bounding box center [422, 97] width 24 height 7
click at [54, 92] on div at bounding box center [298, 97] width 596 height 195
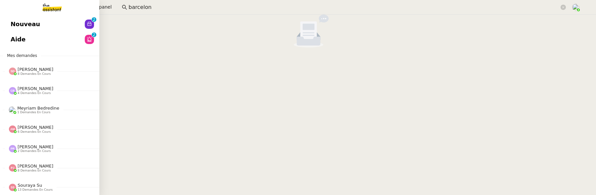
click at [14, 23] on span "Nouveau" at bounding box center [25, 24] width 29 height 10
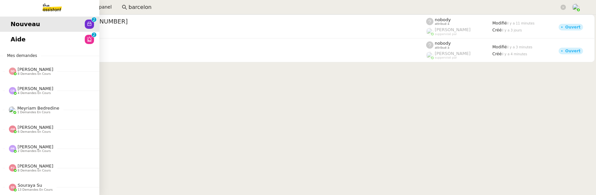
click at [18, 39] on link "Aide 0 1 2 3 4 5 6 7 8 9" at bounding box center [49, 39] width 99 height 15
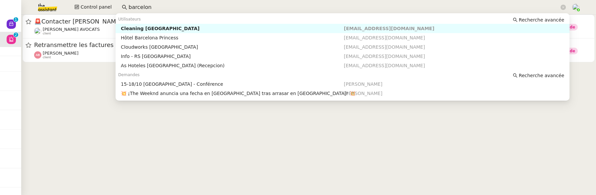
click at [166, 7] on input "barcelon" at bounding box center [343, 7] width 431 height 9
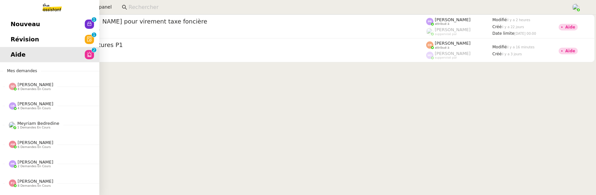
click at [18, 40] on span "Révision" at bounding box center [25, 39] width 28 height 10
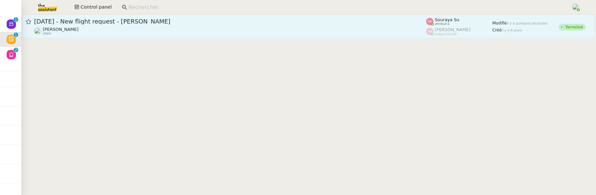
click at [196, 34] on div "Louis Frei client" at bounding box center [230, 31] width 392 height 9
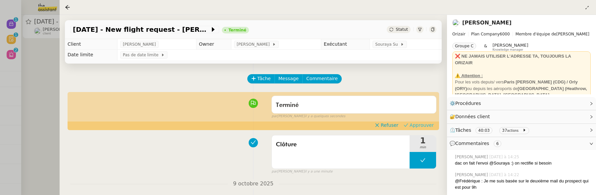
click at [416, 126] on span "Approuver" at bounding box center [422, 125] width 24 height 7
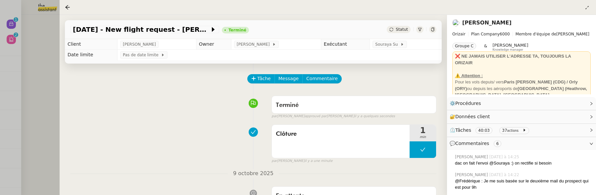
click at [40, 85] on div at bounding box center [298, 97] width 596 height 195
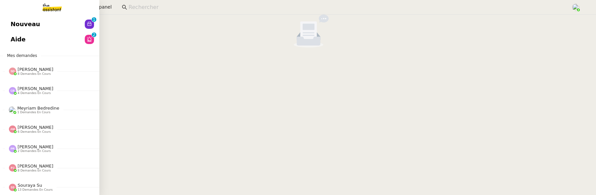
click at [16, 24] on span "Nouveau" at bounding box center [25, 24] width 29 height 10
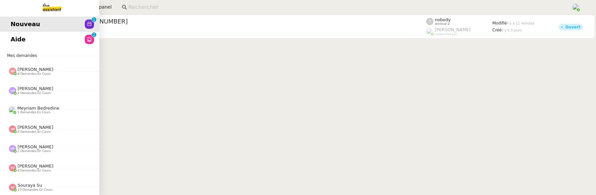
click at [17, 38] on span "Aide" at bounding box center [18, 39] width 15 height 10
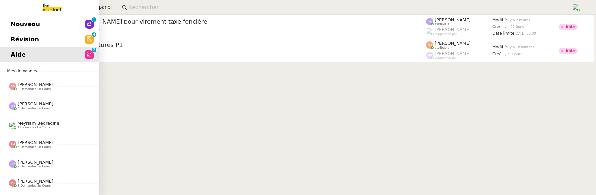
click at [12, 38] on span "Révision" at bounding box center [25, 39] width 28 height 10
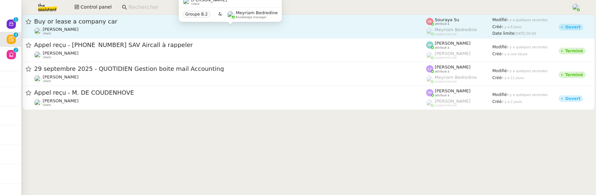
click at [235, 33] on div "Charles Medlicott client" at bounding box center [230, 31] width 392 height 9
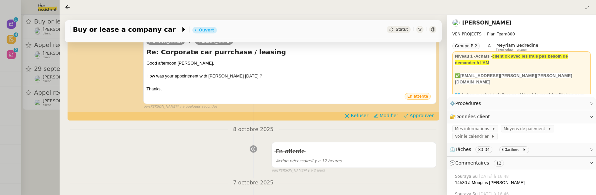
scroll to position [105, 0]
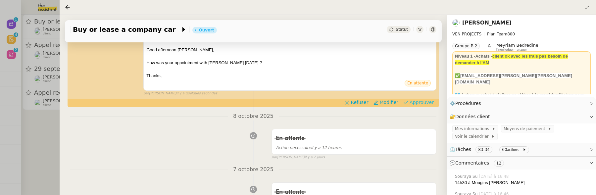
click at [426, 105] on span "Approuver" at bounding box center [422, 102] width 24 height 7
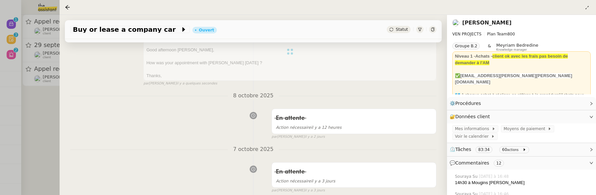
click at [57, 122] on div at bounding box center [298, 97] width 596 height 195
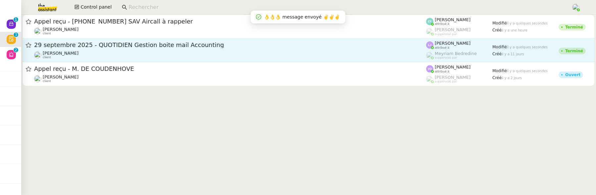
click at [147, 42] on span "29 septembre 2025 - QUOTIDIEN Gestion boite mail Accounting" at bounding box center [230, 45] width 392 height 6
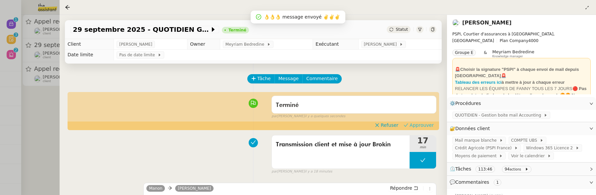
click at [416, 127] on span "Approuver" at bounding box center [422, 125] width 24 height 7
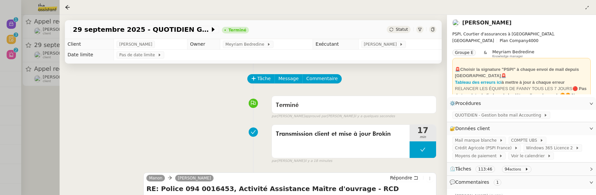
click at [41, 105] on div at bounding box center [298, 97] width 596 height 195
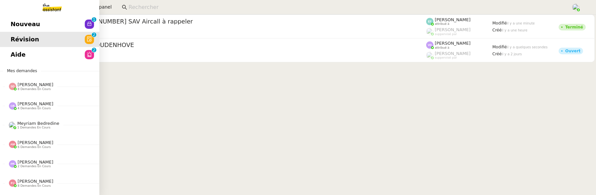
click at [16, 24] on span "Nouveau" at bounding box center [25, 24] width 29 height 10
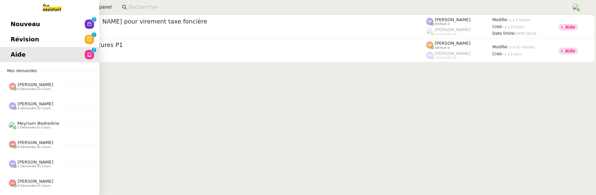
click at [60, 32] on link "Révision 0 1 2 3 4 5 6 7 8 9" at bounding box center [49, 39] width 99 height 15
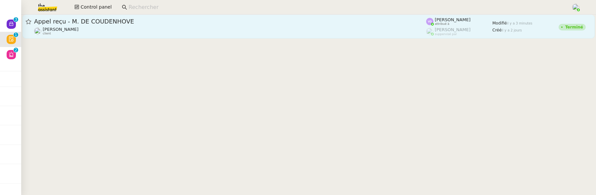
click at [208, 34] on div "Jeremy DUMONT-FILLON client" at bounding box center [230, 31] width 392 height 9
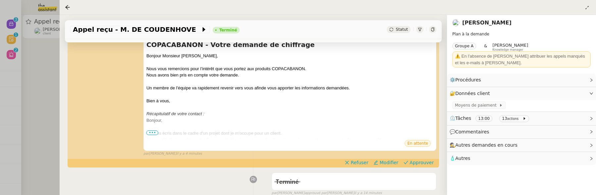
scroll to position [189, 0]
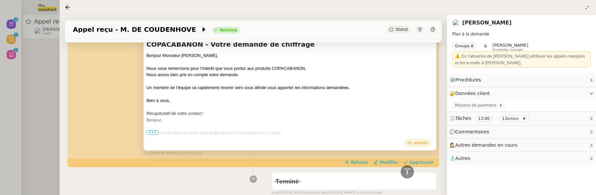
click at [149, 131] on span "•••" at bounding box center [152, 132] width 12 height 5
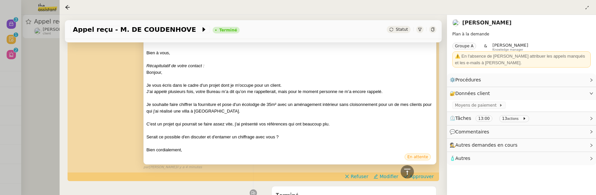
scroll to position [235, 0]
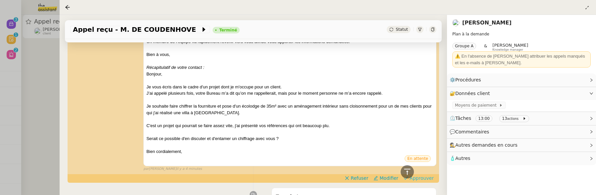
click at [426, 175] on span "Approuver" at bounding box center [422, 178] width 24 height 7
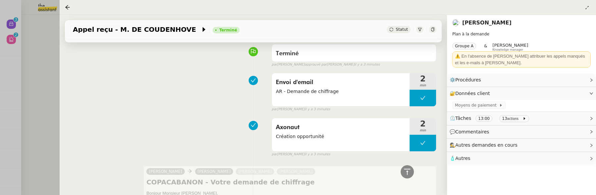
scroll to position [0, 0]
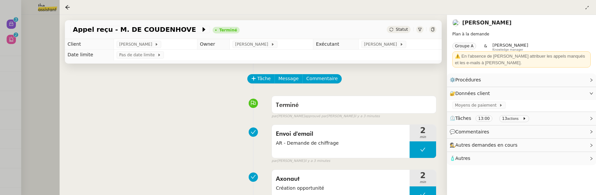
click at [42, 90] on div at bounding box center [298, 97] width 596 height 195
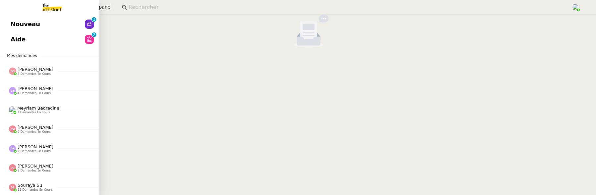
click at [10, 23] on link "Nouveau 0 1 2 3 4 5 6 7 8 9" at bounding box center [49, 24] width 99 height 15
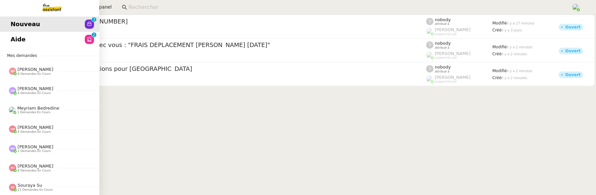
click at [10, 41] on link "Aide 0 1 2 3 4 5 6 7 8 9" at bounding box center [49, 39] width 99 height 15
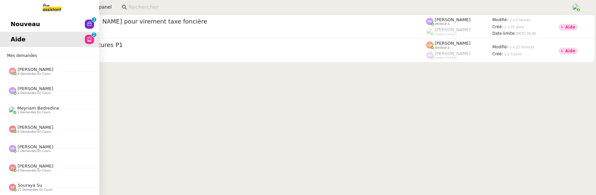
click at [12, 26] on span "Nouveau" at bounding box center [25, 24] width 29 height 10
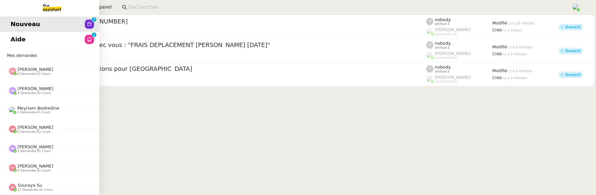
click at [5, 35] on link "Aide 0 1 2 3 4 5 6 7 8 9" at bounding box center [49, 39] width 99 height 15
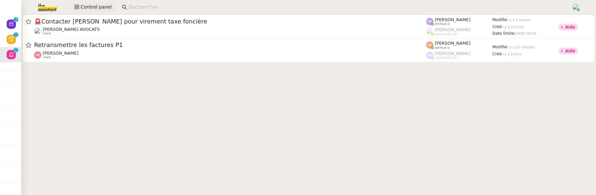
click at [92, 8] on span "Control panel" at bounding box center [95, 7] width 31 height 8
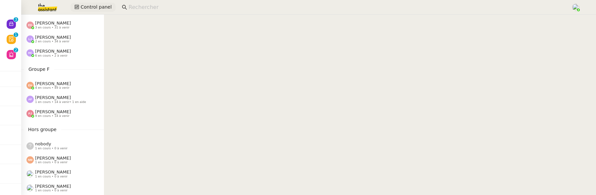
scroll to position [246, 0]
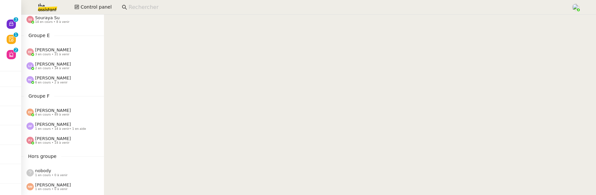
click at [63, 62] on div "Léa Jonville 2 en cours • 34 à venir" at bounding box center [53, 66] width 36 height 9
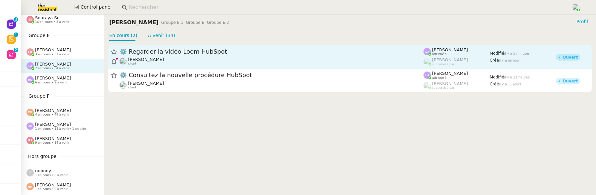
click at [204, 50] on span "⚙️ Regarder la vidéo Loom HubSpot" at bounding box center [272, 52] width 304 height 6
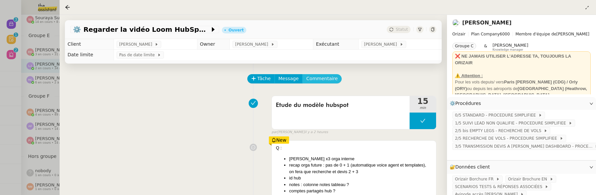
click at [330, 79] on span "Commentaire" at bounding box center [321, 79] width 31 height 8
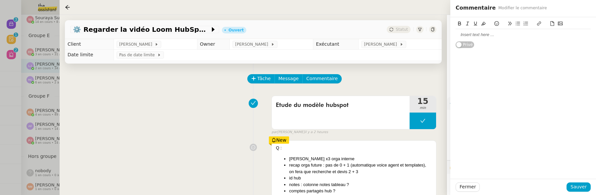
click at [463, 35] on div at bounding box center [523, 35] width 135 height 6
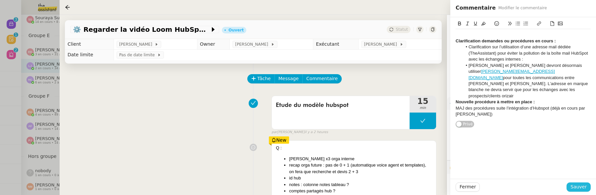
click at [574, 186] on span "Sauver" at bounding box center [578, 187] width 16 height 8
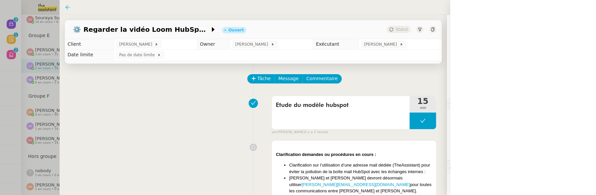
click at [67, 8] on icon at bounding box center [67, 7] width 5 height 5
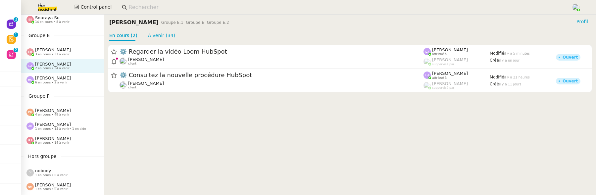
click at [169, 88] on div "Louis Frei client" at bounding box center [272, 85] width 304 height 9
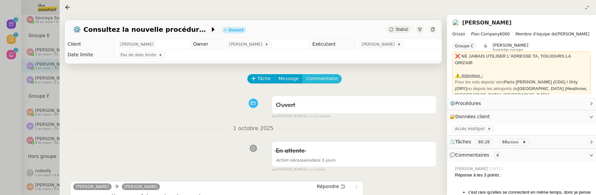
click at [334, 80] on button "Commentaire" at bounding box center [321, 78] width 39 height 9
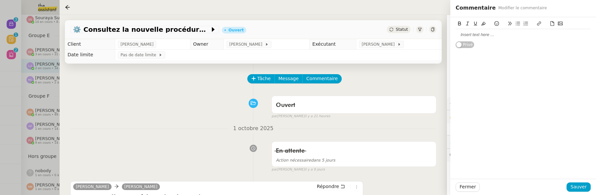
click at [463, 32] on div at bounding box center [523, 35] width 135 height 6
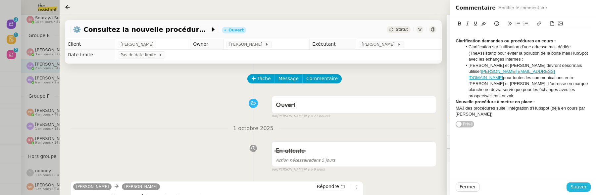
click at [582, 186] on span "Sauver" at bounding box center [578, 187] width 16 height 8
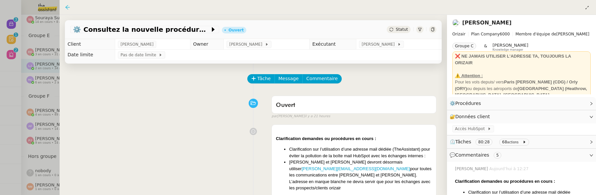
click at [65, 5] on icon at bounding box center [67, 7] width 5 height 5
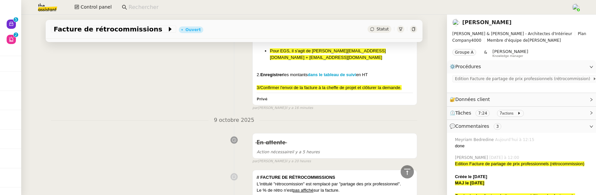
scroll to position [444, 0]
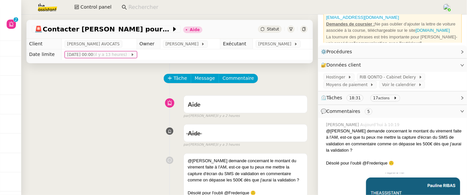
scroll to position [55, 0]
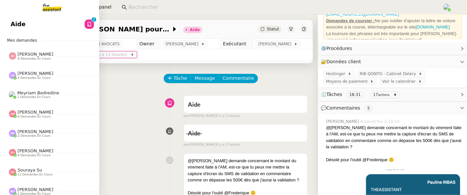
click at [10, 29] on link "Aide 0 1 2 3 4 5 6 7 8 9" at bounding box center [49, 24] width 99 height 15
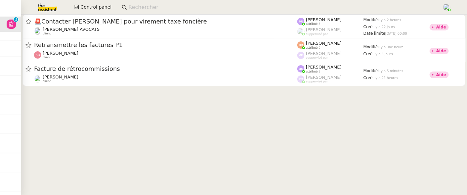
click at [92, 2] on div "Control panel" at bounding box center [234, 7] width 434 height 15
click at [93, 5] on span "Control panel" at bounding box center [95, 7] width 31 height 8
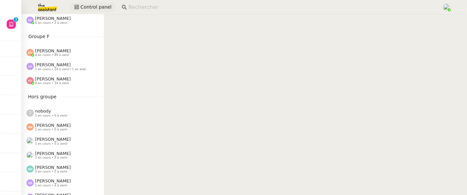
scroll to position [304, 0]
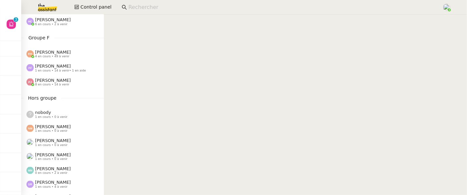
click at [63, 84] on span "8 en cours • 14 à venir" at bounding box center [52, 85] width 34 height 4
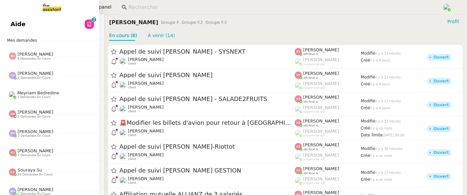
click at [26, 27] on link "Aide 0 1 2 3 4 5 6 7 8 9" at bounding box center [49, 24] width 99 height 15
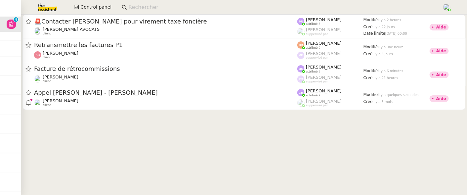
click at [101, 12] on div "Control panel" at bounding box center [234, 7] width 434 height 15
click at [92, 10] on span "Control panel" at bounding box center [95, 7] width 31 height 8
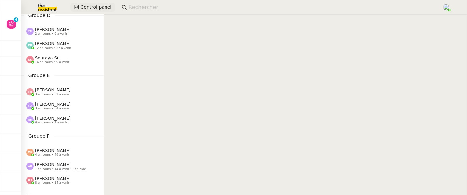
scroll to position [214, 0]
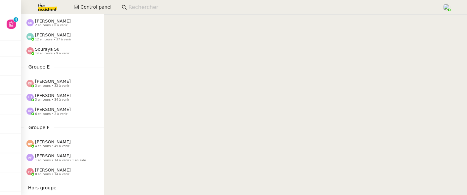
click at [61, 38] on span "12 en cours • 37 à venir" at bounding box center [53, 40] width 36 height 4
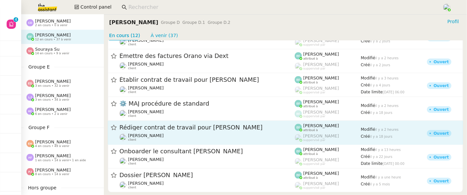
scroll to position [148, 0]
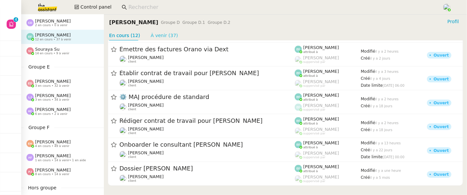
click at [167, 36] on link "À venir (37)" at bounding box center [164, 35] width 27 height 5
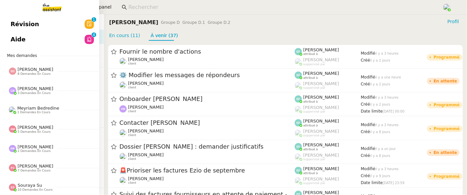
click at [40, 35] on link "Aide 0 1 2 3 4 5 6 7 8 9" at bounding box center [49, 39] width 99 height 15
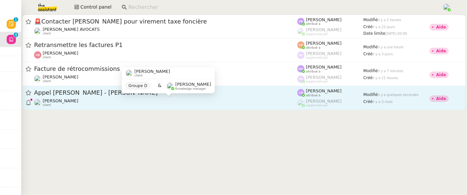
click at [197, 102] on div "Florian Parant client" at bounding box center [166, 102] width 264 height 9
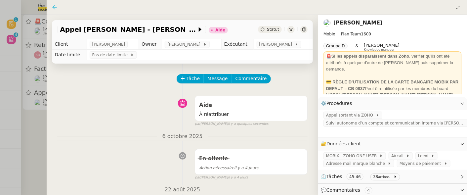
click at [56, 8] on icon at bounding box center [54, 7] width 5 height 5
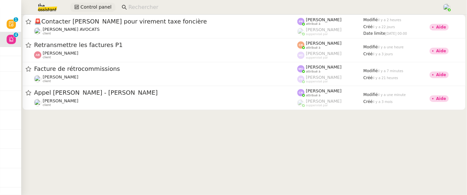
click at [100, 7] on span "Control panel" at bounding box center [95, 7] width 31 height 8
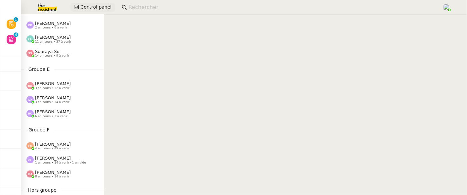
scroll to position [211, 0]
click at [63, 43] on span "11 en cours • 37 à venir" at bounding box center [53, 43] width 36 height 4
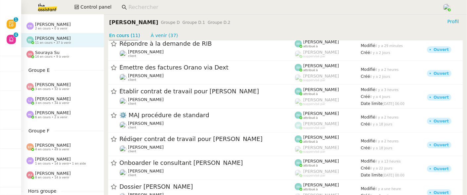
scroll to position [122, 0]
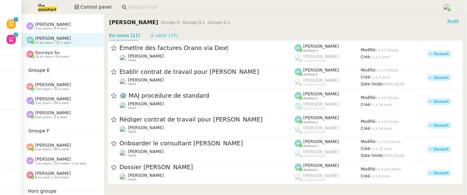
click at [169, 34] on link "À venir (37)" at bounding box center [164, 35] width 27 height 5
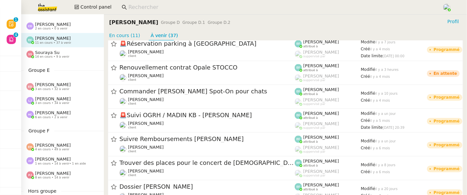
scroll to position [777, 0]
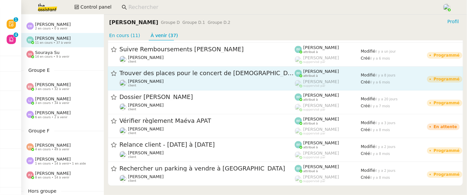
click at [195, 83] on div "Jean-Baptiste Pamar client" at bounding box center [207, 83] width 175 height 9
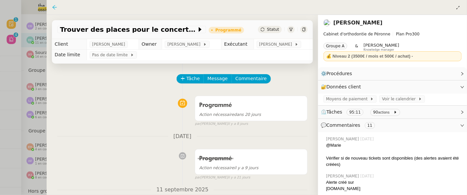
click at [55, 6] on icon at bounding box center [54, 7] width 5 height 5
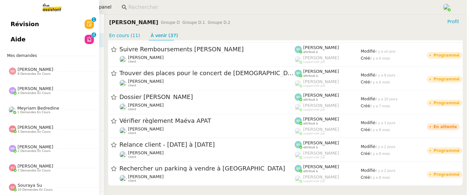
click at [30, 23] on span "Révision" at bounding box center [25, 24] width 28 height 10
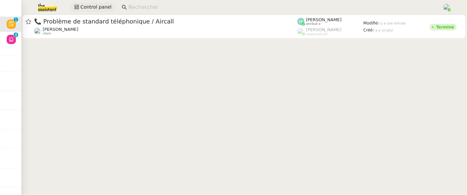
click at [89, 11] on button "Control panel" at bounding box center [93, 7] width 45 height 9
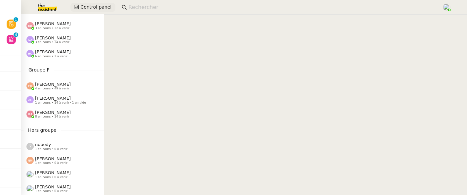
scroll to position [272, 0]
click at [63, 124] on nz-sider "Control Panel Groupe A Camille Barthès 3 en cours • 16 à venir • 1 en aide Paul…" at bounding box center [62, 105] width 83 height 180
click at [65, 112] on div "Pauline Jennah 8 en cours • 14 à venir" at bounding box center [53, 114] width 36 height 9
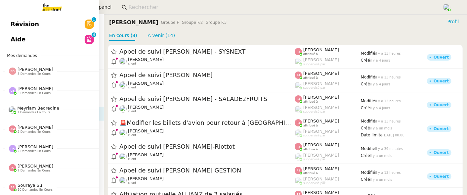
click at [17, 21] on span "Révision" at bounding box center [25, 24] width 28 height 10
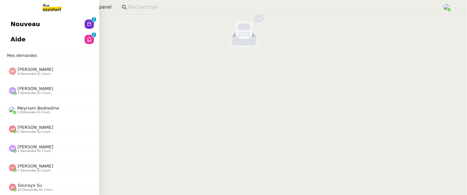
click at [12, 23] on span "Nouveau" at bounding box center [25, 24] width 29 height 10
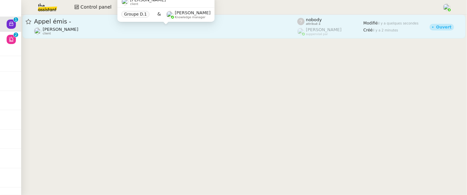
click at [148, 34] on div "Franck MUFFAT-JEANDET client" at bounding box center [166, 31] width 264 height 9
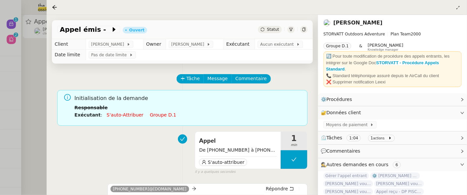
click at [33, 91] on div at bounding box center [233, 97] width 467 height 195
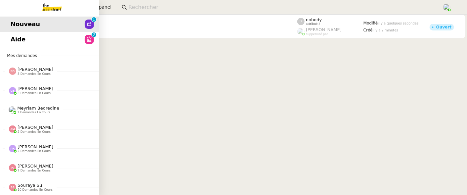
click at [12, 40] on link "Aide 0 1 2 3 4 5 6 7 8 9" at bounding box center [49, 39] width 99 height 15
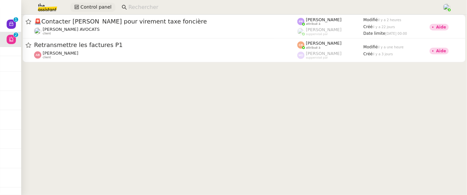
click at [92, 9] on span "Control panel" at bounding box center [95, 7] width 31 height 8
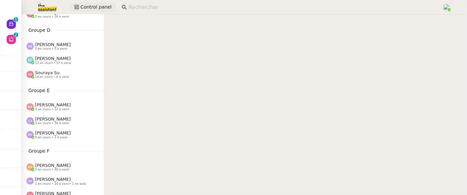
scroll to position [191, 0]
click at [57, 76] on span "14 en cours • 9 à venir" at bounding box center [52, 76] width 34 height 4
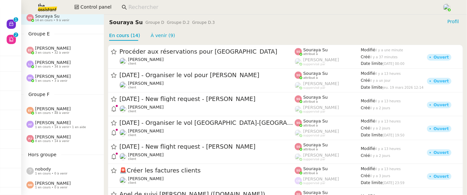
scroll to position [249, 0]
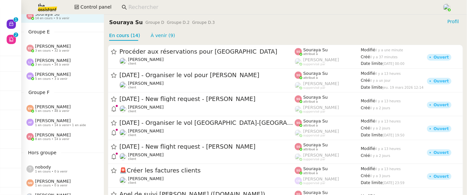
click at [54, 129] on div "Anna Florent 1 en cours • 14 à venir • 1 en aide" at bounding box center [62, 123] width 83 height 14
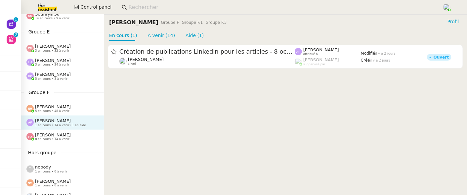
click at [53, 136] on span "[PERSON_NAME]" at bounding box center [53, 134] width 36 height 5
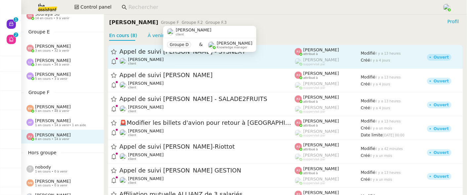
click at [249, 59] on div "Florian Parant client" at bounding box center [207, 61] width 175 height 9
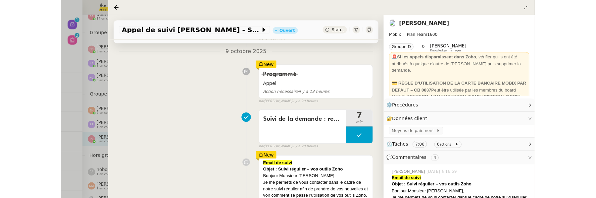
scroll to position [79, 0]
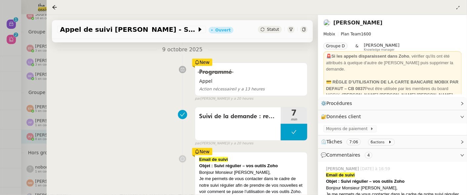
click at [9, 27] on div at bounding box center [233, 97] width 467 height 195
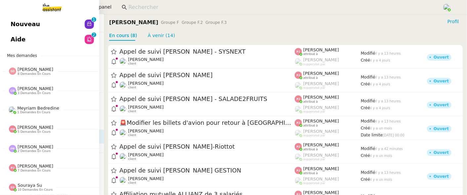
click at [9, 24] on link "Nouveau 0 1 2 3 4 5 6 7 8 9" at bounding box center [49, 24] width 99 height 15
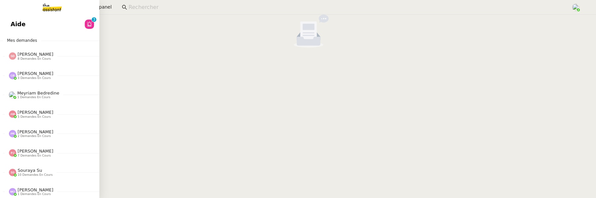
click at [17, 24] on span "Aide" at bounding box center [18, 24] width 15 height 10
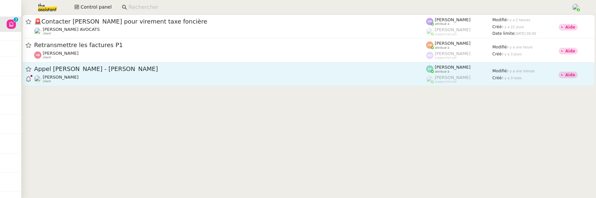
click at [177, 77] on div "Florian Parant client" at bounding box center [230, 78] width 392 height 9
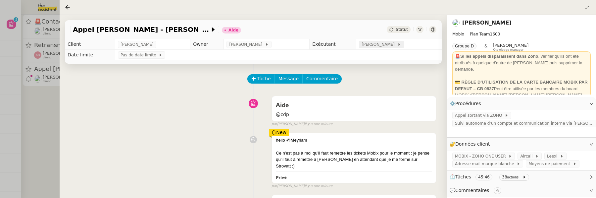
click at [368, 46] on span "Emelyne Foussier" at bounding box center [379, 44] width 35 height 7
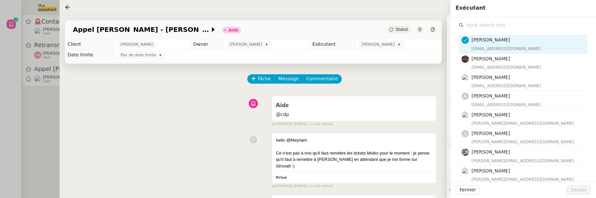
click at [467, 26] on input "text" at bounding box center [526, 25] width 124 height 9
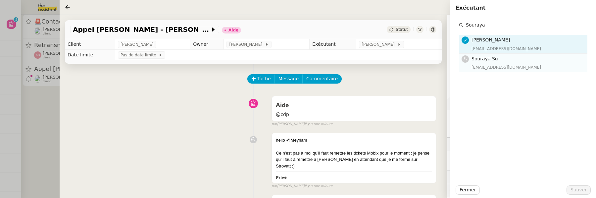
type input "Souraya"
click at [467, 58] on span "Souraya Su" at bounding box center [484, 58] width 26 height 5
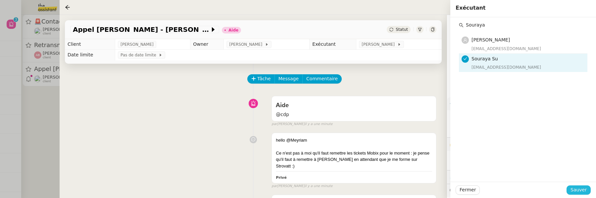
click at [467, 191] on span "Sauver" at bounding box center [578, 190] width 16 height 8
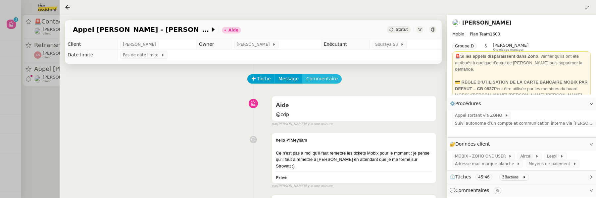
click at [319, 79] on span "Commentaire" at bounding box center [321, 79] width 31 height 8
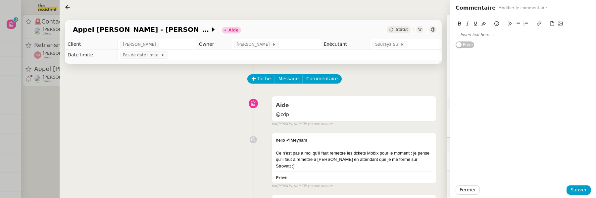
click at [467, 39] on div at bounding box center [523, 34] width 135 height 11
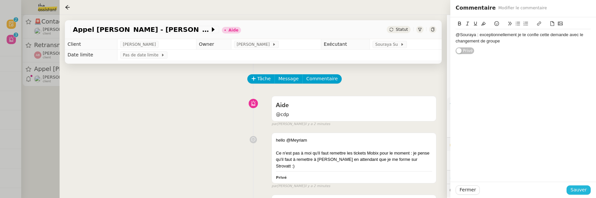
click at [467, 190] on span "Sauver" at bounding box center [578, 190] width 16 height 8
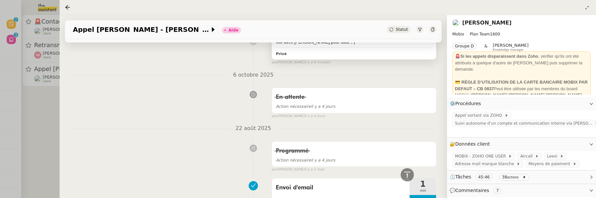
scroll to position [243, 0]
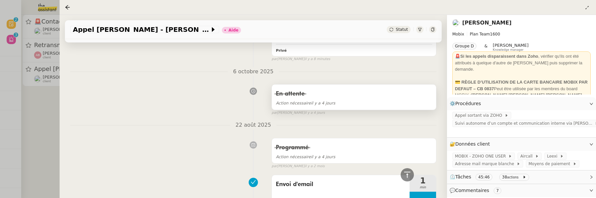
click at [382, 99] on div "Action nécessaire il y a 4 jours" at bounding box center [354, 103] width 156 height 8
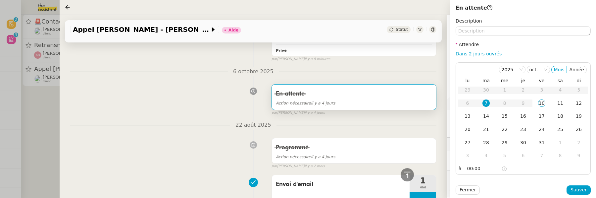
click at [211, 135] on div "Programmé Action nécessaire il y a 4 jours false par Camille B. il y a 2 mois" at bounding box center [253, 152] width 366 height 34
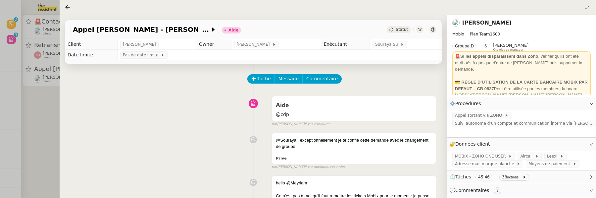
scroll to position [1, 0]
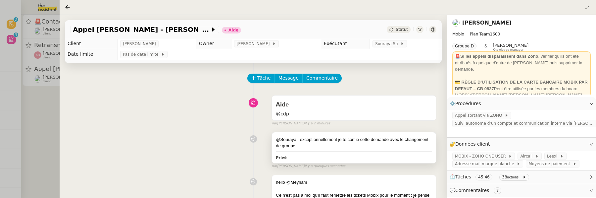
click at [361, 143] on div "@Souraya : exceptionnellement je te confie cette demande avec le changement de …" at bounding box center [354, 142] width 156 height 13
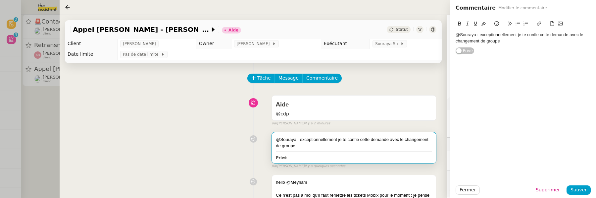
click at [467, 43] on div "@Souraya : exceptionnellement je te confie cette demande avec le changement de …" at bounding box center [523, 38] width 135 height 12
click at [467, 34] on div "@Souraya : exceptionnellement je te confie cette demande avec le changement de …" at bounding box center [523, 38] width 135 height 12
click at [0, 0] on lt-span ", je" at bounding box center [0, 0] width 0 height 0
click at [467, 41] on div "@Souraya : exceptionnellement, je te confie cette demande avec le changement de…" at bounding box center [523, 38] width 135 height 12
click at [467, 191] on span "Sauver" at bounding box center [578, 190] width 16 height 8
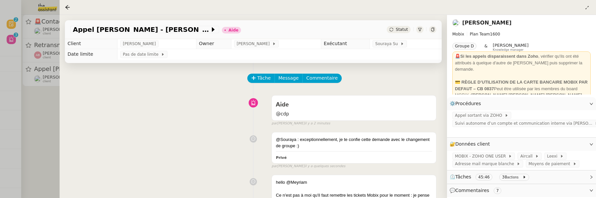
click at [400, 28] on span "Statut" at bounding box center [402, 29] width 12 height 5
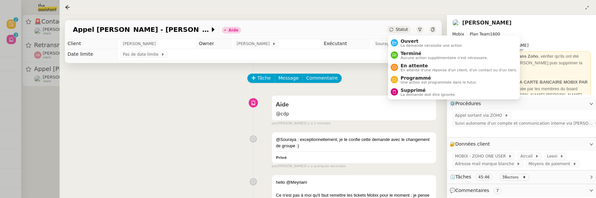
click at [406, 36] on ul "Ouvert La demande nécessite une action Terminé Aucune action supplémentaire n'e…" at bounding box center [454, 67] width 132 height 64
click at [407, 37] on li "Ouvert La demande nécessite une action" at bounding box center [454, 43] width 132 height 12
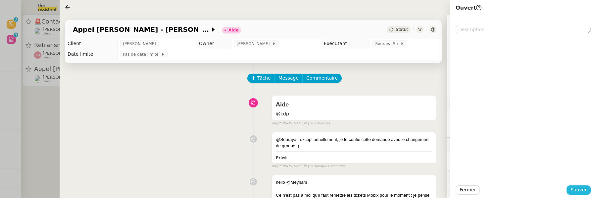
click at [467, 189] on span "Sauver" at bounding box center [578, 190] width 16 height 8
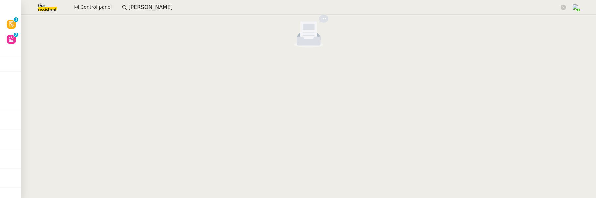
click at [189, 8] on input "[PERSON_NAME]" at bounding box center [343, 7] width 431 height 9
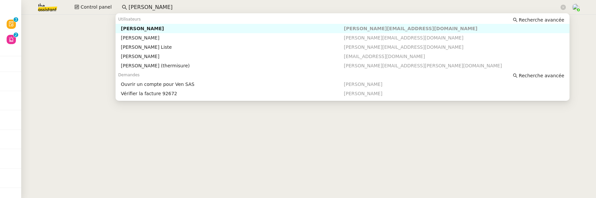
click at [189, 8] on input "charles" at bounding box center [343, 7] width 431 height 9
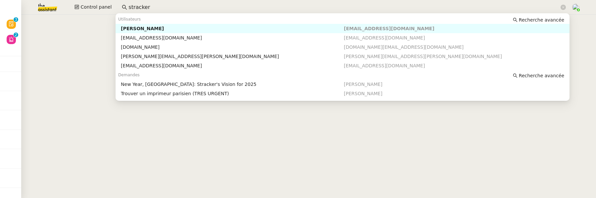
click at [214, 28] on div "Axel BANDIAKY" at bounding box center [232, 28] width 223 height 6
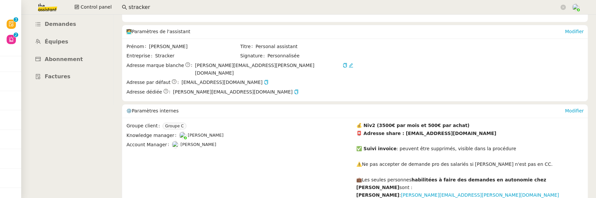
scroll to position [107, 0]
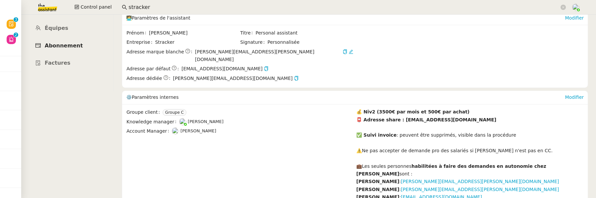
click at [80, 39] on link "Abonnement" at bounding box center [67, 46] width 85 height 16
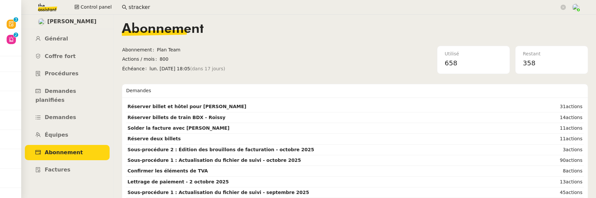
drag, startPoint x: 148, startPoint y: 68, endPoint x: 200, endPoint y: 67, distance: 52.3
click at [200, 67] on span "lun. 27 oct. 2025 18:05 (dans 17 jours)" at bounding box center [220, 69] width 141 height 8
copy span "lun. 27 oct. 2025 18:05"
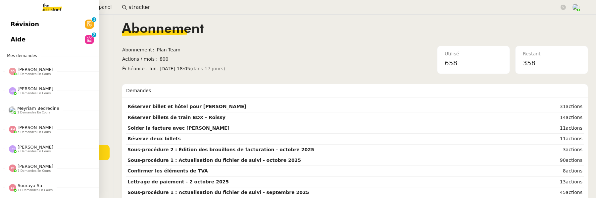
click at [16, 24] on span "Révision" at bounding box center [25, 24] width 28 height 10
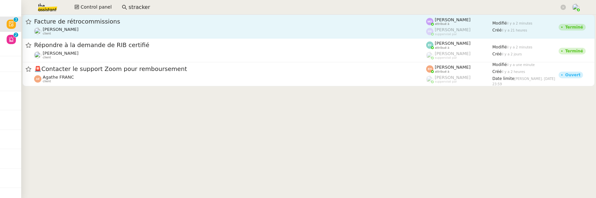
click at [150, 31] on div "[PERSON_NAME] client" at bounding box center [230, 31] width 392 height 9
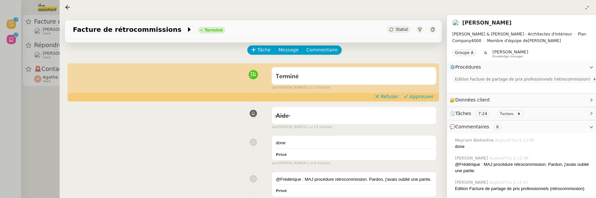
scroll to position [32, 0]
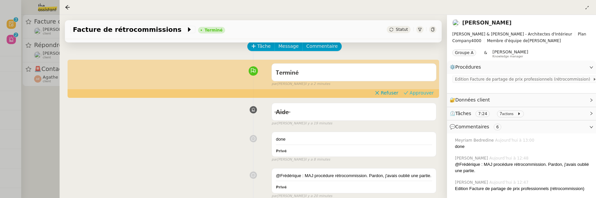
click at [418, 93] on span "Approuver" at bounding box center [422, 92] width 24 height 7
click at [39, 125] on div at bounding box center [298, 99] width 596 height 198
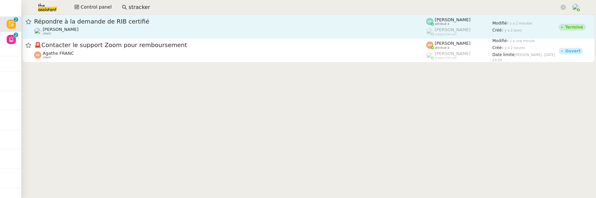
click at [105, 31] on div "Florent Seiler client" at bounding box center [230, 31] width 392 height 9
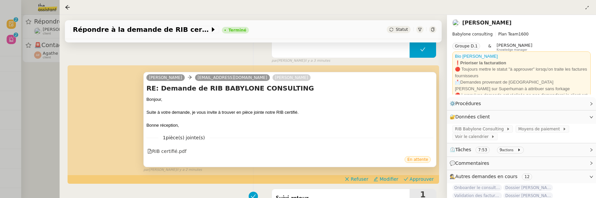
scroll to position [111, 0]
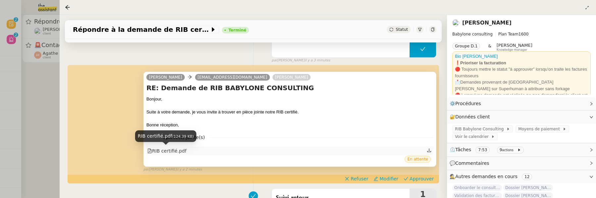
click at [168, 147] on div "RIB certifié.pdf" at bounding box center [166, 151] width 39 height 8
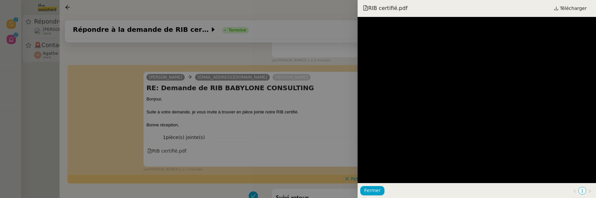
click at [329, 129] on div at bounding box center [298, 99] width 596 height 198
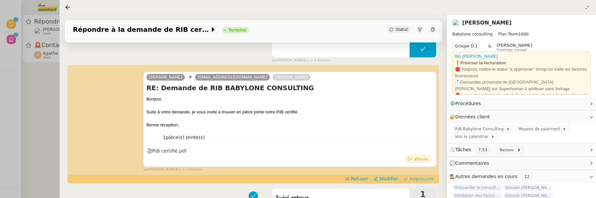
click at [428, 178] on span "Approuver" at bounding box center [422, 178] width 24 height 7
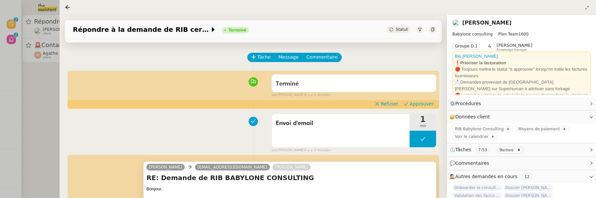
scroll to position [0, 0]
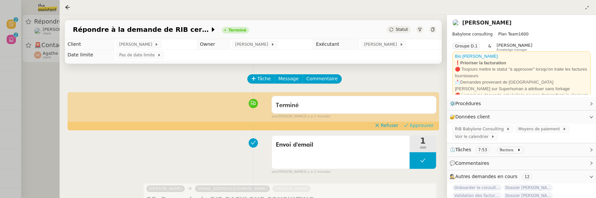
click at [416, 128] on span "Approuver" at bounding box center [422, 125] width 24 height 7
click at [44, 122] on div at bounding box center [298, 99] width 596 height 198
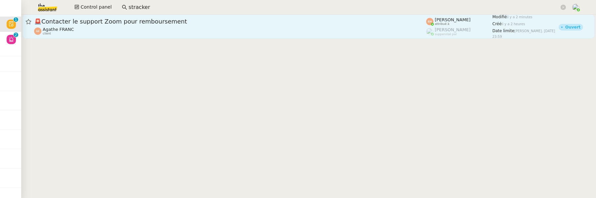
click at [119, 32] on div "Agathe FRANC client" at bounding box center [230, 31] width 392 height 9
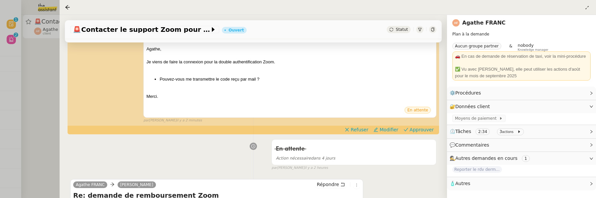
scroll to position [116, 0]
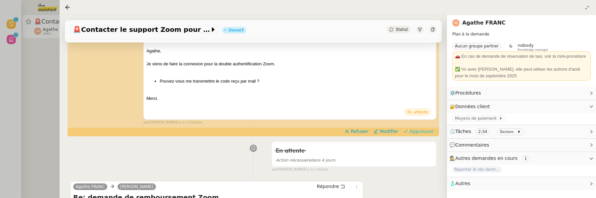
click at [427, 129] on span "Approuver" at bounding box center [422, 131] width 24 height 7
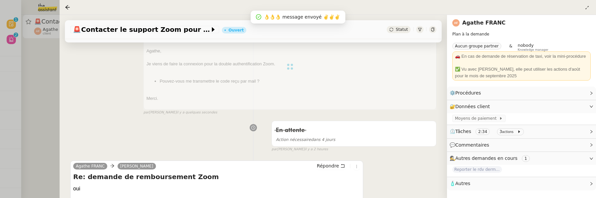
click at [34, 67] on div at bounding box center [298, 99] width 596 height 198
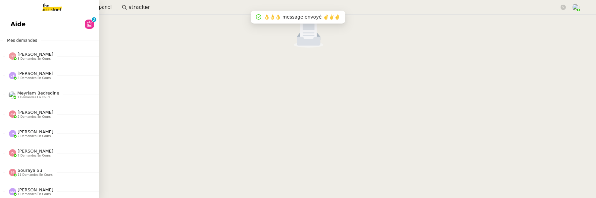
click at [14, 23] on span "Aide" at bounding box center [18, 24] width 15 height 10
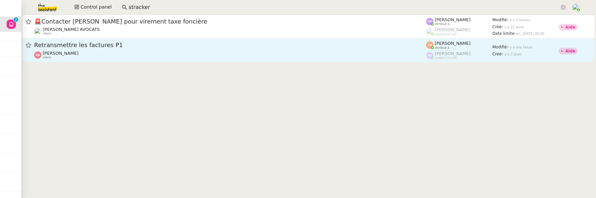
click at [216, 52] on div "Anthony Bruley client" at bounding box center [230, 55] width 392 height 9
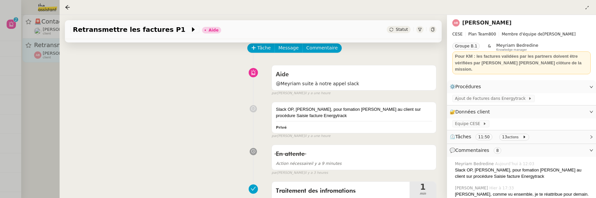
scroll to position [31, 0]
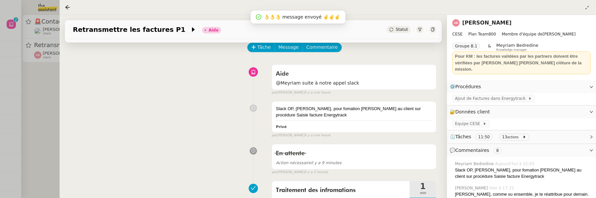
click at [30, 78] on div at bounding box center [298, 99] width 596 height 198
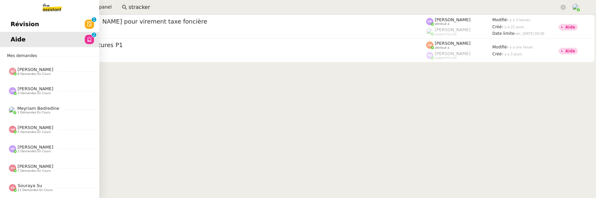
click at [12, 25] on span "Révision" at bounding box center [25, 24] width 28 height 10
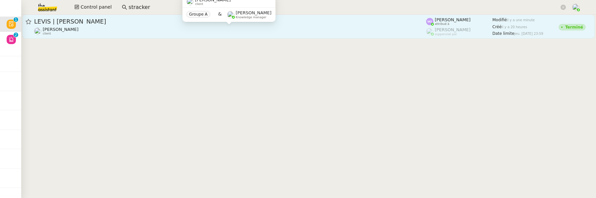
click at [141, 28] on div "Gabrielle Tavernier client" at bounding box center [230, 31] width 392 height 9
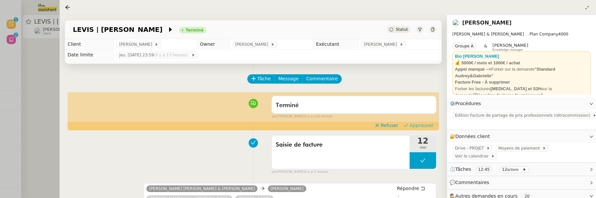
click at [430, 126] on span "Approuver" at bounding box center [422, 125] width 24 height 7
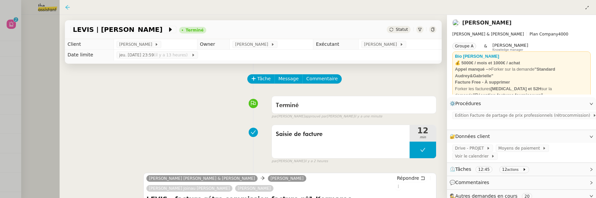
click at [69, 7] on icon at bounding box center [67, 7] width 5 height 5
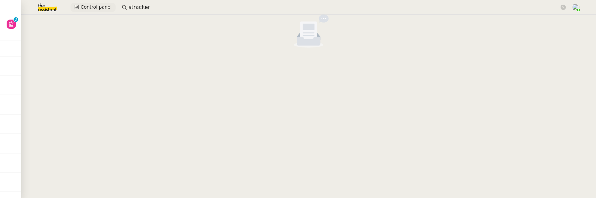
click at [96, 8] on span "Control panel" at bounding box center [95, 7] width 31 height 8
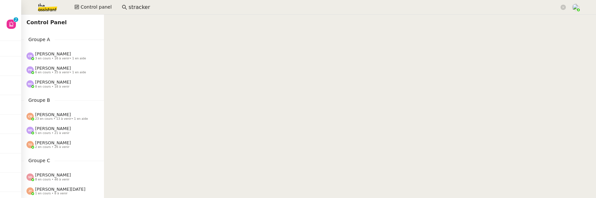
click at [151, 7] on input "stracker" at bounding box center [343, 7] width 431 height 9
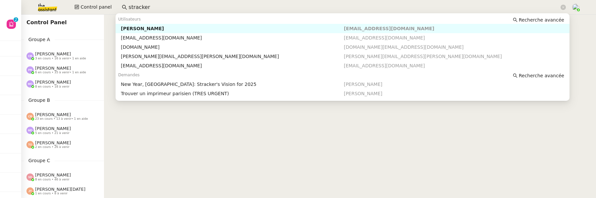
click at [151, 7] on input "stracker" at bounding box center [343, 7] width 431 height 9
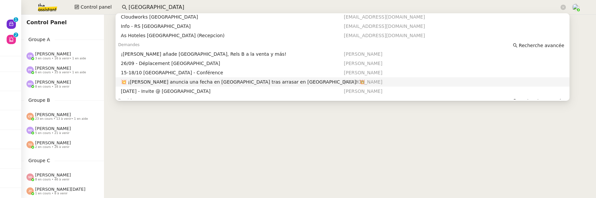
scroll to position [34, 0]
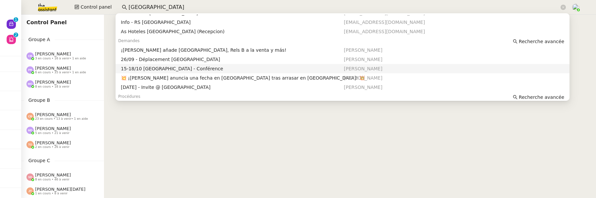
click at [194, 71] on div "15-18/10 [GEOGRAPHIC_DATA] - Conférence" at bounding box center [232, 69] width 223 height 6
type input "barcelone"
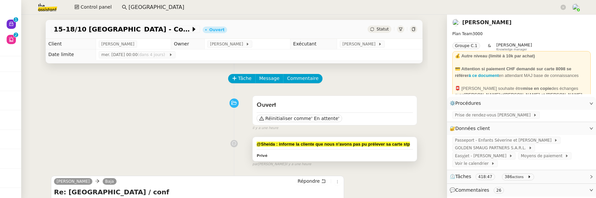
click at [409, 143] on strong "@Sheida : informe la cliente que nous n'avons pas pu prélever sa carte stp" at bounding box center [333, 143] width 153 height 5
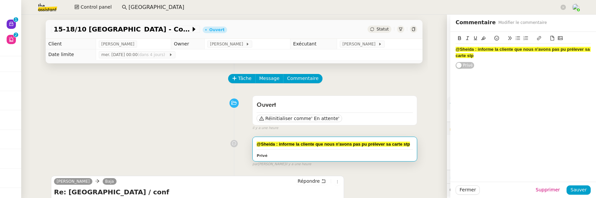
click at [505, 58] on div "@Sheida : informe la cliente que nous n'avons pas pu prélever sa carte stp" at bounding box center [523, 52] width 135 height 12
click at [579, 187] on span "Sauver" at bounding box center [578, 190] width 16 height 8
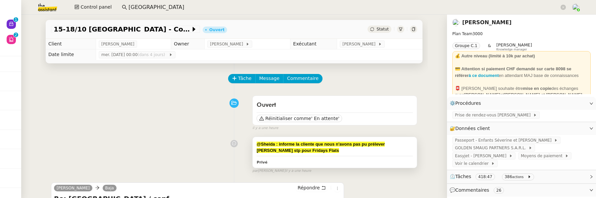
click at [340, 152] on div "@Sheida : informe la cliente que nous n'avons pas pu prélever sa carte stp pour…" at bounding box center [335, 147] width 156 height 13
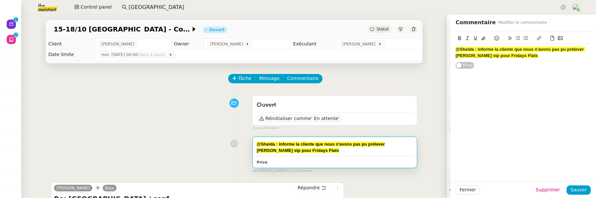
click at [512, 50] on strong "@Sheida : informe la cliente que nous n'avons pas pu prélever sa carte stp pour…" at bounding box center [520, 52] width 129 height 11
click at [575, 189] on span "Sauver" at bounding box center [578, 190] width 16 height 8
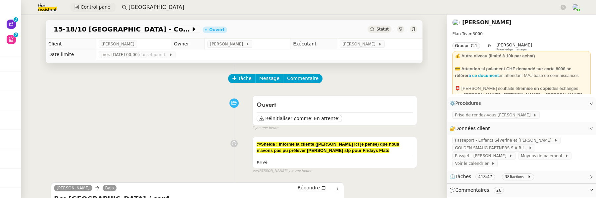
click at [97, 9] on span "Control panel" at bounding box center [95, 7] width 31 height 8
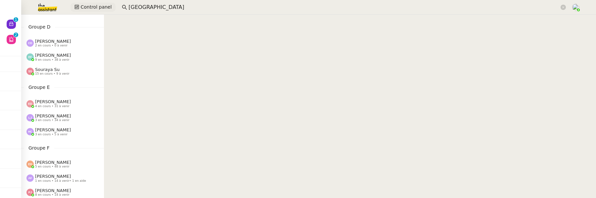
scroll to position [193, 0]
click at [49, 117] on span "[PERSON_NAME]" at bounding box center [53, 117] width 36 height 5
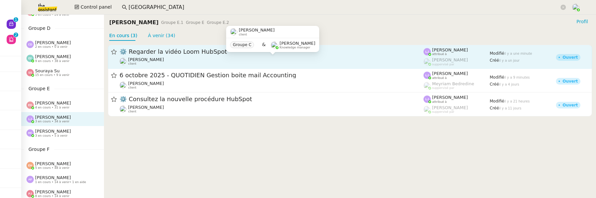
click at [213, 62] on div "Louis Frei client" at bounding box center [272, 61] width 304 height 9
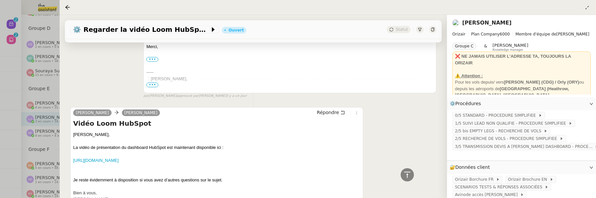
scroll to position [641, 0]
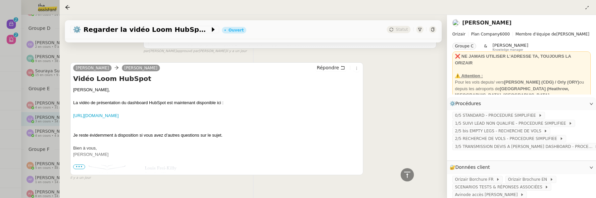
click at [65, 11] on div at bounding box center [69, 7] width 8 height 8
click at [66, 7] on icon at bounding box center [67, 7] width 4 height 4
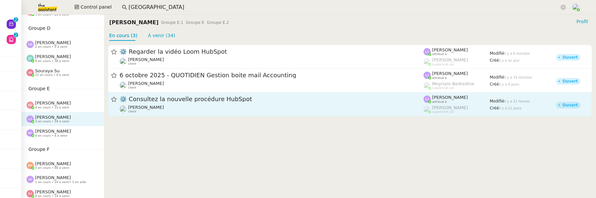
click at [176, 100] on span "⚙️ Consultez la nouvelle procédure HubSpot" at bounding box center [272, 99] width 304 height 6
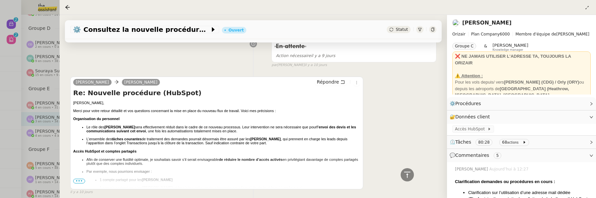
scroll to position [1101, 0]
click at [79, 178] on span "•••" at bounding box center [79, 180] width 12 height 5
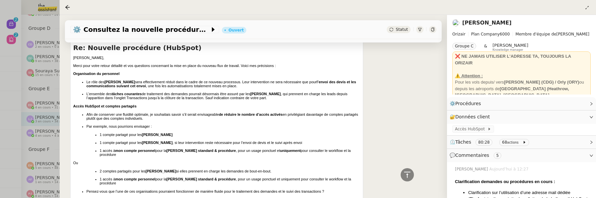
scroll to position [1145, 0]
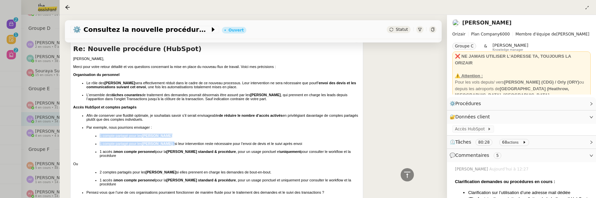
drag, startPoint x: 183, startPoint y: 133, endPoint x: 101, endPoint y: 122, distance: 83.2
click at [101, 133] on ul "1 compte partagé pour les Josephine Avinode 1 compte partagé pour les Josephine…" at bounding box center [223, 145] width 274 height 24
click at [141, 149] on b "mon compte personnel" at bounding box center [135, 151] width 40 height 4
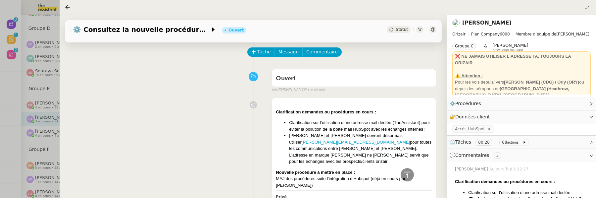
scroll to position [0, 0]
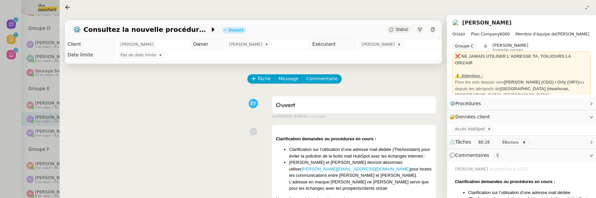
click at [5, 86] on div at bounding box center [298, 99] width 596 height 198
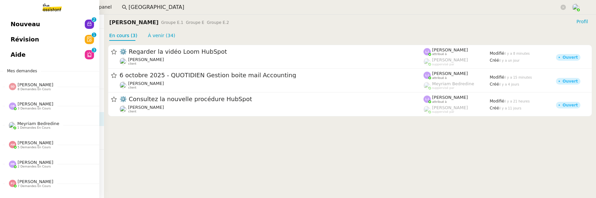
click at [15, 21] on span "Nouveau" at bounding box center [25, 24] width 29 height 10
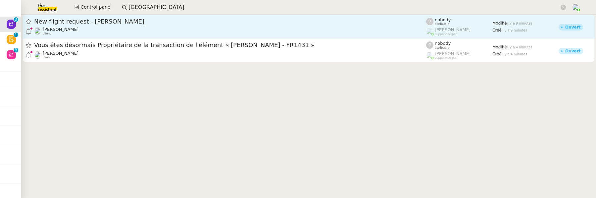
click at [133, 24] on div "New flight request - [PERSON_NAME]" at bounding box center [230, 22] width 392 height 8
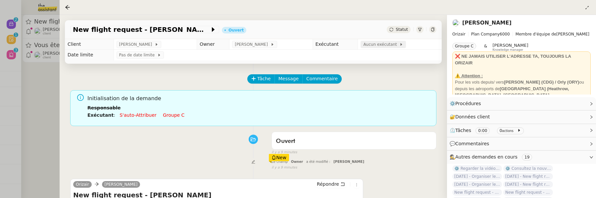
click at [383, 47] on span "Aucun exécutant" at bounding box center [381, 44] width 36 height 7
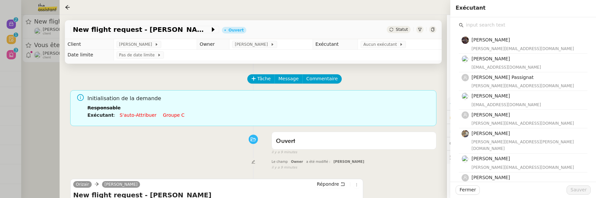
click at [486, 28] on input "text" at bounding box center [526, 25] width 124 height 9
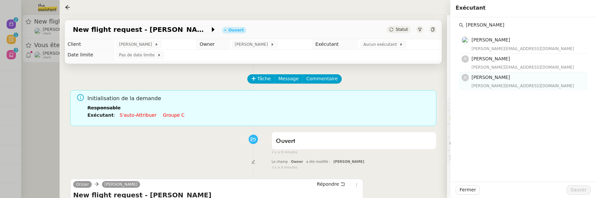
type input "camille"
click at [508, 84] on div "camilleb@team.theassistant.com" at bounding box center [527, 85] width 112 height 7
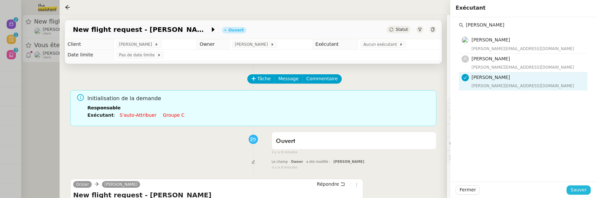
click at [588, 192] on button "Sauver" at bounding box center [578, 189] width 24 height 9
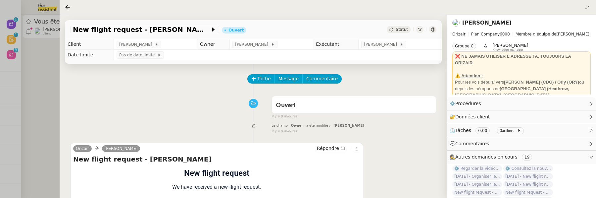
click at [43, 74] on div at bounding box center [298, 99] width 596 height 198
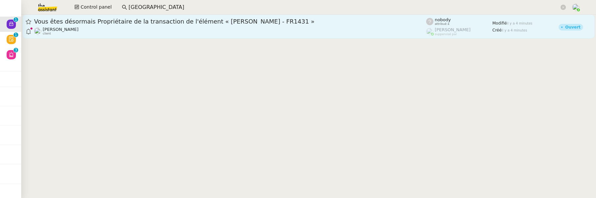
click at [128, 29] on div "Louis Frei client" at bounding box center [230, 31] width 392 height 9
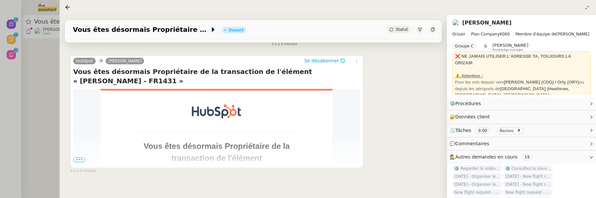
scroll to position [130, 0]
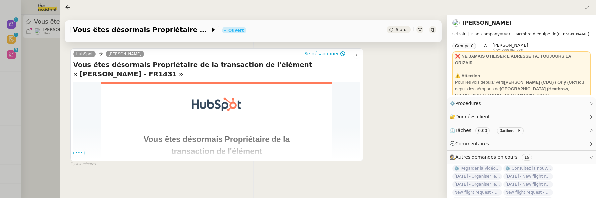
click at [397, 29] on span "Statut" at bounding box center [402, 29] width 12 height 5
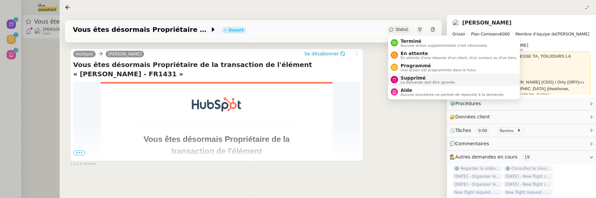
click at [409, 77] on span "Supprimé" at bounding box center [428, 77] width 55 height 5
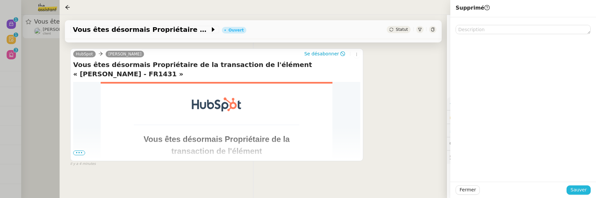
click at [581, 189] on span "Sauver" at bounding box center [578, 190] width 16 height 8
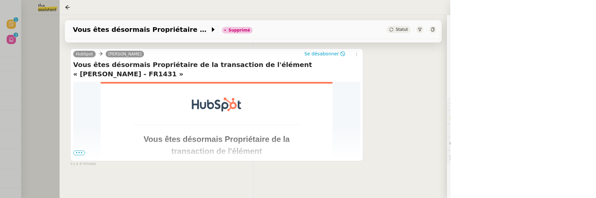
click at [47, 73] on div at bounding box center [298, 99] width 596 height 198
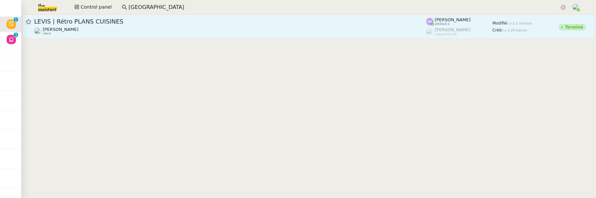
click at [192, 25] on div "LEVIS | Rétro PLANS CUISINES" at bounding box center [230, 22] width 392 height 8
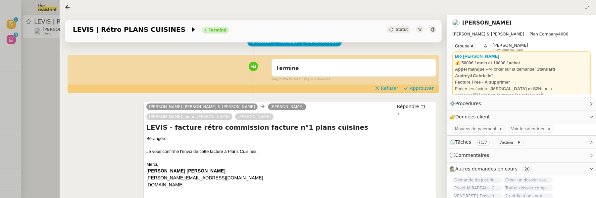
scroll to position [43, 0]
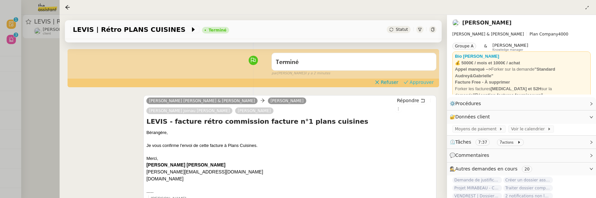
click at [423, 80] on span "Approuver" at bounding box center [422, 82] width 24 height 7
click at [46, 69] on div at bounding box center [298, 99] width 596 height 198
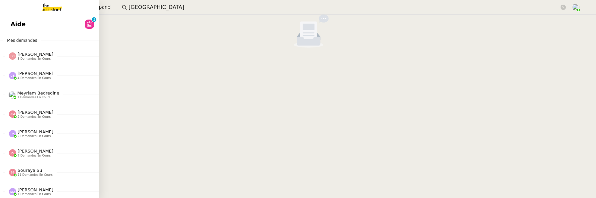
click at [6, 18] on link "Aide 0 1 2 3 4 5 6 7 8 9" at bounding box center [49, 24] width 99 height 15
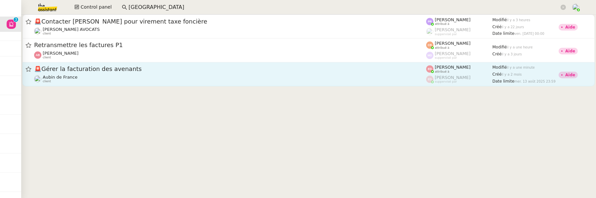
click at [182, 74] on div "🚨 Gérer la facturation des avenants Aubin de France client" at bounding box center [230, 74] width 392 height 18
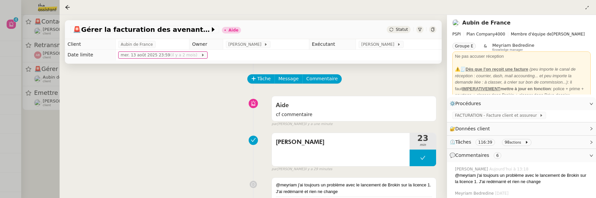
click at [48, 143] on div at bounding box center [298, 99] width 596 height 198
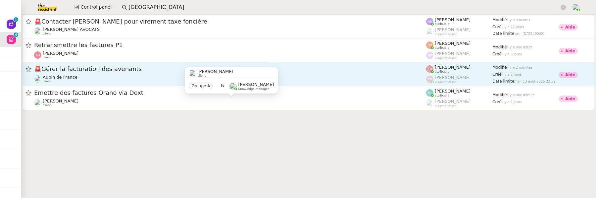
click at [110, 81] on div "Aubin de France client" at bounding box center [230, 78] width 392 height 9
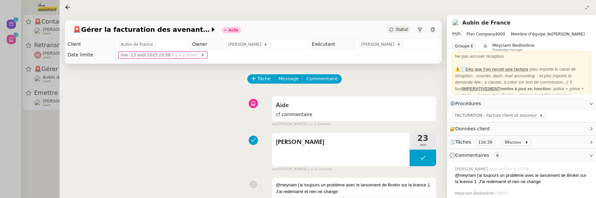
click at [45, 161] on div at bounding box center [298, 99] width 596 height 198
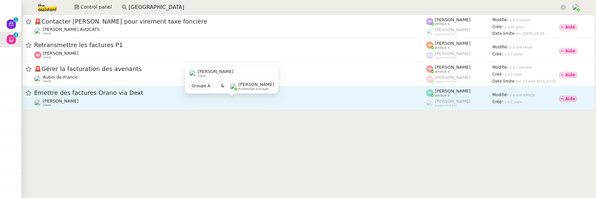
click at [99, 105] on div "Manon Loustau client" at bounding box center [230, 102] width 392 height 9
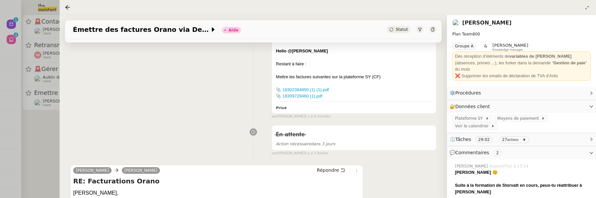
scroll to position [171, 0]
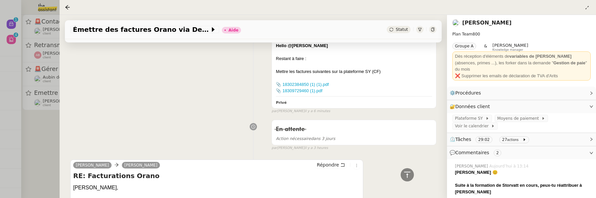
click at [55, 154] on div at bounding box center [298, 99] width 596 height 198
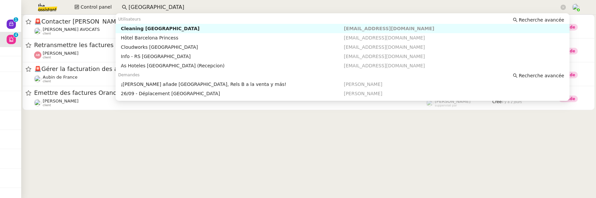
click at [146, 7] on input "barcelone" at bounding box center [343, 7] width 431 height 9
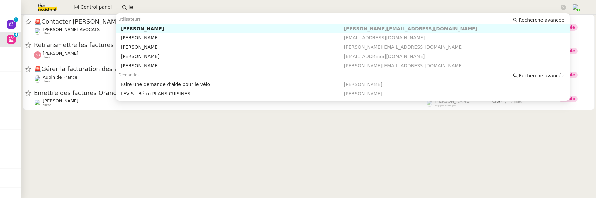
type input "l"
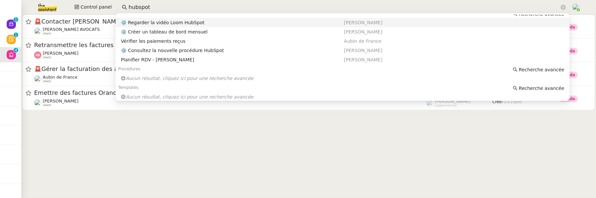
scroll to position [63, 0]
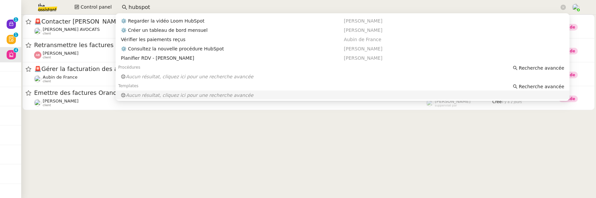
click at [106, 140] on cdk-virtual-scroll-viewport "🚨 Contacter Muriel pour virement taxe foncière Naomi NOK AVOCATS client Pauline…" at bounding box center [308, 106] width 575 height 183
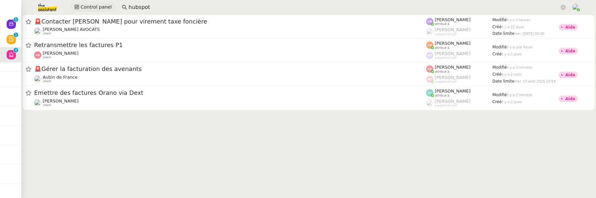
click at [91, 11] on span "Control panel" at bounding box center [95, 7] width 31 height 8
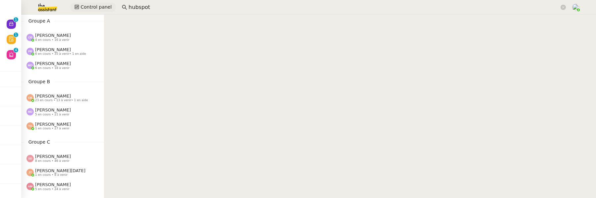
scroll to position [19, 0]
click at [62, 36] on span "[PERSON_NAME]" at bounding box center [53, 34] width 36 height 5
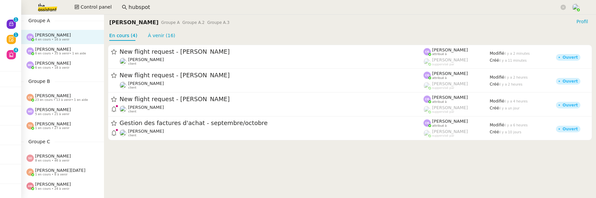
click at [164, 6] on input "hubspot" at bounding box center [343, 7] width 431 height 9
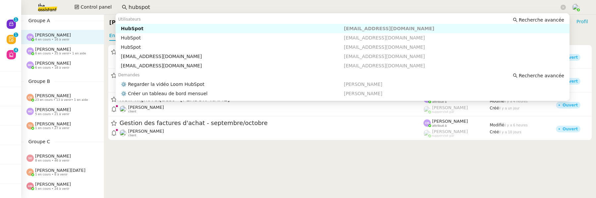
click at [164, 6] on input "hubspot" at bounding box center [343, 7] width 431 height 9
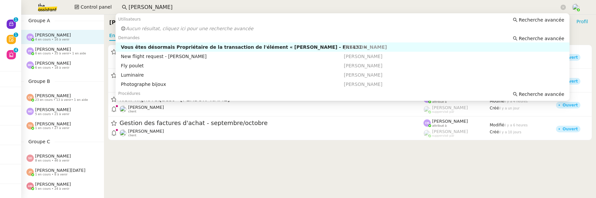
click at [194, 46] on div "Vous êtes désormais Propriétaire de la transaction de l'élément « [PERSON_NAME]…" at bounding box center [232, 47] width 223 height 6
type input "anna schul"
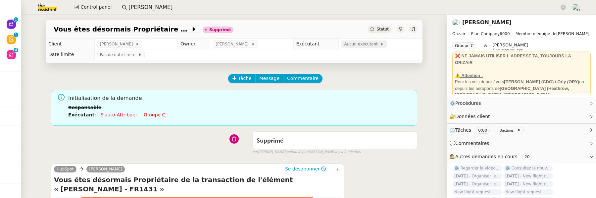
click at [365, 46] on span "Aucun exécutant" at bounding box center [362, 44] width 36 height 7
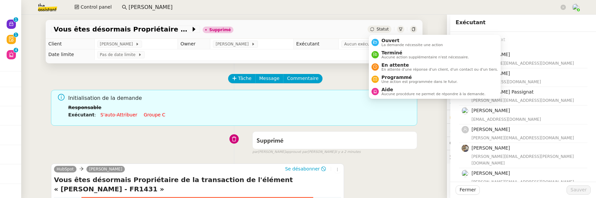
click at [374, 29] on icon at bounding box center [372, 29] width 4 height 4
click at [380, 37] on li "Ouvert La demande nécessite une action" at bounding box center [435, 42] width 132 height 12
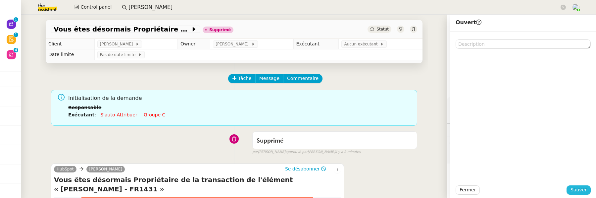
click at [573, 193] on span "Sauver" at bounding box center [578, 190] width 16 height 8
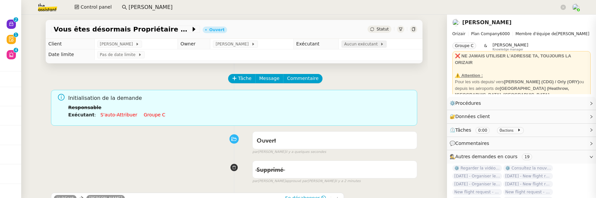
click at [354, 45] on span "Aucun exécutant" at bounding box center [362, 44] width 36 height 7
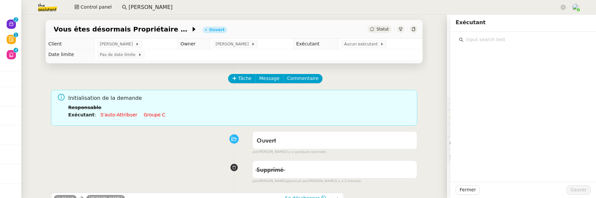
click at [490, 36] on input "text" at bounding box center [526, 39] width 124 height 9
type input "léa"
click at [502, 52] on h4 "[PERSON_NAME]" at bounding box center [527, 55] width 112 height 8
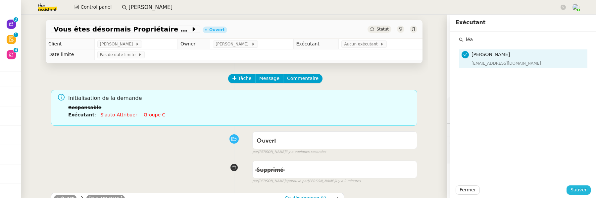
click at [583, 193] on span "Sauver" at bounding box center [578, 190] width 16 height 8
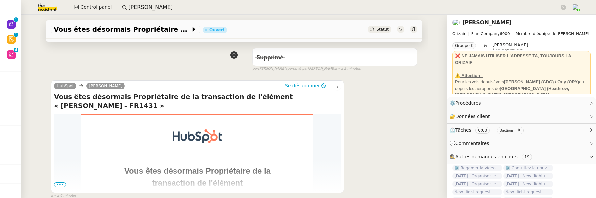
scroll to position [108, 0]
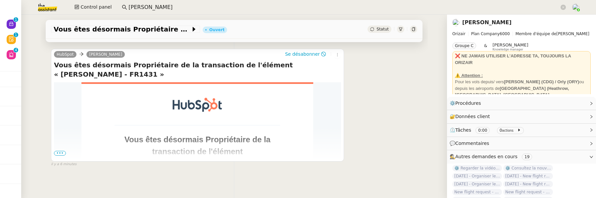
click at [59, 153] on span "•••" at bounding box center [60, 153] width 12 height 5
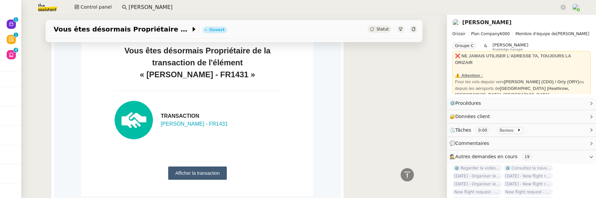
scroll to position [195, 0]
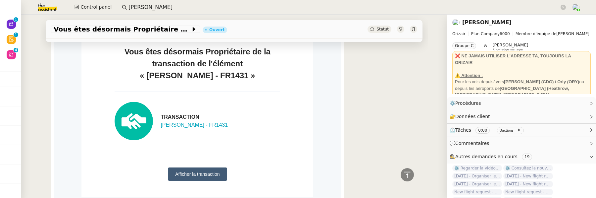
click at [187, 167] on link "Afficher la transaction" at bounding box center [197, 173] width 58 height 13
click at [44, 94] on div "Tâche Message Commentaire Veuillez patienter une erreur s'est produite 👌👌👌 mess…" at bounding box center [233, 98] width 387 height 461
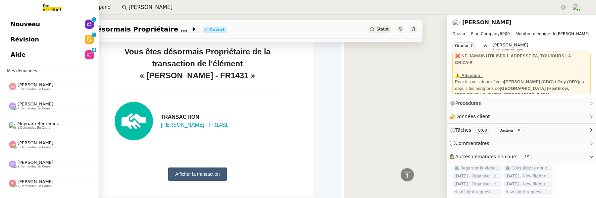
click at [16, 43] on span "Révision" at bounding box center [25, 39] width 28 height 10
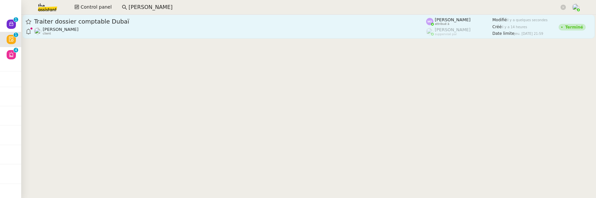
click at [167, 34] on div "Gabrielle Tavernier client" at bounding box center [230, 31] width 392 height 9
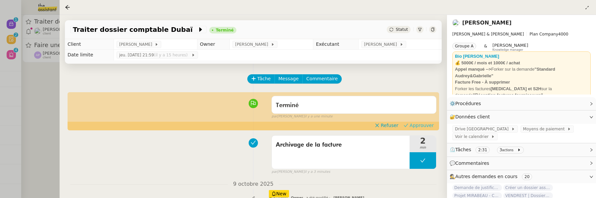
click at [421, 124] on span "Approuver" at bounding box center [422, 125] width 24 height 7
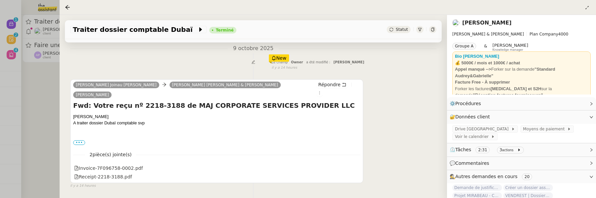
scroll to position [115, 0]
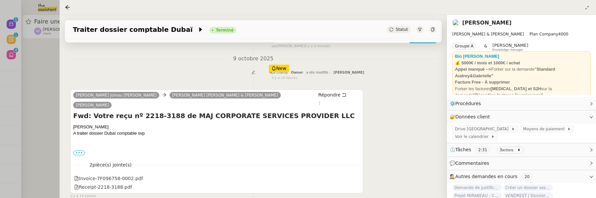
click at [43, 98] on div at bounding box center [298, 99] width 596 height 198
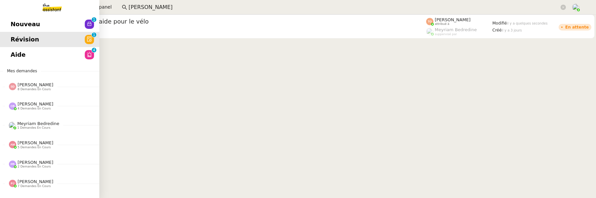
click at [14, 18] on link "Nouveau 0 1 2 3 4 5 6 7 8 9" at bounding box center [49, 24] width 99 height 15
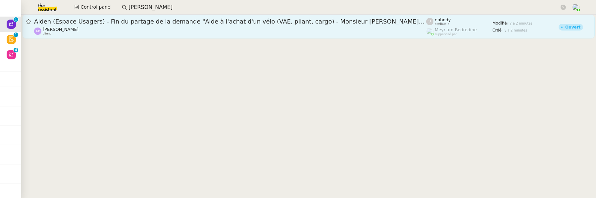
click at [202, 18] on div "Aiden (Espace Usagers) - Fin du partage de la demande "Aide à l'achat d'un vélo…" at bounding box center [230, 22] width 392 height 8
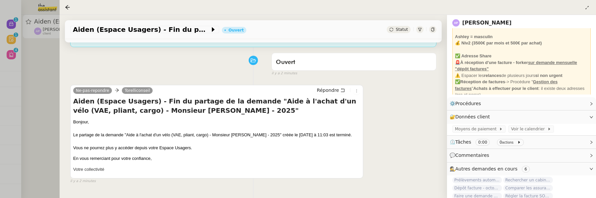
scroll to position [60, 0]
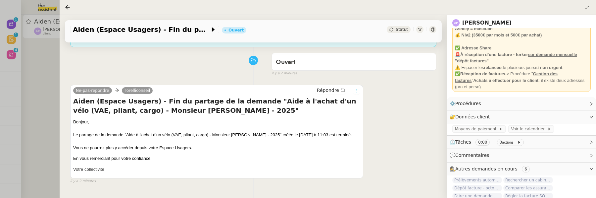
click at [357, 91] on icon at bounding box center [357, 91] width 4 height 4
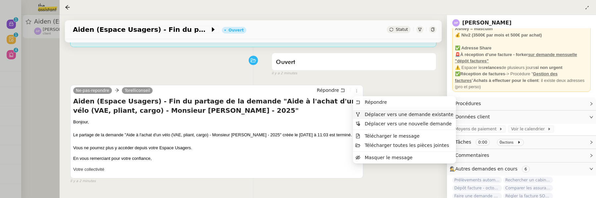
click at [390, 112] on span "Déplacer vers une demande existante" at bounding box center [409, 114] width 89 height 5
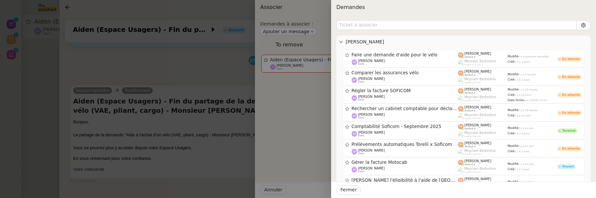
type input "v"
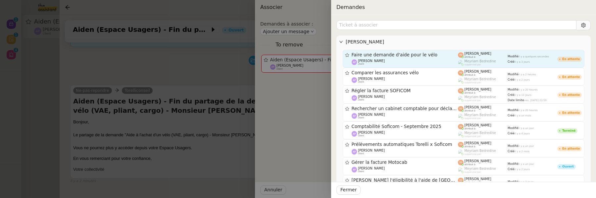
click at [436, 55] on span "Faire une demande d'aide pour le vélo" at bounding box center [405, 55] width 107 height 5
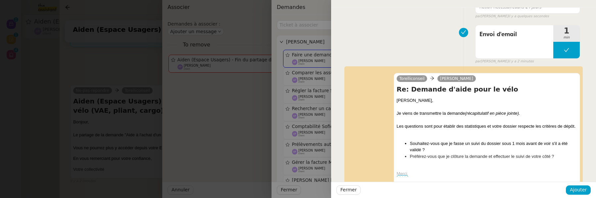
scroll to position [56, 0]
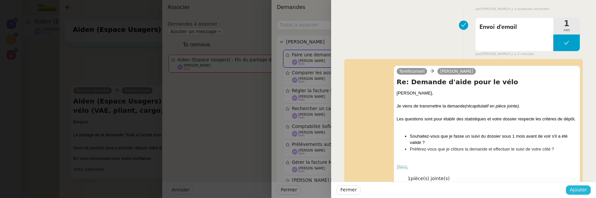
click at [583, 188] on span "Ajouter" at bounding box center [578, 190] width 17 height 8
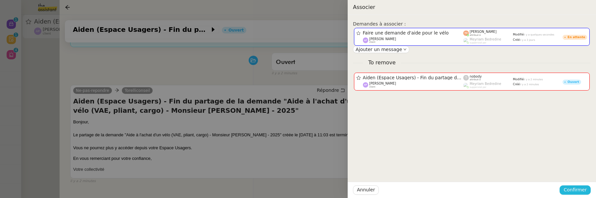
click at [583, 188] on span "Confirmer" at bounding box center [574, 190] width 23 height 8
click at [578, 175] on span "Ajouter" at bounding box center [575, 172] width 17 height 7
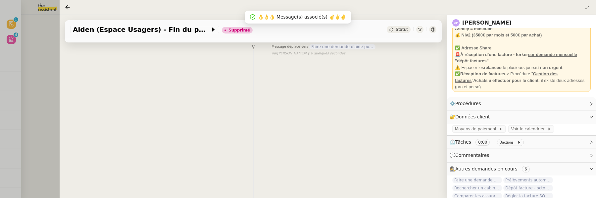
click at [35, 65] on div at bounding box center [298, 99] width 596 height 198
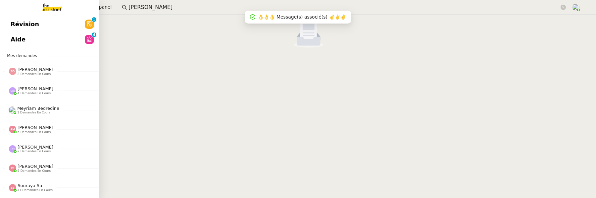
click at [17, 23] on span "Révision" at bounding box center [25, 24] width 28 height 10
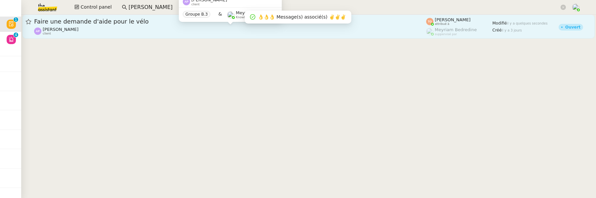
click at [163, 29] on div "Ashley Poniatowski client" at bounding box center [230, 31] width 392 height 9
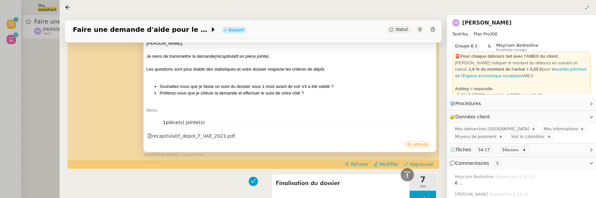
scroll to position [315, 0]
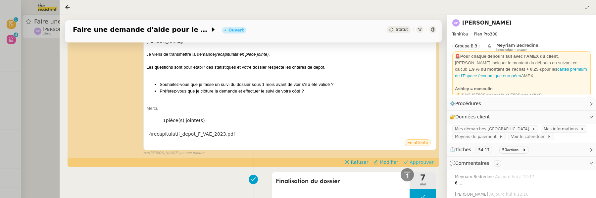
click at [430, 165] on span "Approuver" at bounding box center [422, 162] width 24 height 7
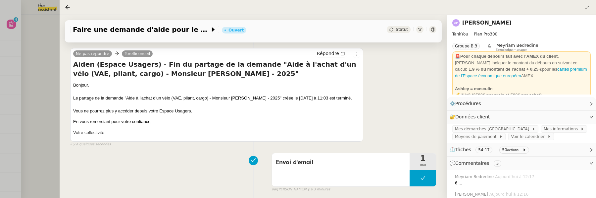
scroll to position [0, 0]
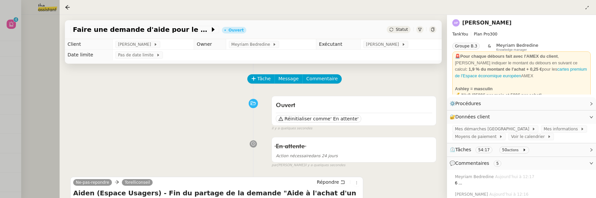
click at [36, 44] on div at bounding box center [298, 99] width 596 height 198
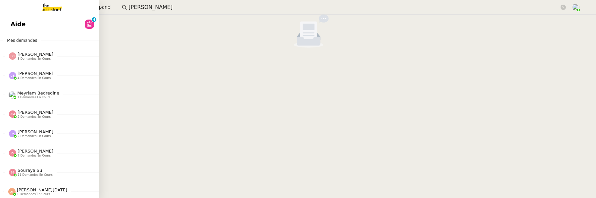
click at [12, 26] on link "Aide 0 1 2 3 4 5 6 7 8 9" at bounding box center [49, 24] width 99 height 15
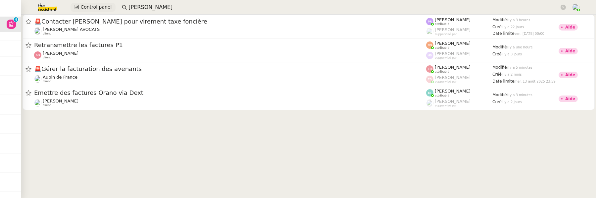
click at [87, 11] on span "Control panel" at bounding box center [95, 7] width 31 height 8
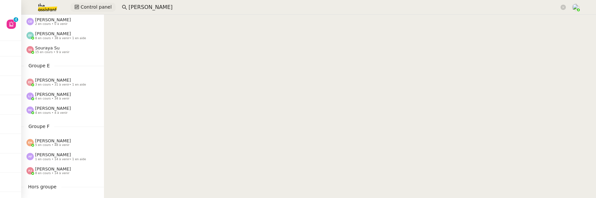
scroll to position [215, 0]
click at [60, 94] on div "Léa Jonville 4 en cours • 34 à venir" at bounding box center [53, 96] width 36 height 9
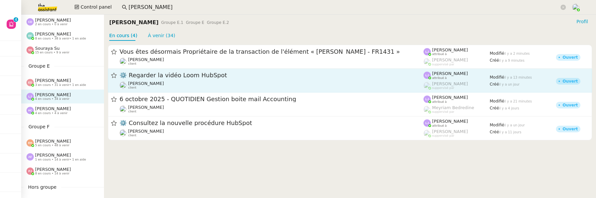
click at [192, 74] on span "⚙️ Regarder la vidéo Loom HubSpot" at bounding box center [272, 76] width 304 height 6
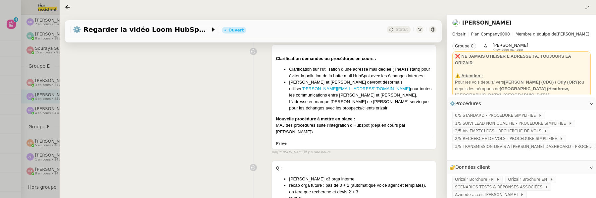
scroll to position [97, 0]
click at [65, 9] on icon at bounding box center [67, 7] width 5 height 5
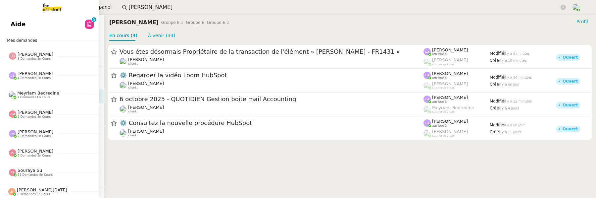
click at [17, 23] on span "Aide" at bounding box center [18, 24] width 15 height 10
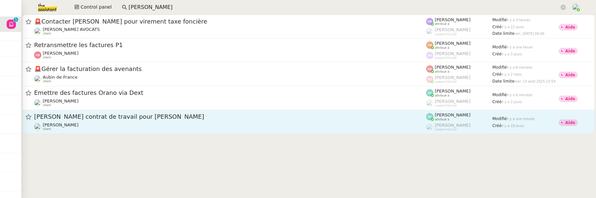
click at [193, 130] on div "Manon Loustau client" at bounding box center [230, 126] width 392 height 9
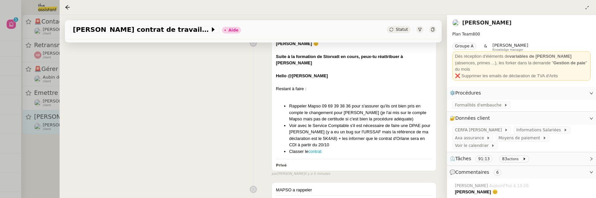
scroll to position [97, 0]
click at [41, 164] on div at bounding box center [298, 99] width 596 height 198
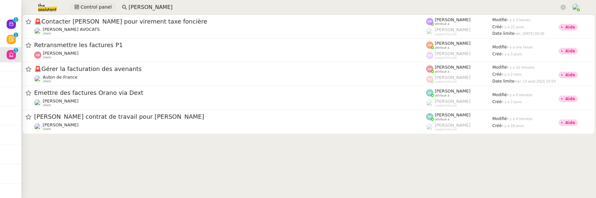
click at [99, 7] on span "Control panel" at bounding box center [95, 7] width 31 height 8
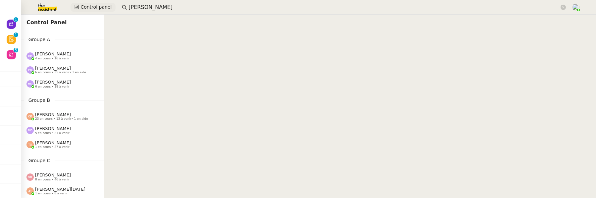
click at [102, 8] on span "Control panel" at bounding box center [95, 7] width 31 height 8
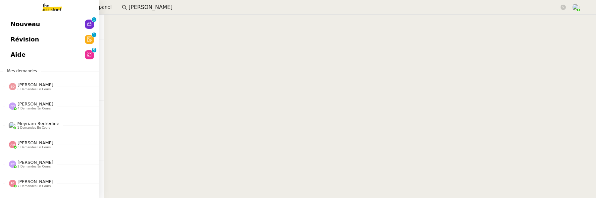
click at [7, 40] on link "Révision 0 1 2 3 4 5 6 7 8 9" at bounding box center [49, 39] width 99 height 15
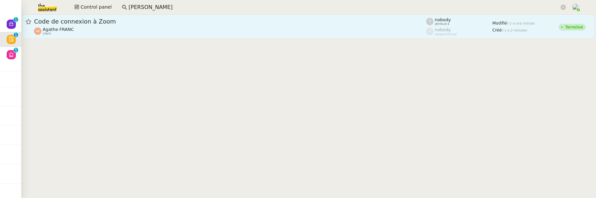
click at [105, 30] on div "Agathe FRANC client" at bounding box center [230, 31] width 392 height 9
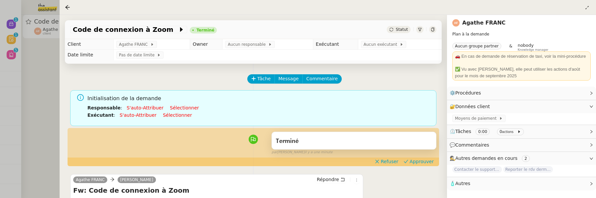
scroll to position [36, 0]
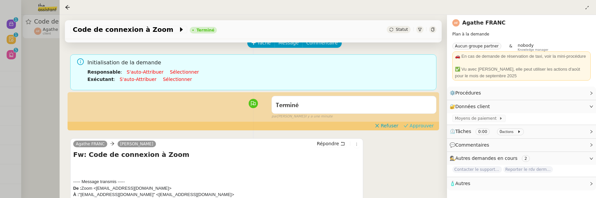
click at [413, 125] on span "Approuver" at bounding box center [422, 125] width 24 height 7
click at [47, 65] on div at bounding box center [298, 99] width 596 height 198
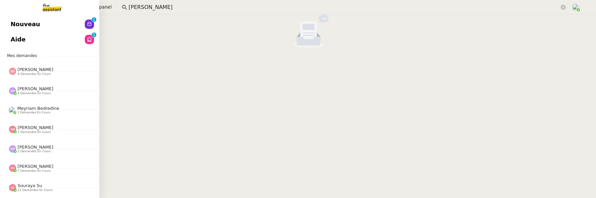
click at [10, 26] on link "Nouveau 0 1 2 3 4 5 6 7 8 9" at bounding box center [49, 24] width 99 height 15
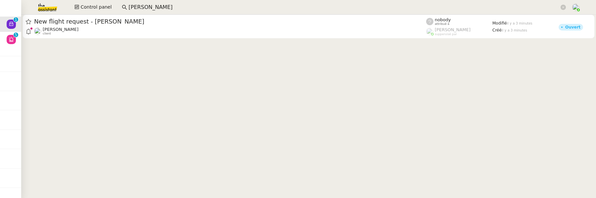
click at [188, 38] on div at bounding box center [308, 27] width 575 height 25
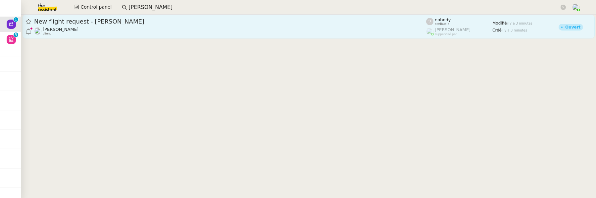
click at [190, 32] on div "Louis Frei client" at bounding box center [230, 31] width 392 height 9
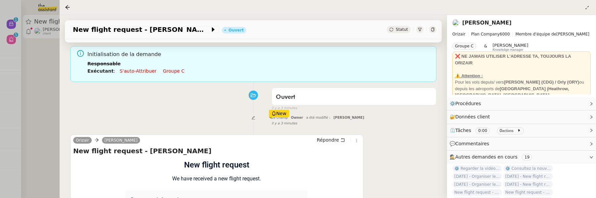
scroll to position [63, 0]
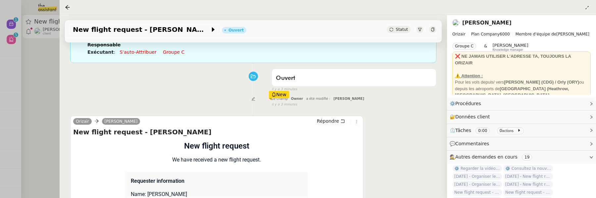
click at [45, 90] on div at bounding box center [298, 99] width 596 height 198
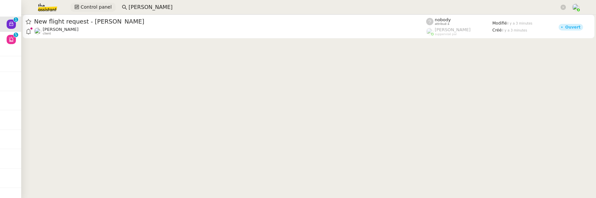
click at [94, 7] on span "Control panel" at bounding box center [95, 7] width 31 height 8
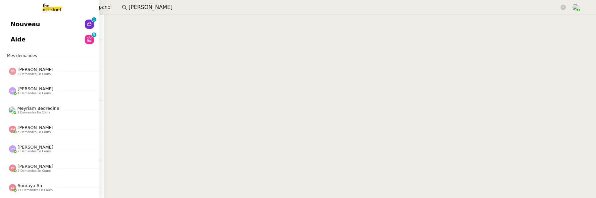
click at [25, 23] on span "Nouveau" at bounding box center [25, 24] width 29 height 10
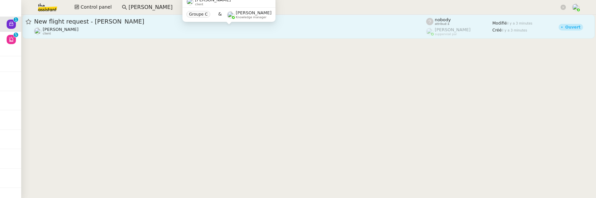
click at [237, 26] on div "Louis Frei client Groupe C & Frédérique Albert Knowledge manager" at bounding box center [228, 11] width 93 height 31
click at [396, 35] on div "Louis Frei client" at bounding box center [230, 31] width 392 height 9
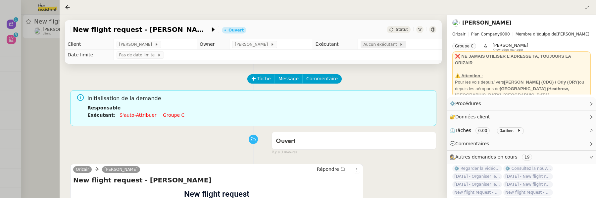
click at [379, 46] on span "Aucun exécutant" at bounding box center [381, 44] width 36 height 7
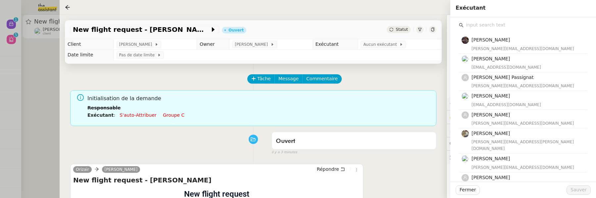
click at [489, 26] on input "text" at bounding box center [526, 25] width 124 height 9
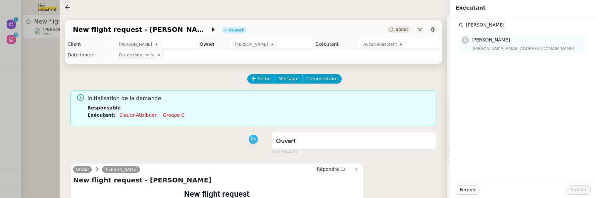
type input "camille b"
click at [509, 43] on h4 "[PERSON_NAME]" at bounding box center [527, 40] width 112 height 8
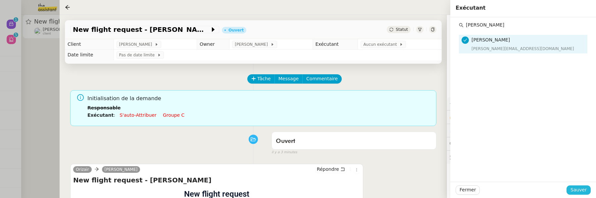
click at [580, 189] on span "Sauver" at bounding box center [578, 190] width 16 height 8
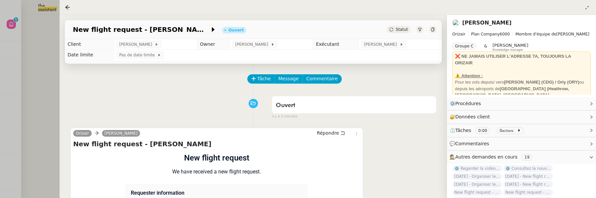
click at [52, 91] on div at bounding box center [298, 99] width 596 height 198
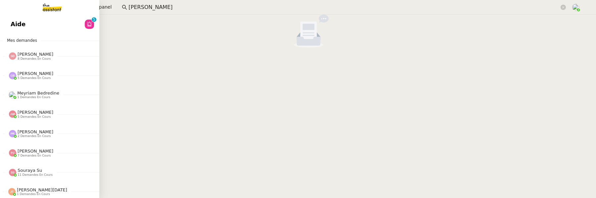
click at [12, 22] on span "Aide" at bounding box center [18, 24] width 15 height 10
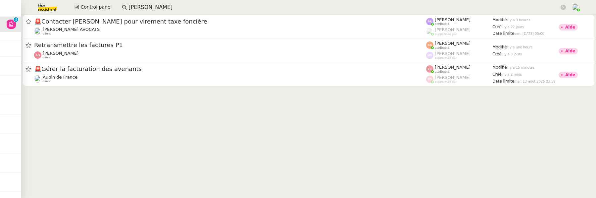
click at [147, 9] on input "anna schul" at bounding box center [343, 7] width 431 height 9
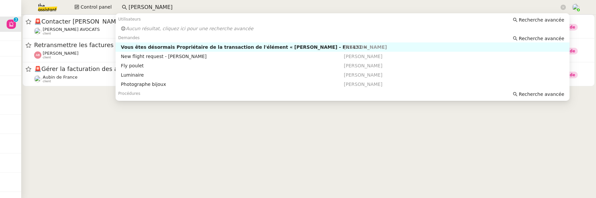
click at [147, 9] on input "anna schul" at bounding box center [343, 7] width 431 height 9
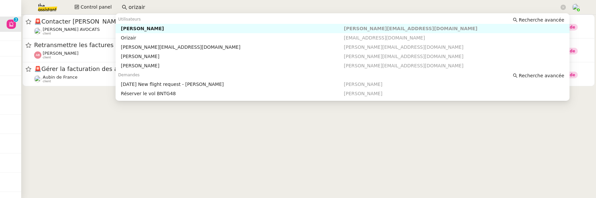
click at [192, 28] on div "Maria-Daniele Killy" at bounding box center [232, 28] width 223 height 6
type input "orizair"
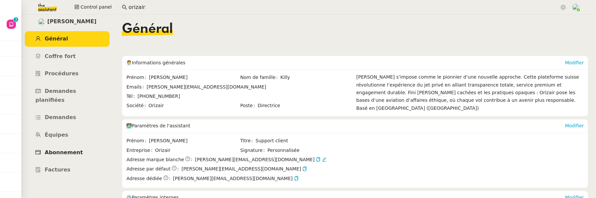
click at [81, 145] on link "Abonnement" at bounding box center [67, 153] width 85 height 16
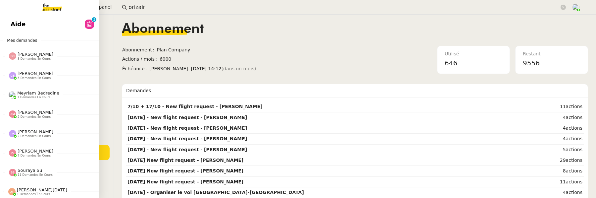
click at [11, 23] on span "Aide" at bounding box center [18, 24] width 15 height 10
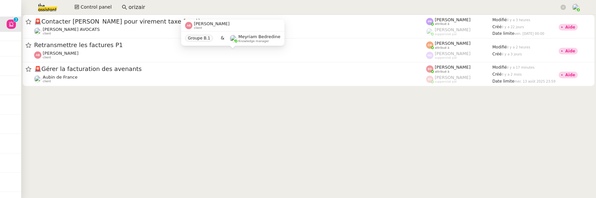
click at [272, 32] on div "Groupe B.1 & Meyriam Bedredine Knowledge manager" at bounding box center [232, 38] width 103 height 14
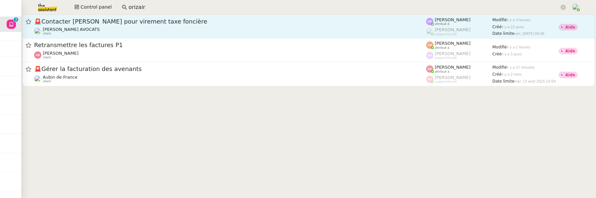
click at [340, 23] on span "🚨 Contacter Muriel pour virement taxe foncière" at bounding box center [230, 22] width 392 height 6
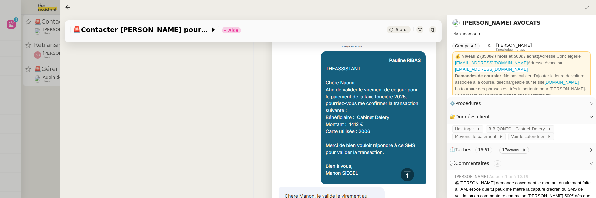
scroll to position [152, 0]
click at [481, 23] on link "[PERSON_NAME] AVOCATS" at bounding box center [501, 23] width 78 height 6
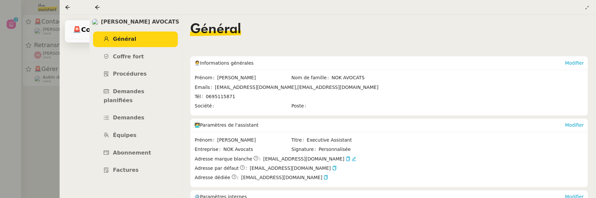
scroll to position [143, 0]
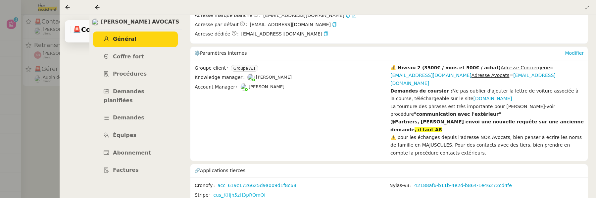
click at [250, 191] on link "cus_KHjh5zH3pROmOi" at bounding box center [239, 195] width 52 height 8
click at [98, 6] on icon at bounding box center [97, 7] width 5 height 5
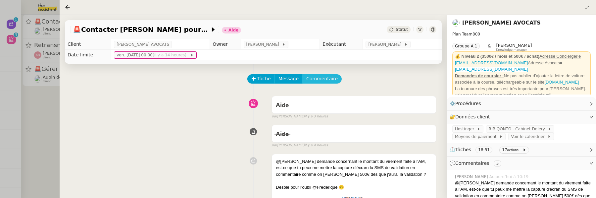
click at [316, 80] on span "Commentaire" at bounding box center [321, 79] width 31 height 8
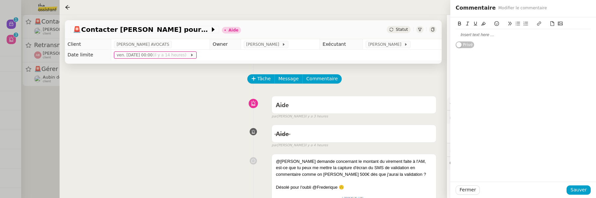
click at [466, 36] on div at bounding box center [523, 35] width 135 height 6
click at [579, 192] on span "Sauver" at bounding box center [578, 190] width 16 height 8
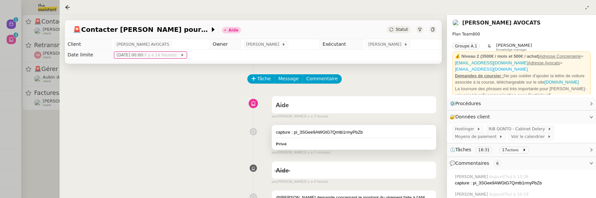
click at [376, 130] on div "capture : pi_3SGee9AWGtG7Qmtb1rmyPbZb" at bounding box center [354, 132] width 156 height 7
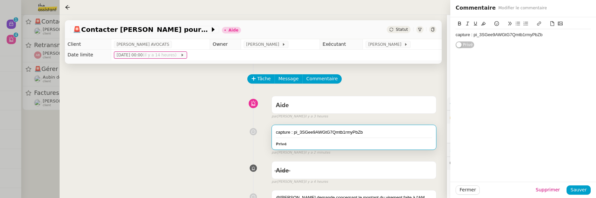
click at [557, 36] on div "capture : pi_3SGee9AWGtG7Qmtb1rmyPbZb" at bounding box center [523, 35] width 135 height 6
click at [581, 189] on span "Sauver" at bounding box center [578, 190] width 16 height 8
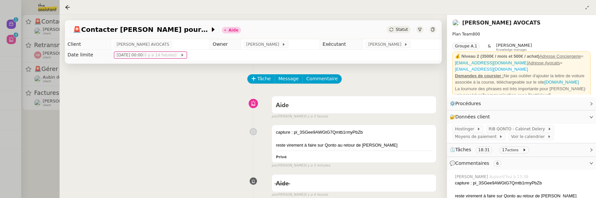
click at [53, 134] on div at bounding box center [298, 99] width 596 height 198
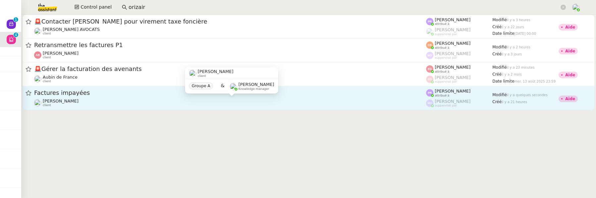
click at [110, 98] on div "[PERSON_NAME] client" at bounding box center [230, 102] width 392 height 9
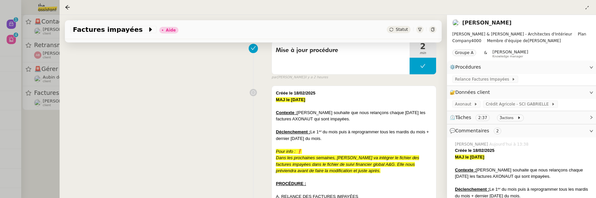
scroll to position [95, 0]
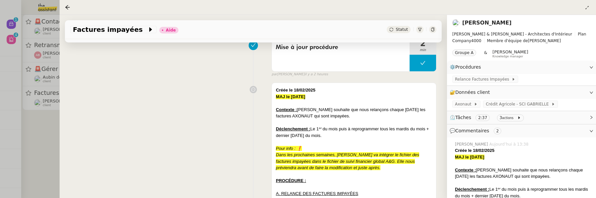
click at [39, 129] on div at bounding box center [298, 99] width 596 height 198
